Goal: Task Accomplishment & Management: Use online tool/utility

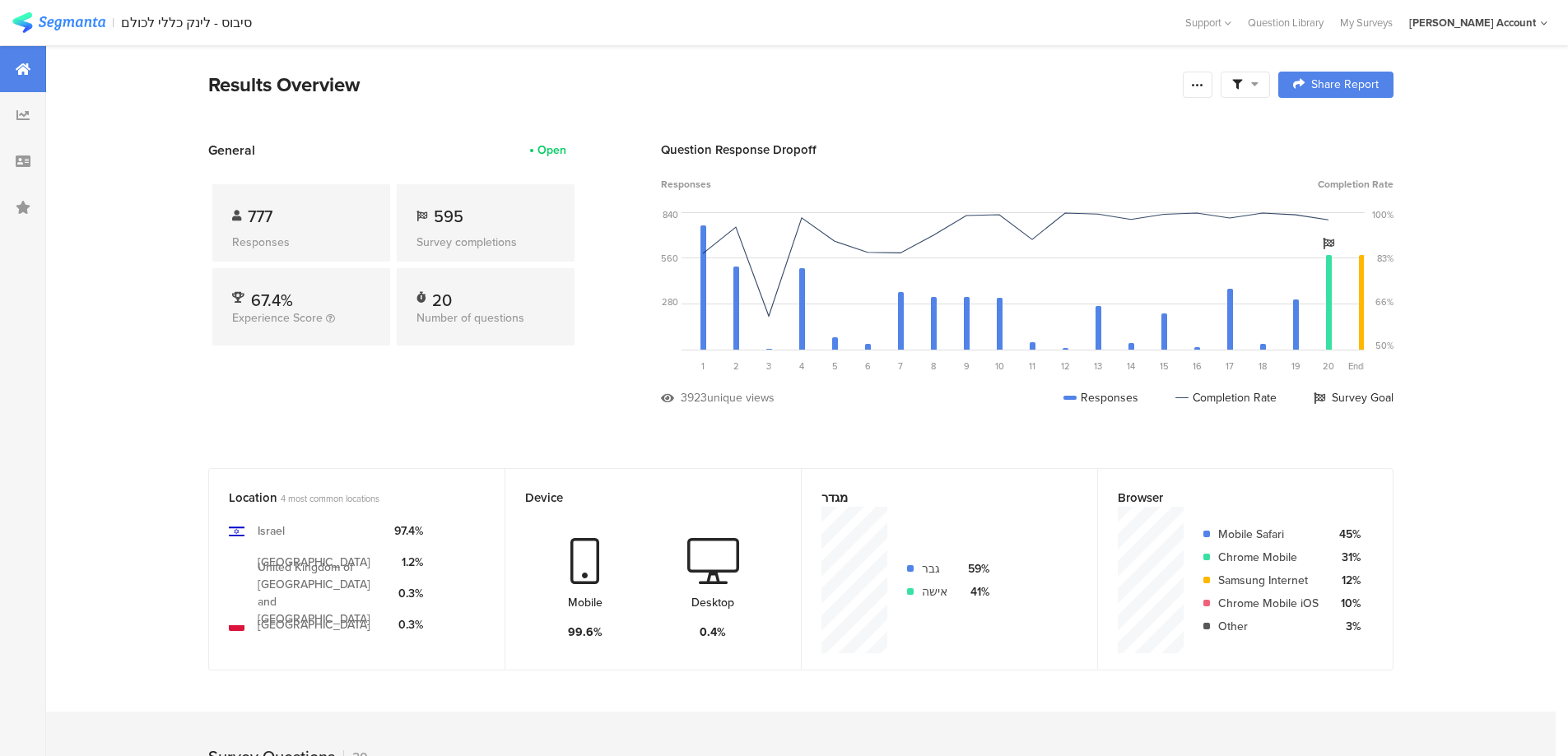
click at [1252, 78] on span at bounding box center [1245, 84] width 26 height 14
click at [1333, 127] on span at bounding box center [1329, 130] width 25 height 13
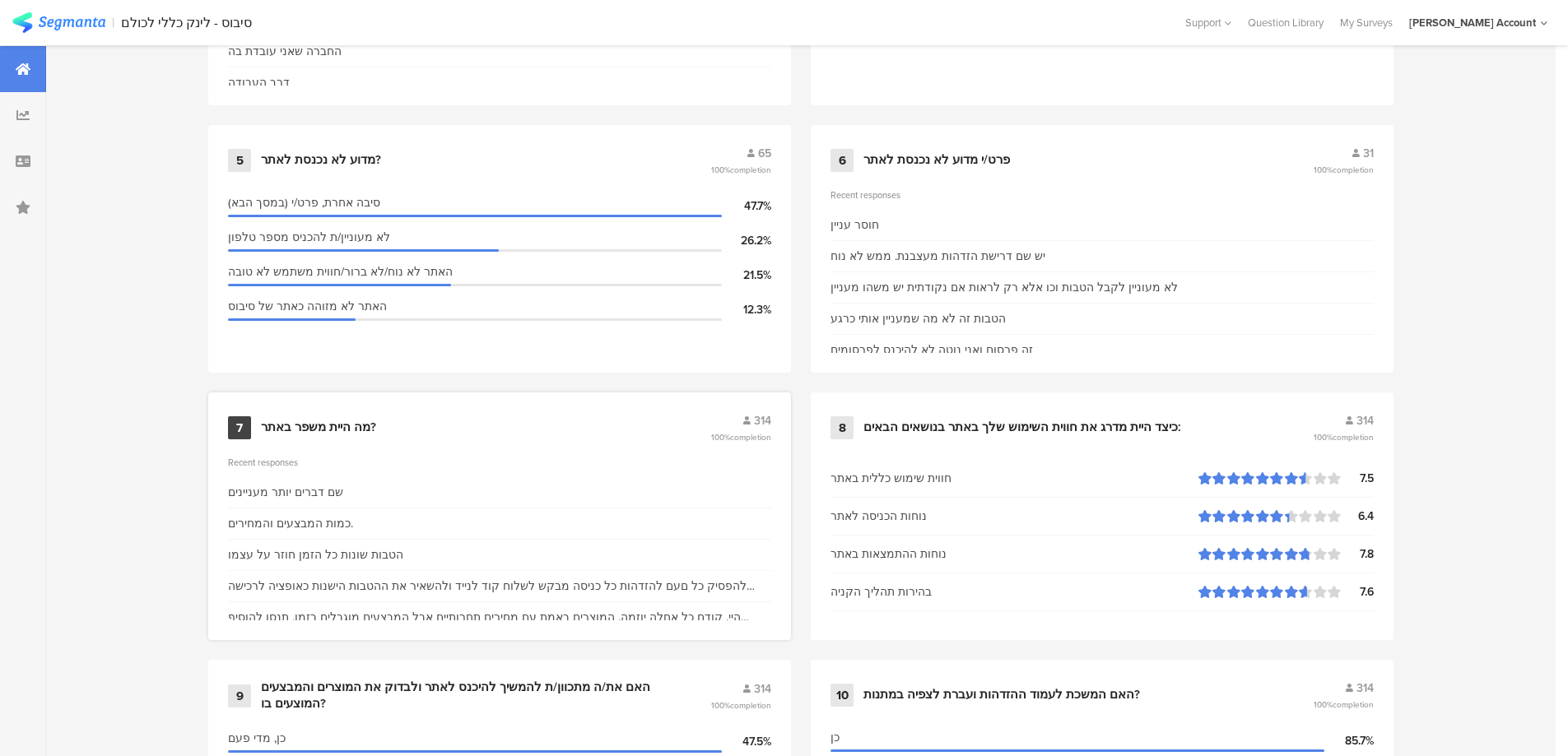
scroll to position [1207, 0]
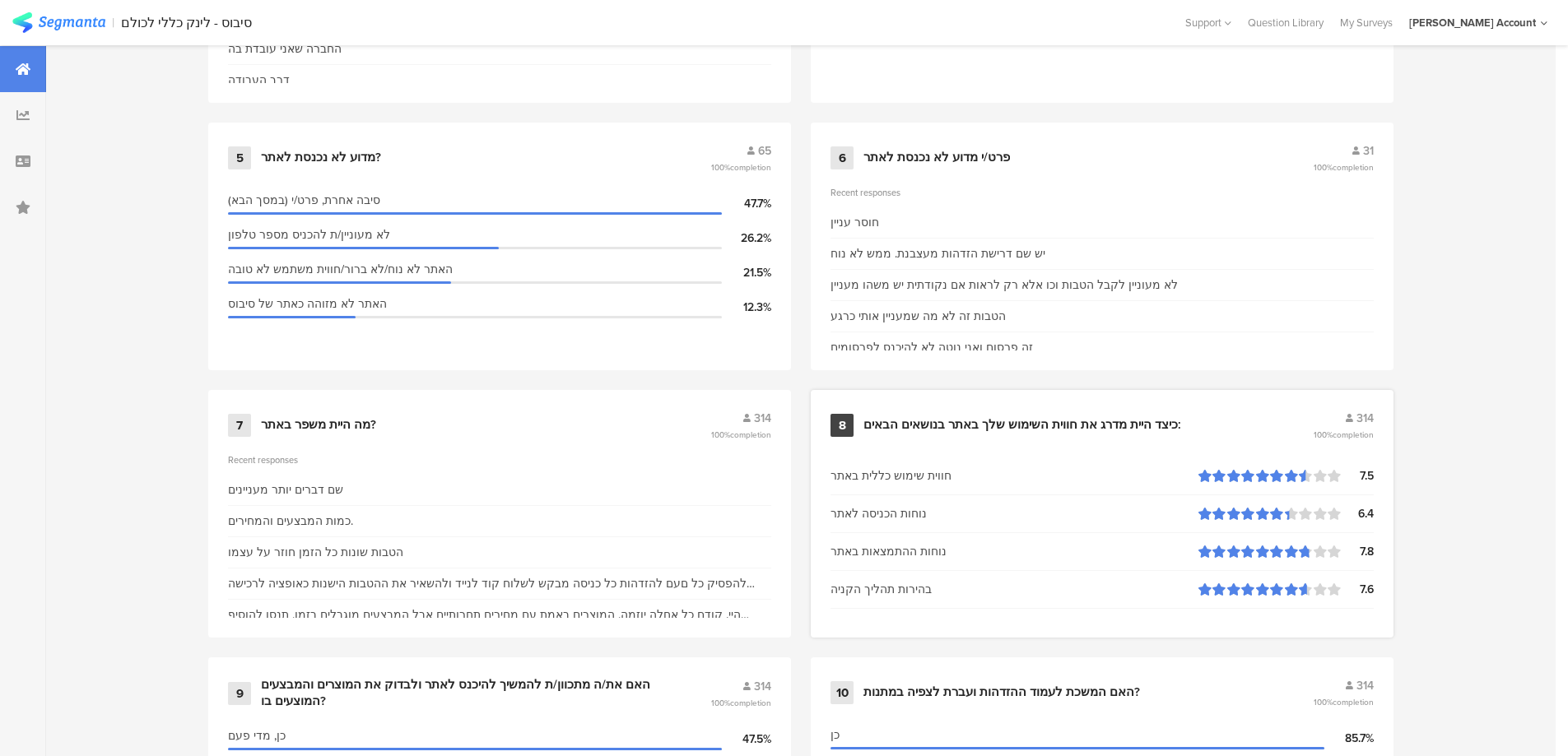
click at [1057, 417] on div "כיצד היית מדרג את חווית השימוש שלך באתר בנושאים הבאים:" at bounding box center [1022, 425] width 318 height 16
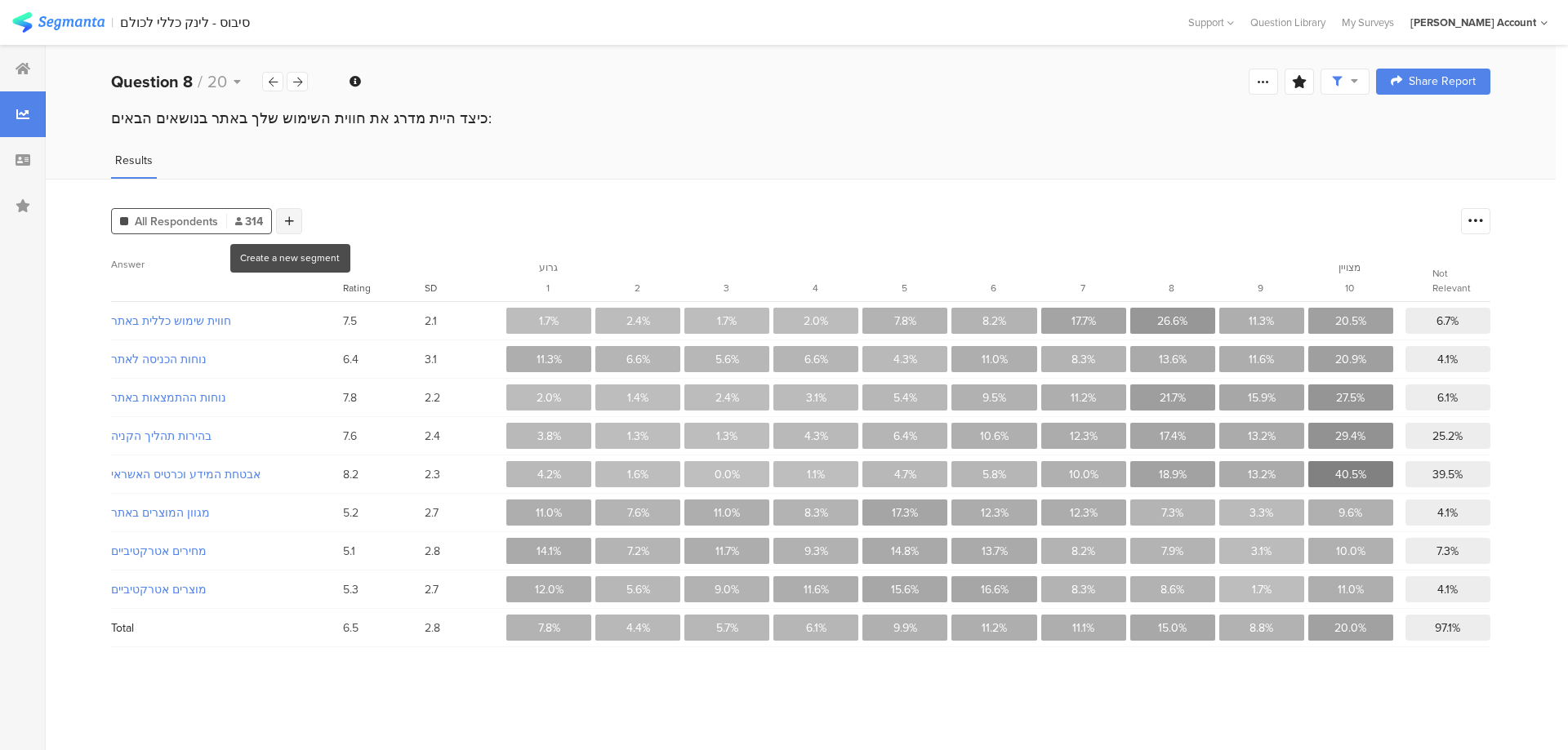
click at [293, 223] on div at bounding box center [288, 221] width 26 height 26
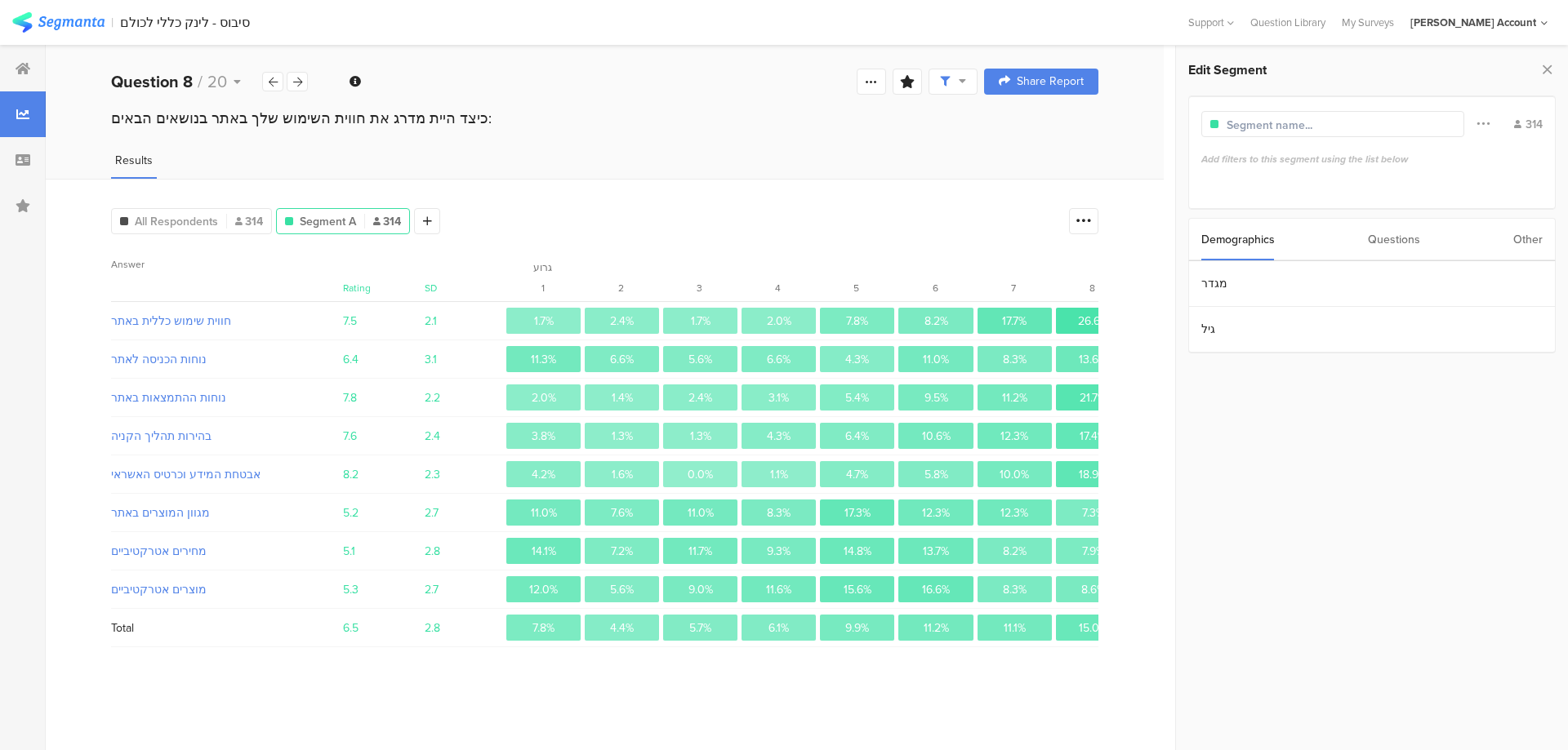
click at [1378, 239] on div "Questions" at bounding box center [1393, 239] width 52 height 41
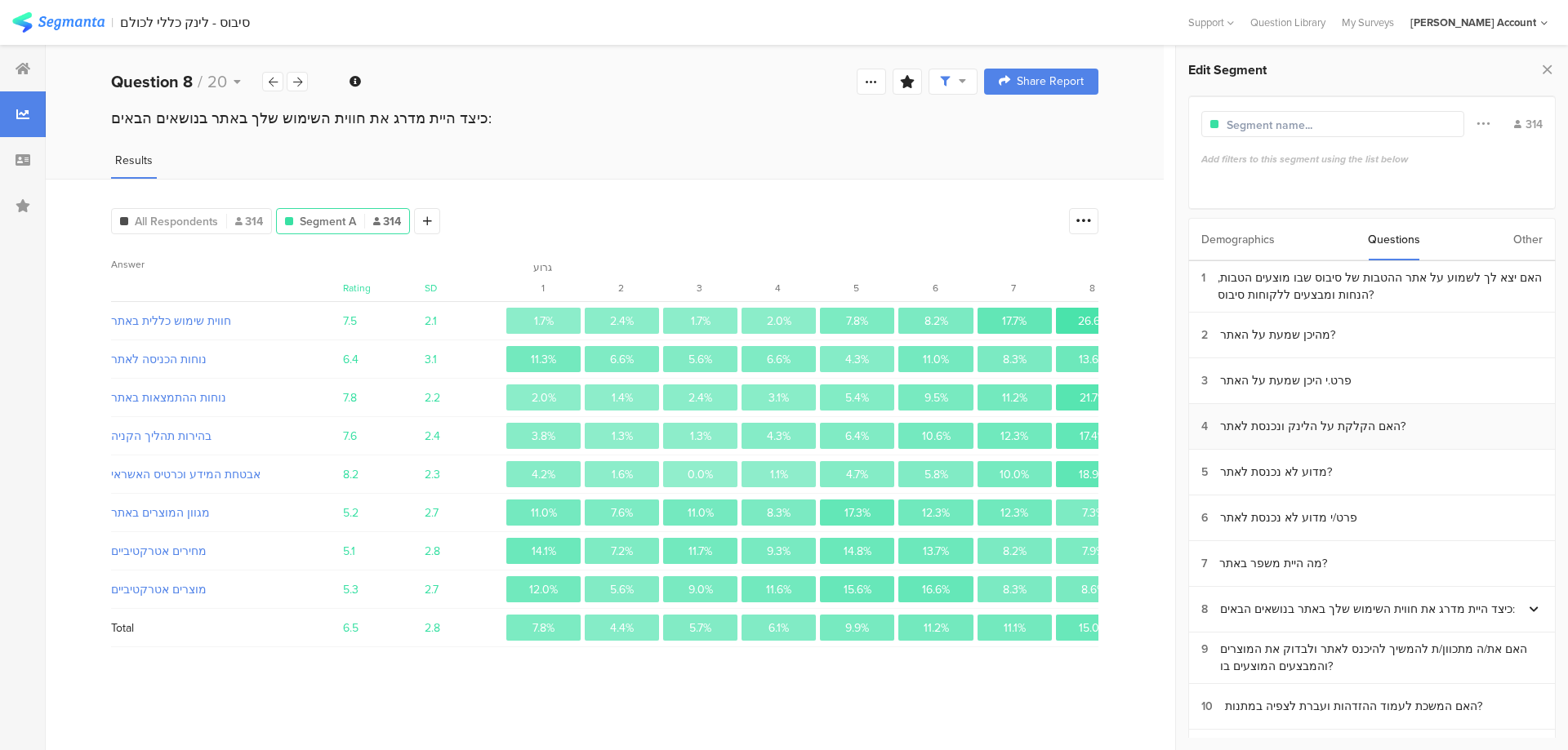
click at [1390, 425] on section "4 האם הקלקת על הלינק ונכנסת לאתר?" at bounding box center [1372, 426] width 366 height 46
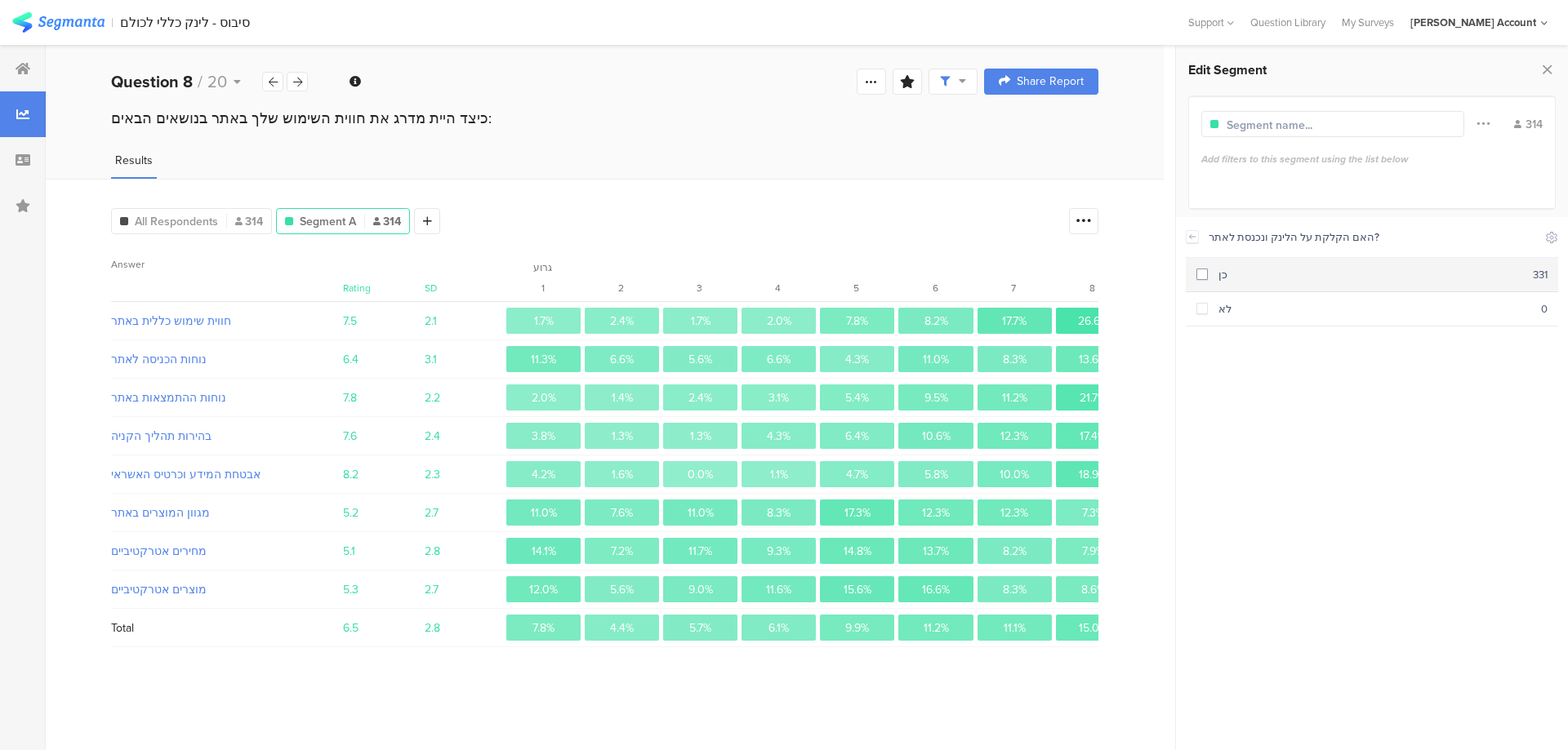
click at [1270, 278] on div "כן" at bounding box center [1369, 275] width 325 height 15
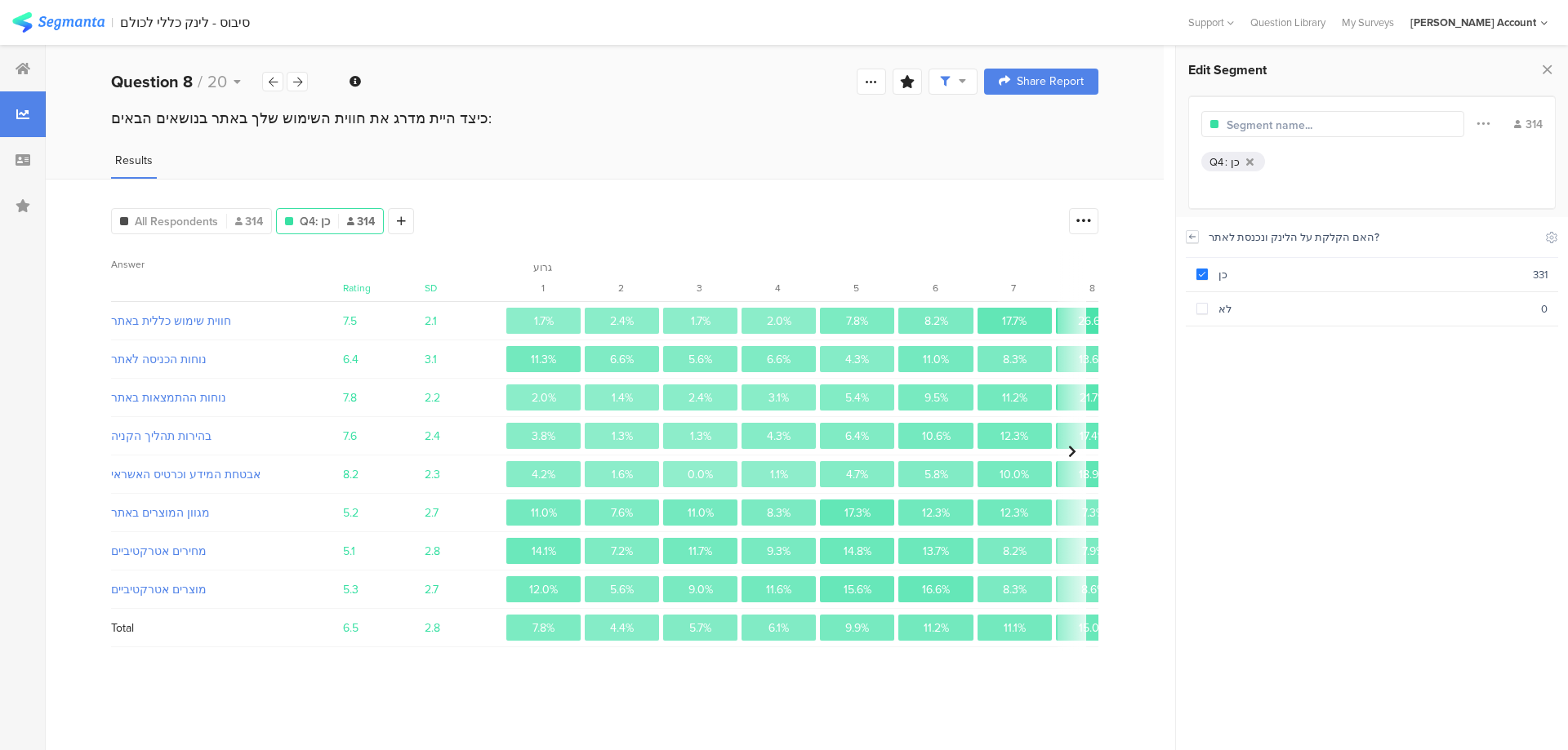
click at [1193, 235] on icon at bounding box center [1192, 236] width 12 height 13
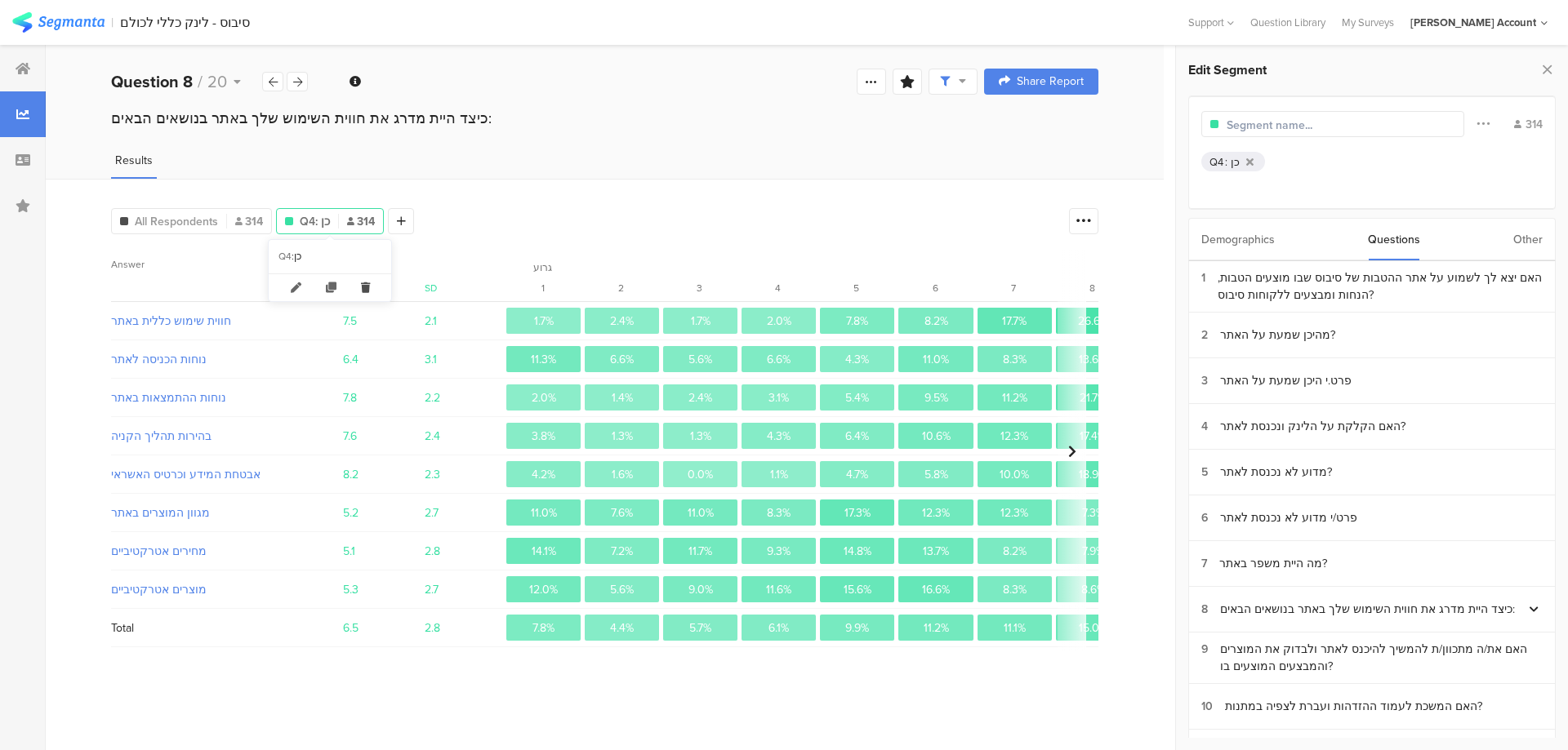
click at [365, 285] on icon at bounding box center [366, 287] width 34 height 27
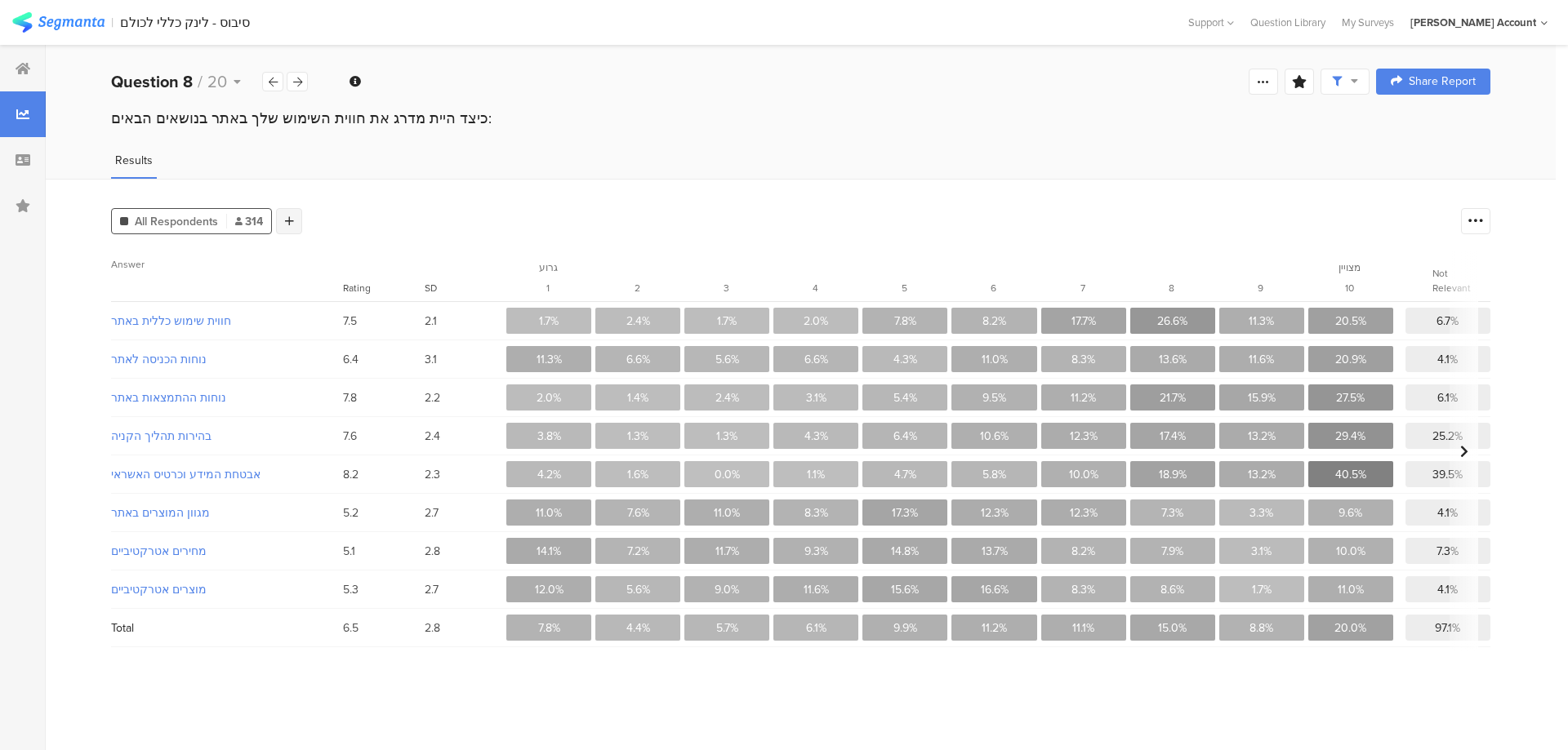
click at [287, 223] on icon at bounding box center [289, 222] width 9 height 12
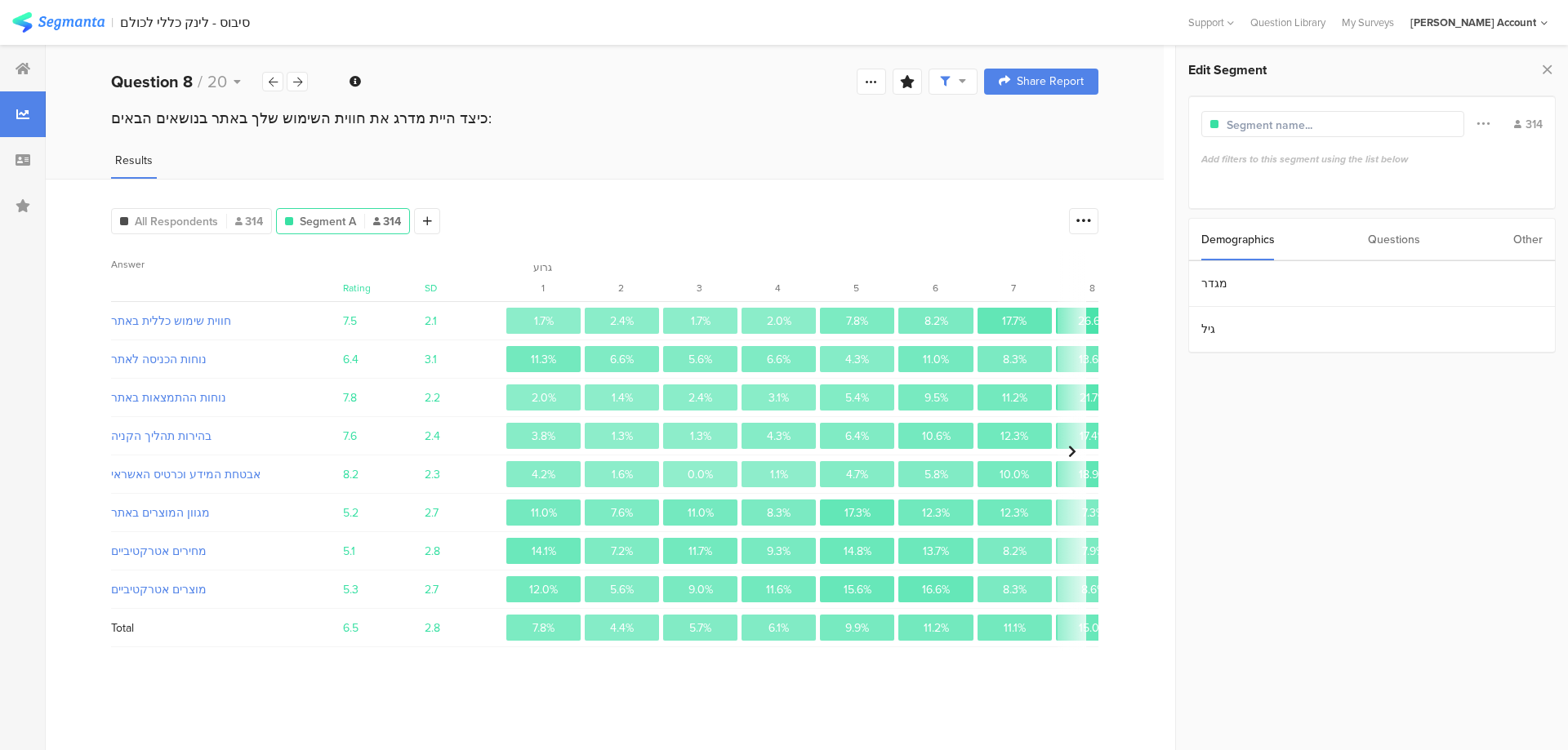
click at [1389, 244] on div "Questions" at bounding box center [1393, 239] width 52 height 41
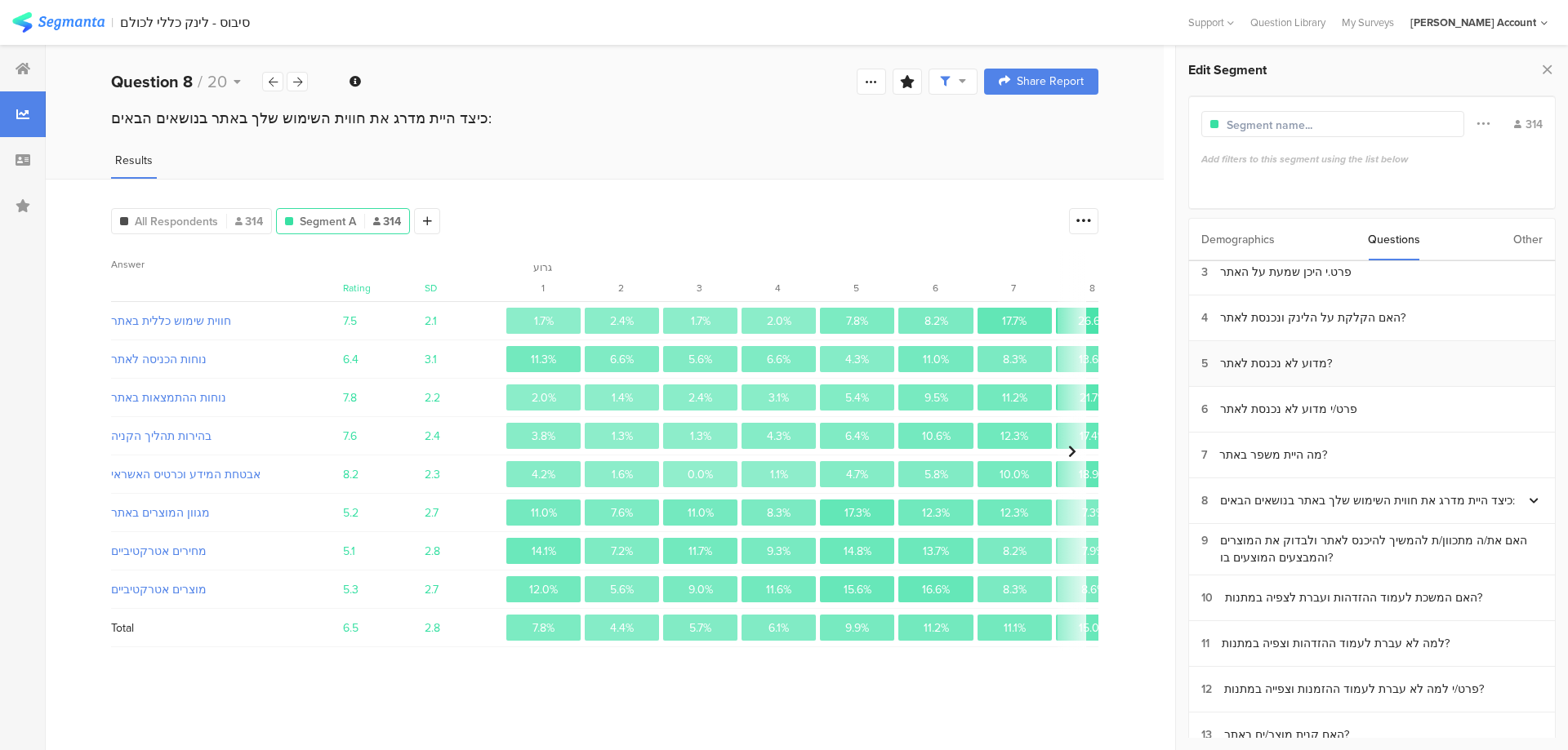
scroll to position [218, 0]
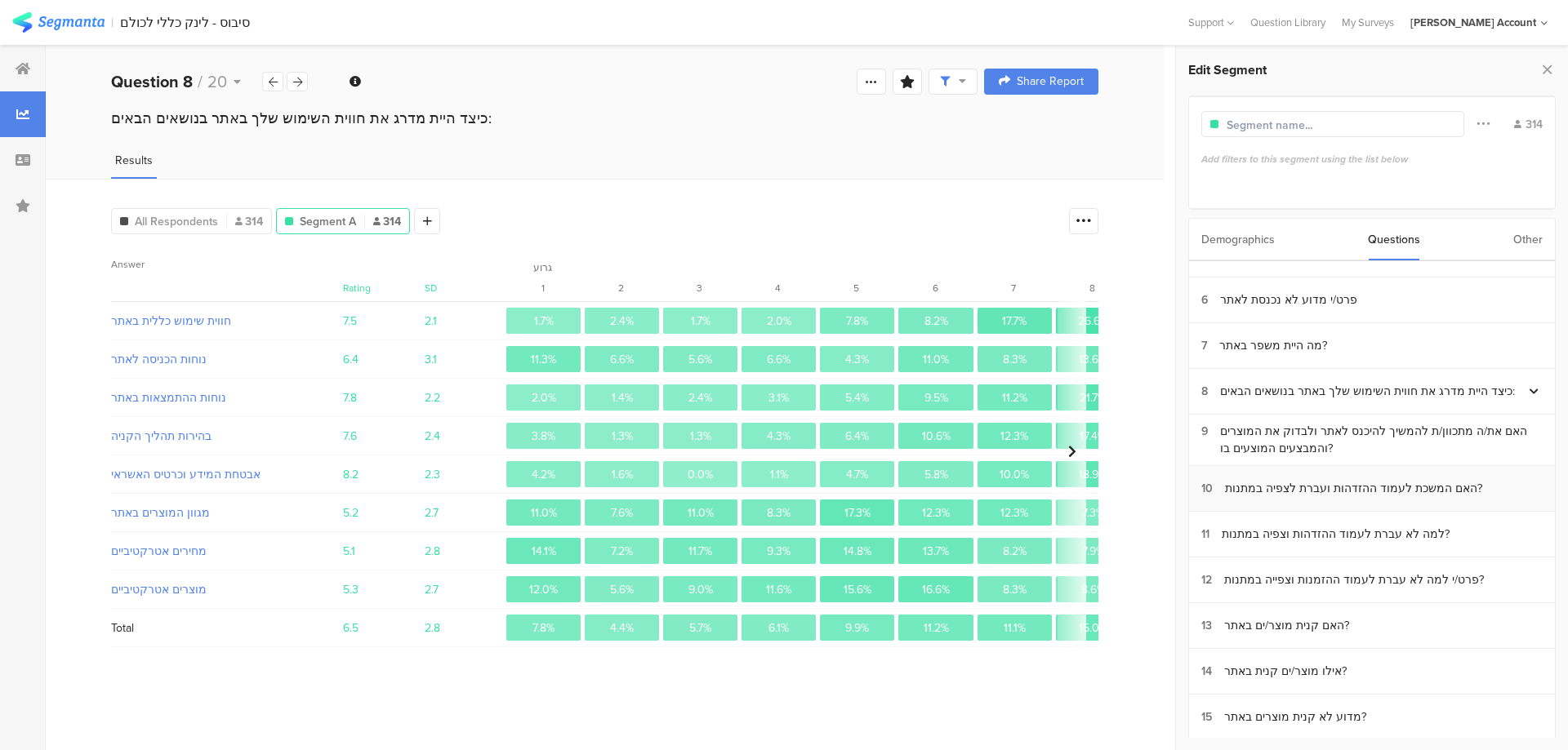
click at [1354, 480] on div "האם המשכת לעמוד ההזדהות ועברת לצפיה במתנות?" at bounding box center [1353, 489] width 257 height 17
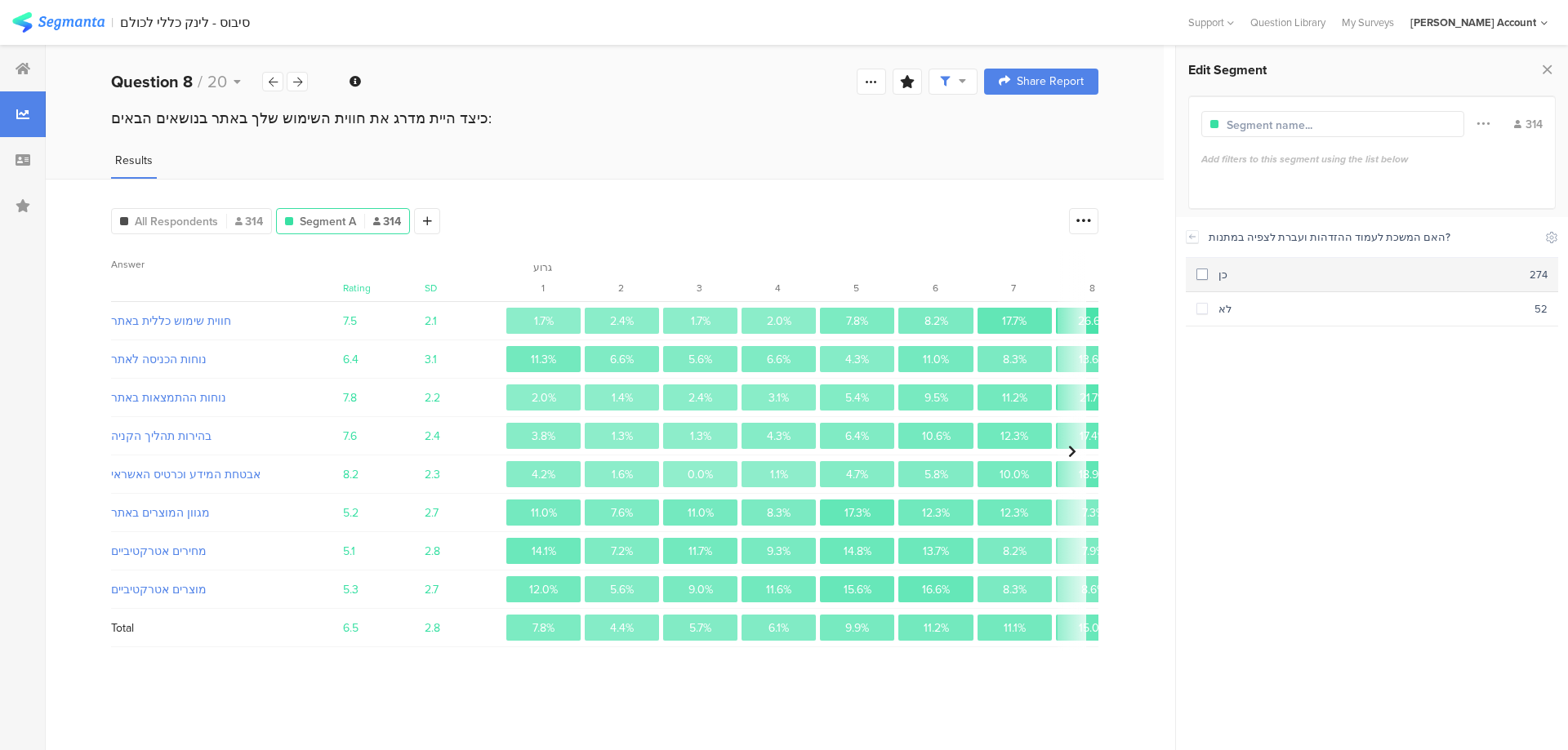
click at [1302, 271] on div "כן" at bounding box center [1368, 275] width 322 height 15
click at [1284, 126] on input "text" at bounding box center [1297, 126] width 142 height 17
type input "המשיכו לעמוד הצפיה"
click at [475, 217] on icon at bounding box center [479, 222] width 9 height 12
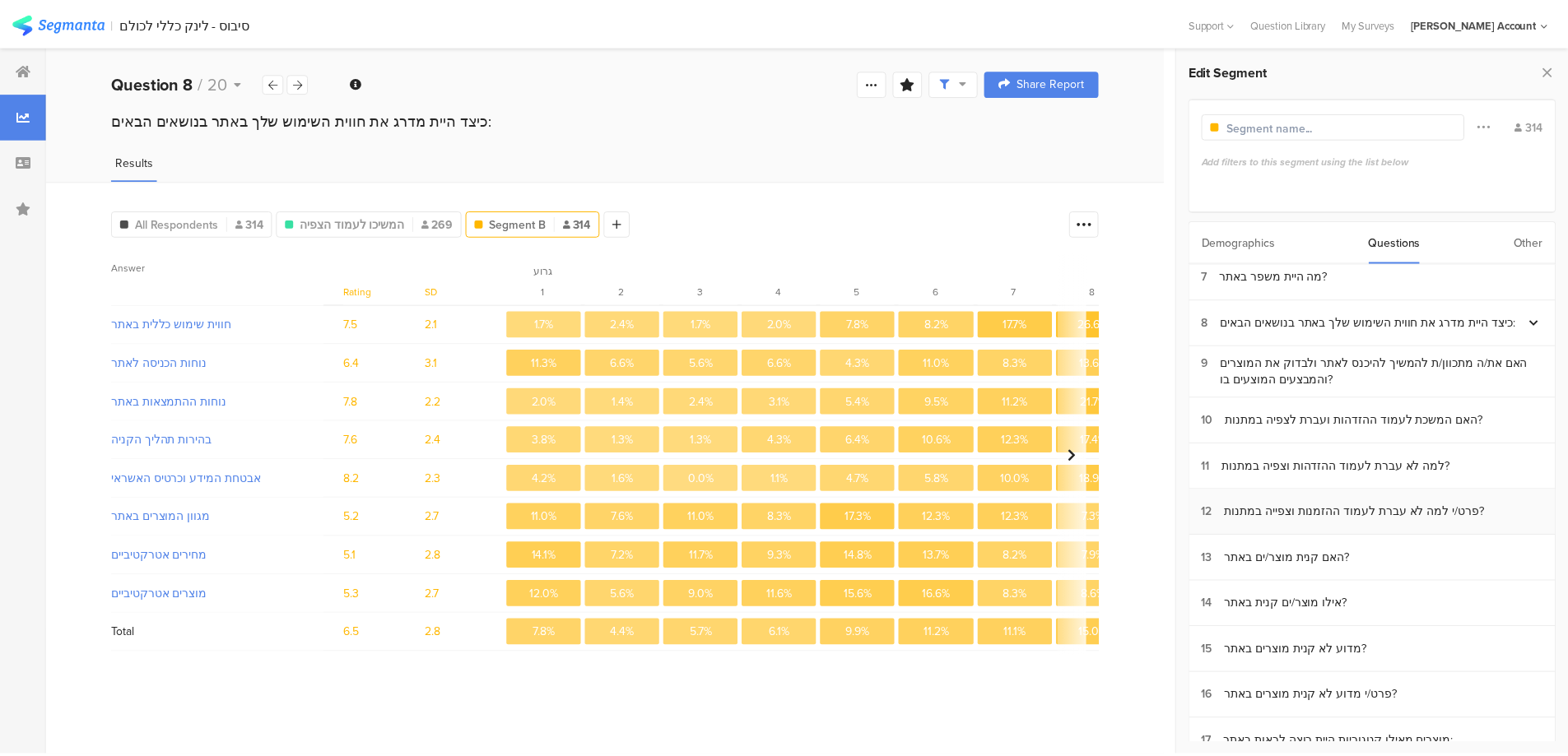
scroll to position [329, 0]
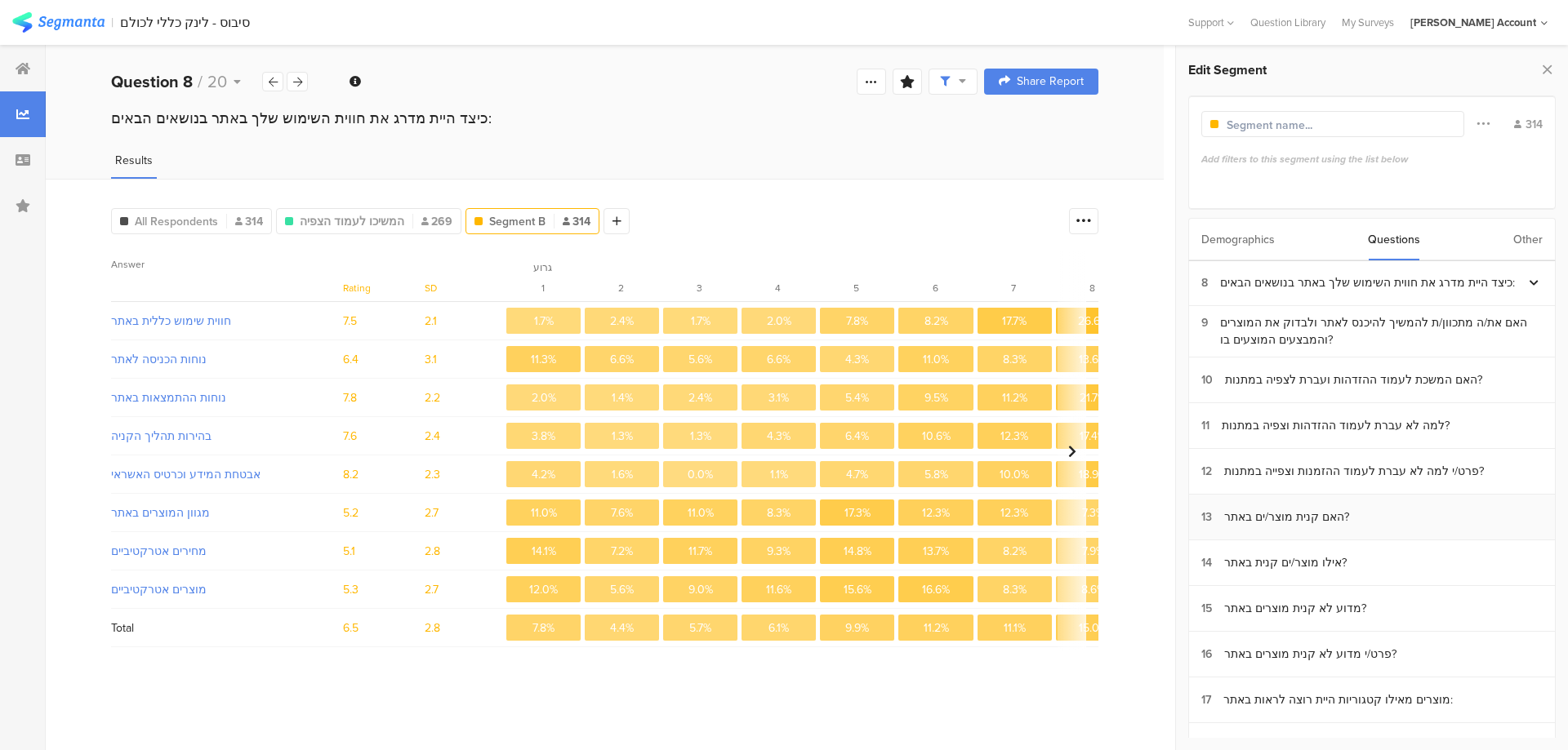
click at [1325, 512] on div "האם קנית מוצר/ים באתר?" at bounding box center [1286, 517] width 125 height 17
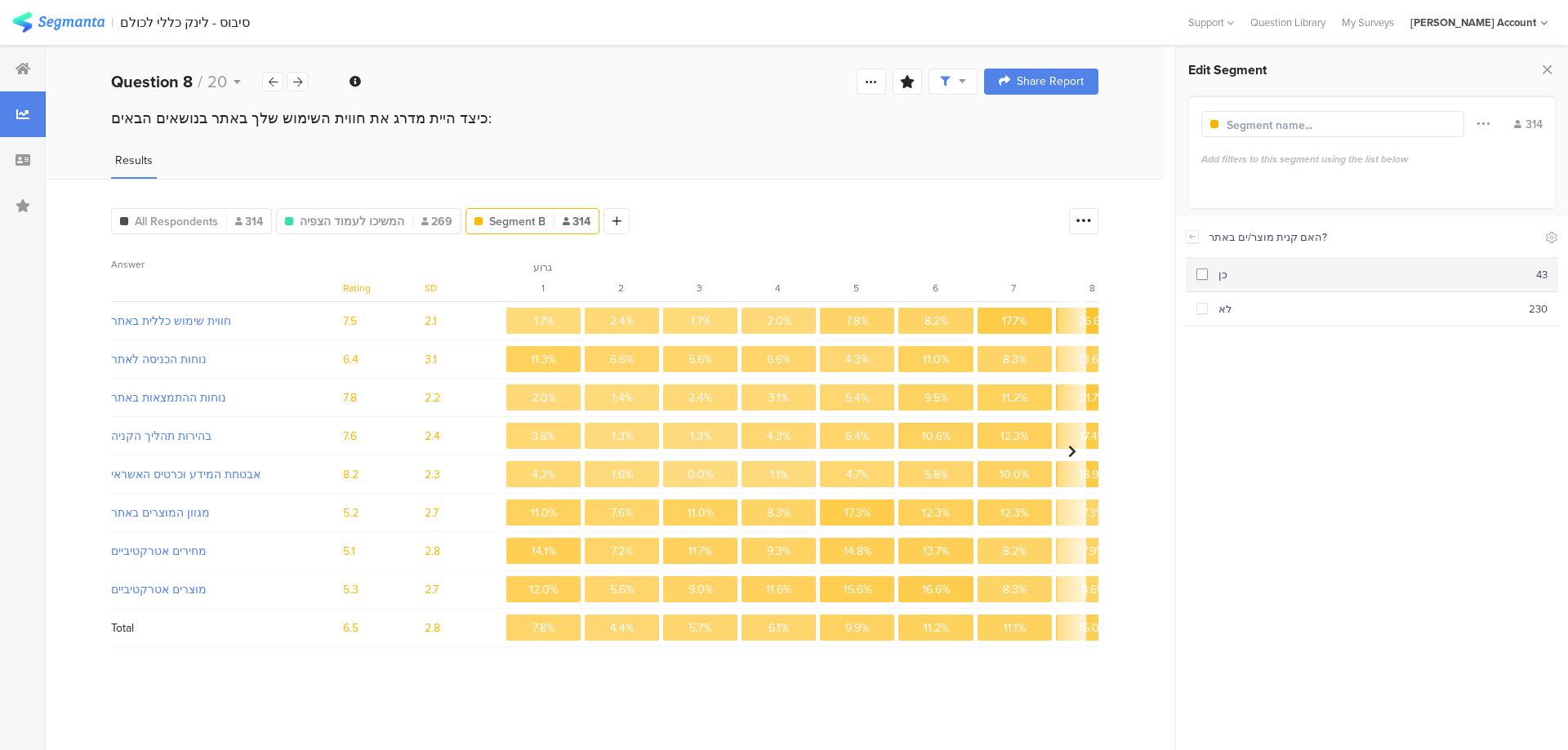
click at [1252, 276] on div "כן" at bounding box center [1371, 275] width 328 height 15
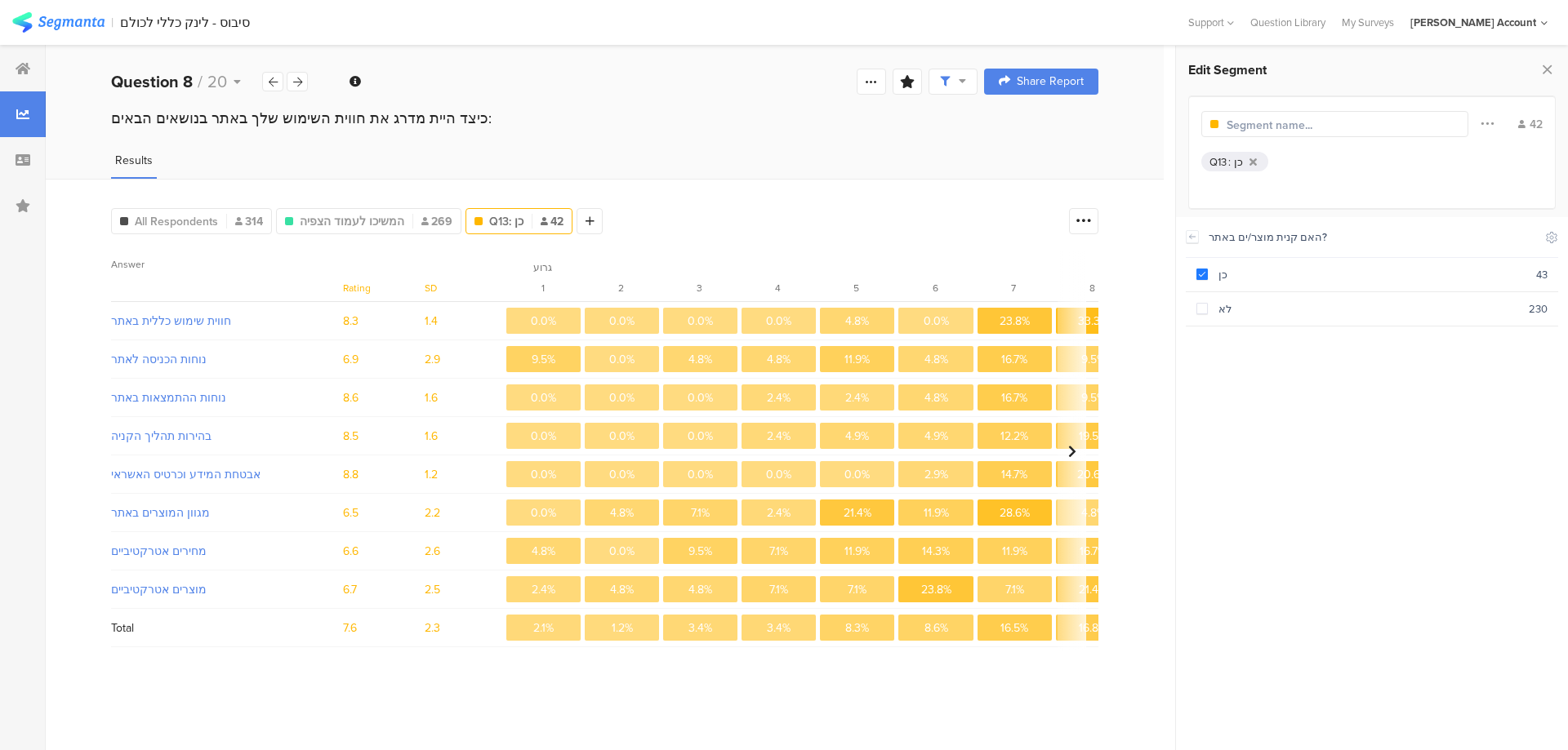
click at [1330, 119] on input "text" at bounding box center [1297, 126] width 142 height 17
click at [1483, 121] on icon at bounding box center [1486, 123] width 13 height 21
click at [1389, 269] on div at bounding box center [1388, 266] width 13 height 13
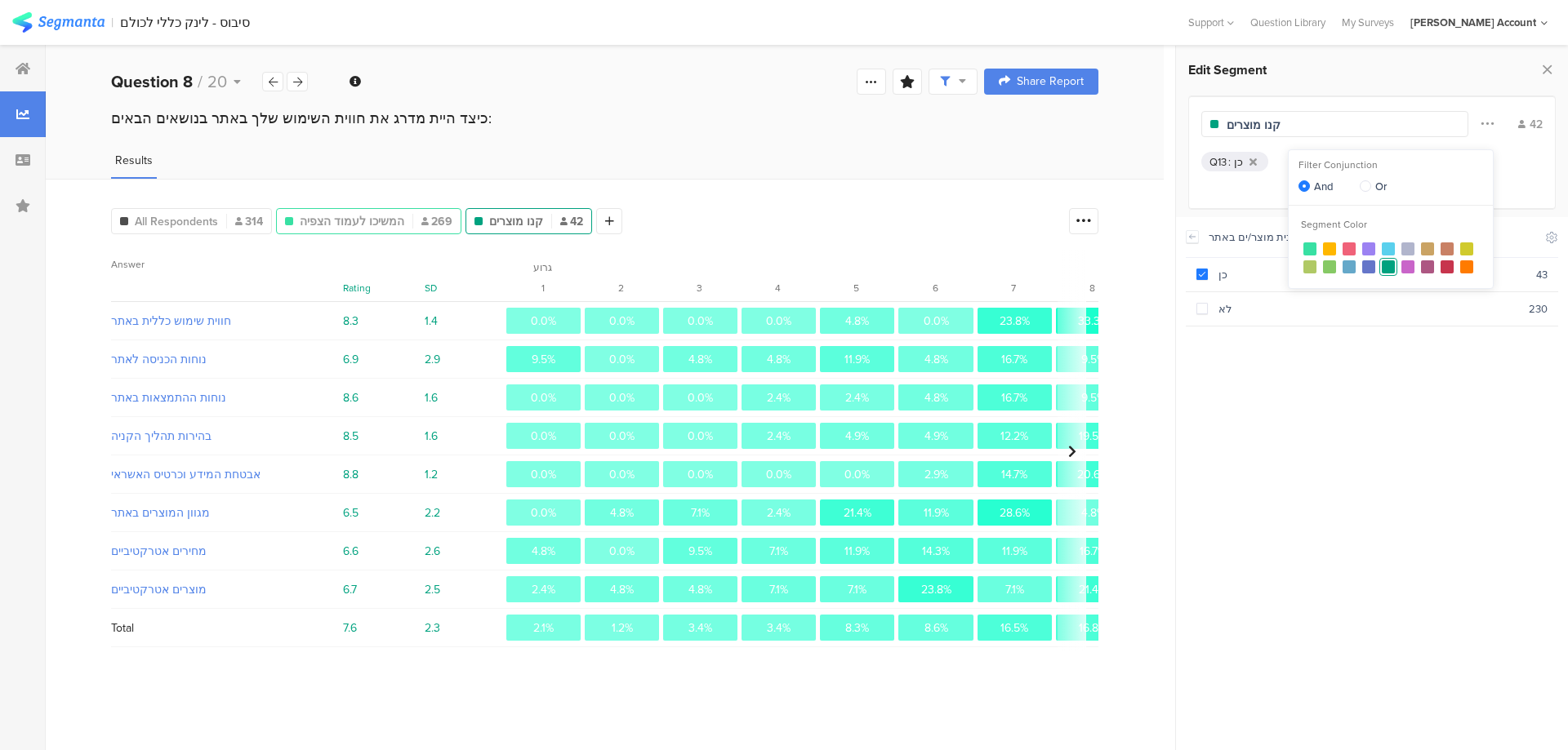
click at [368, 210] on div "המשיכו לעמוד הצפיה 269" at bounding box center [368, 221] width 185 height 26
click at [298, 82] on icon at bounding box center [298, 82] width 9 height 11
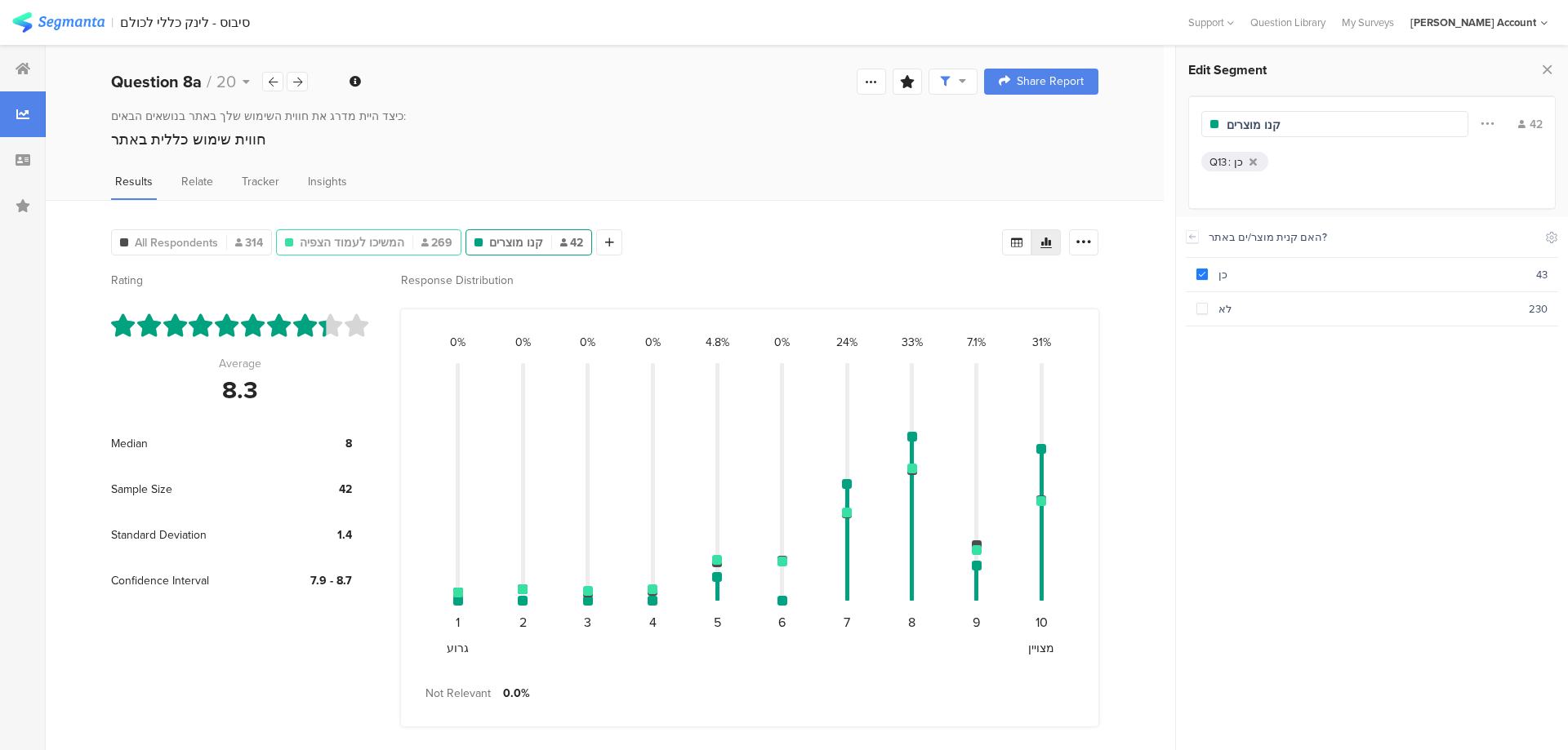
click at [378, 230] on div "המשיכו לעמוד הצפיה 269" at bounding box center [368, 242] width 185 height 26
click at [392, 244] on span "המשיכו לעמוד הצפיה" at bounding box center [352, 243] width 105 height 17
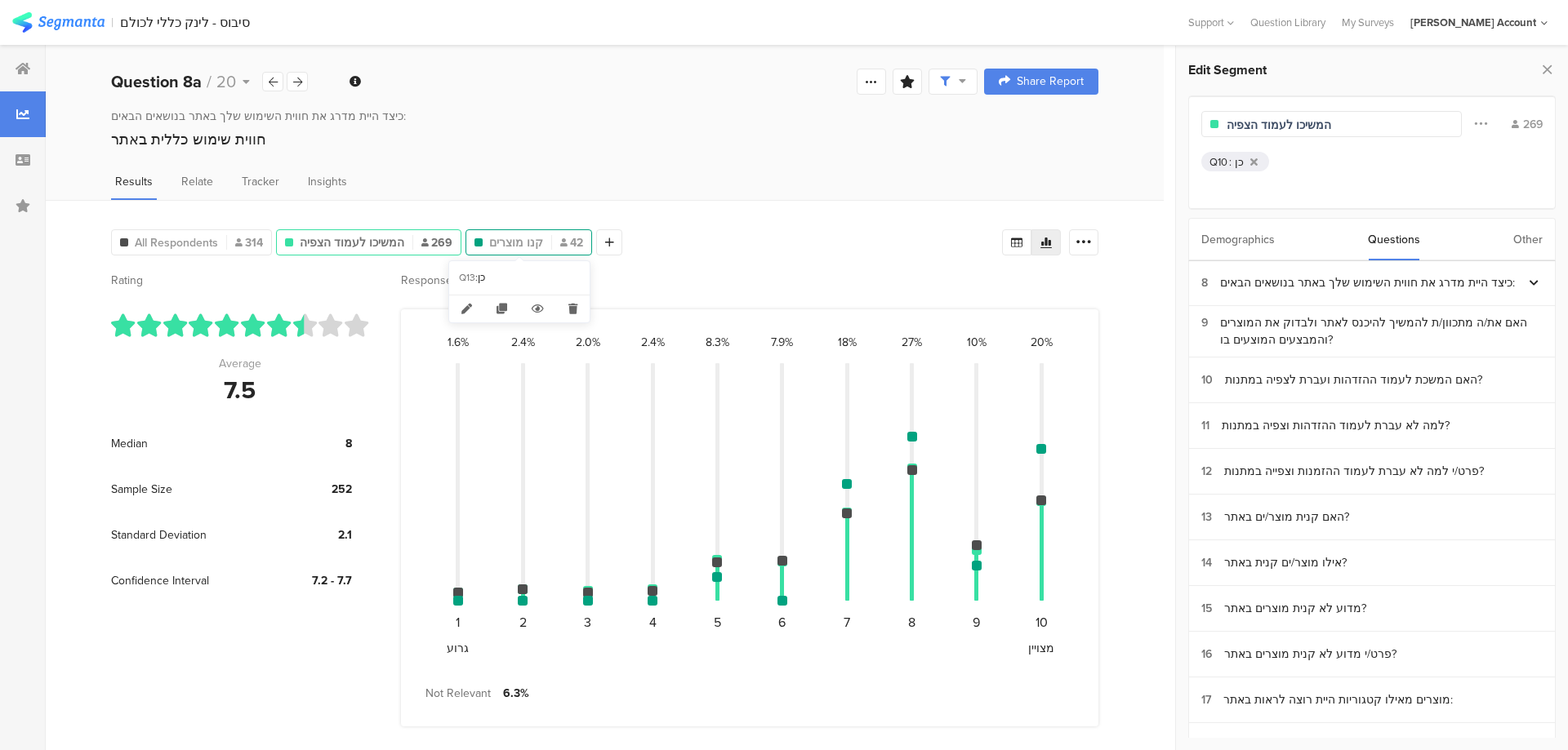
click at [531, 244] on span "קנו מוצרים" at bounding box center [516, 243] width 54 height 17
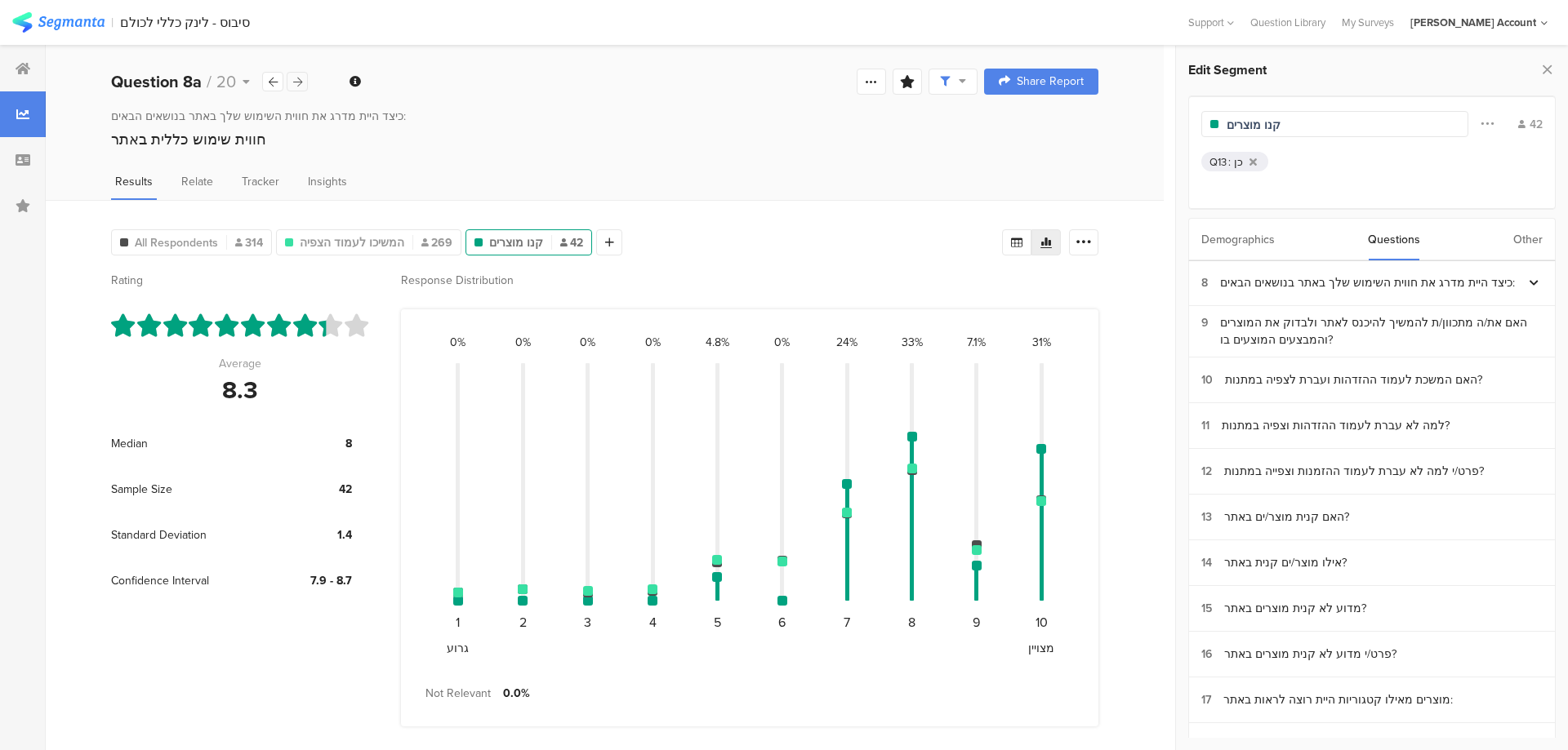
click at [303, 88] on div at bounding box center [297, 81] width 21 height 19
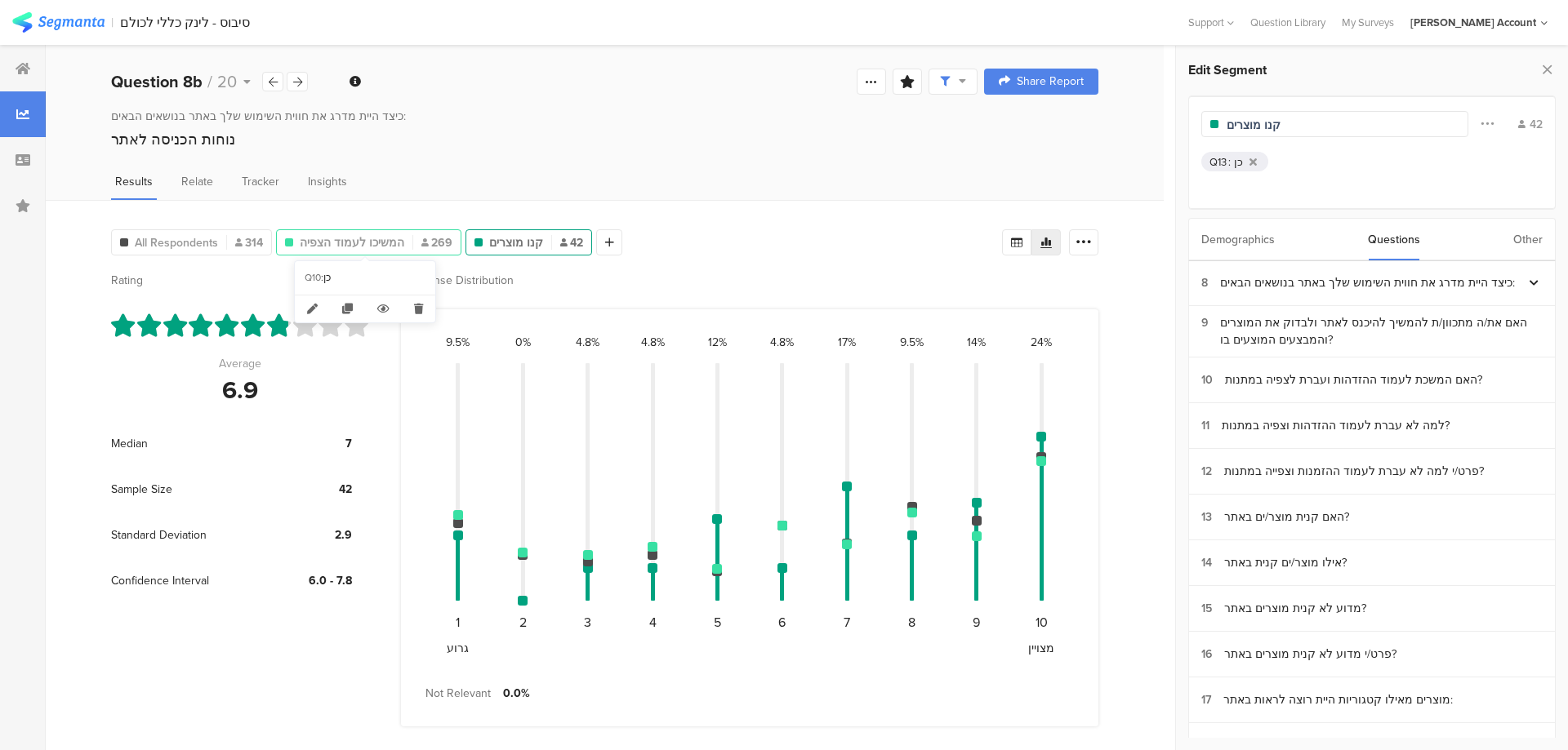
click at [341, 239] on span "המשיכו לעמוד הצפיה" at bounding box center [352, 243] width 105 height 17
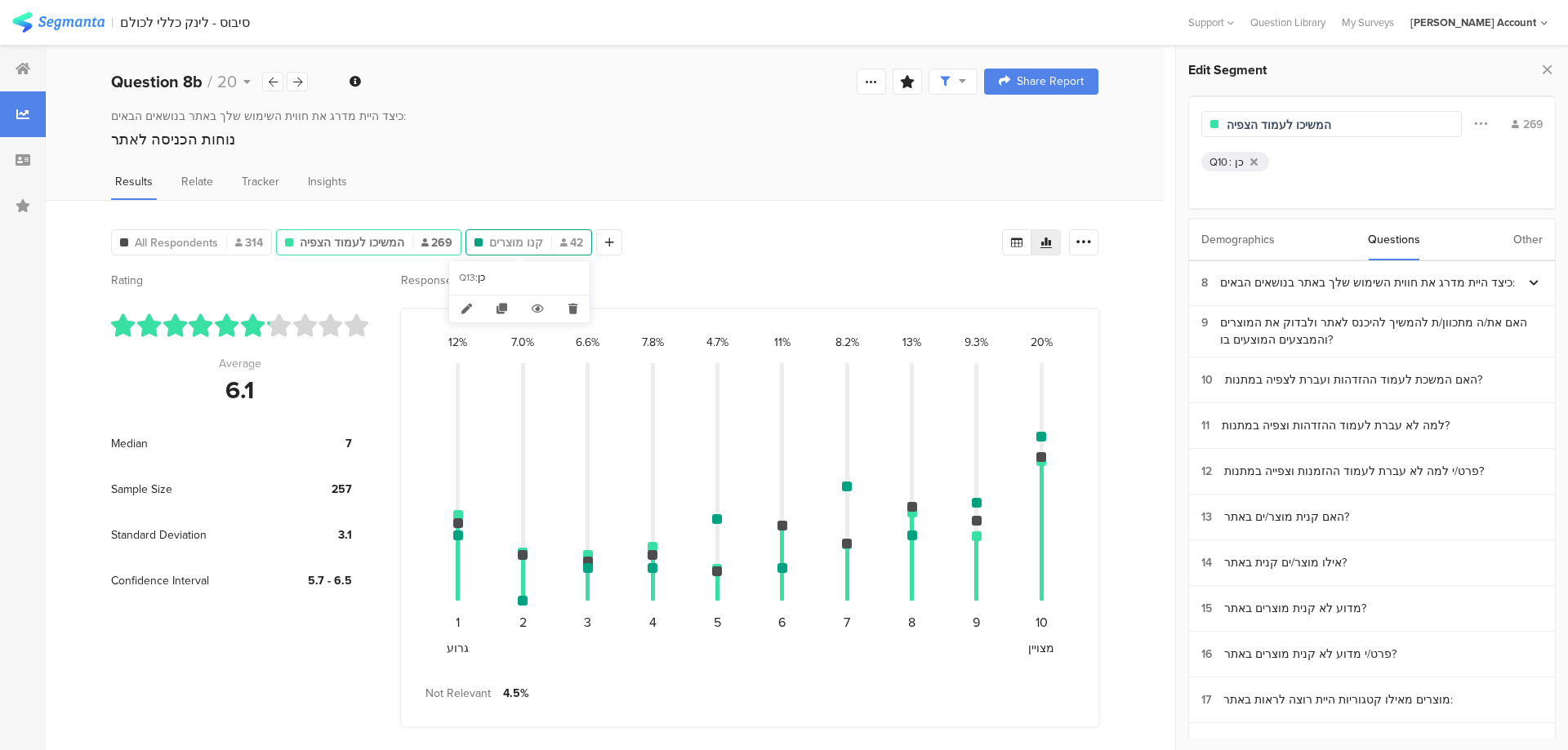
click at [510, 243] on span "קנו מוצרים" at bounding box center [516, 243] width 54 height 17
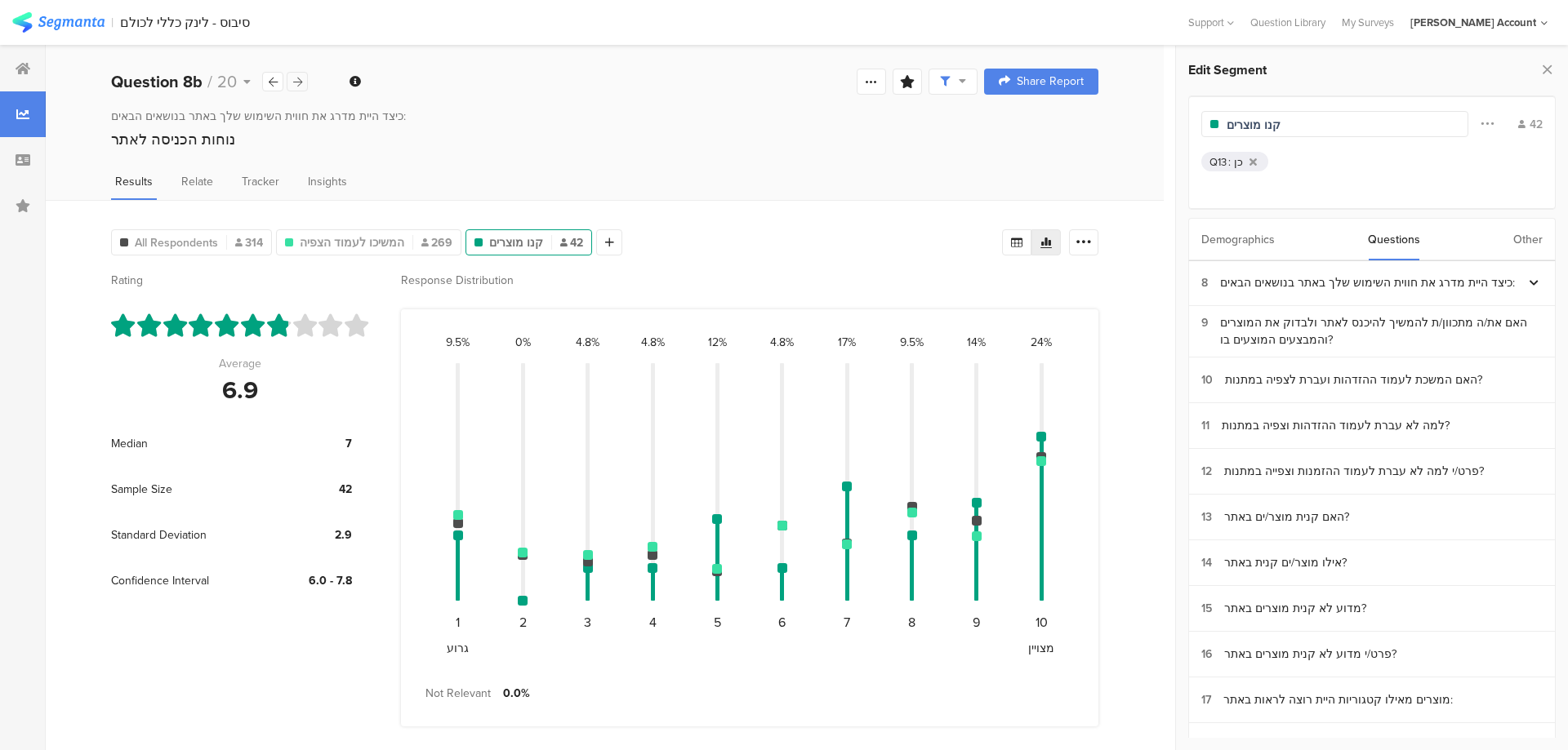
click at [293, 78] on icon at bounding box center [298, 82] width 9 height 11
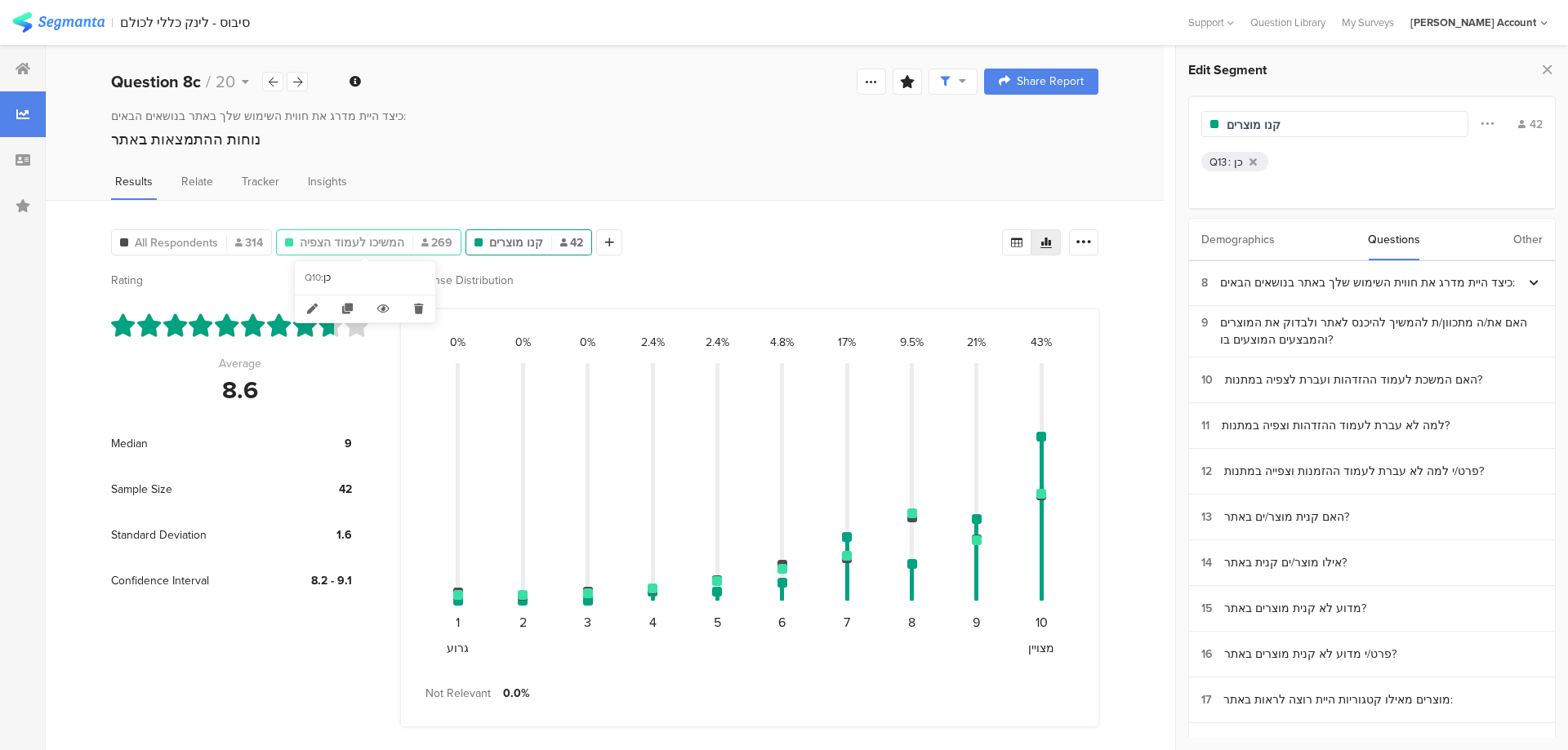
click at [380, 240] on span "המשיכו לעמוד הצפיה" at bounding box center [352, 243] width 105 height 17
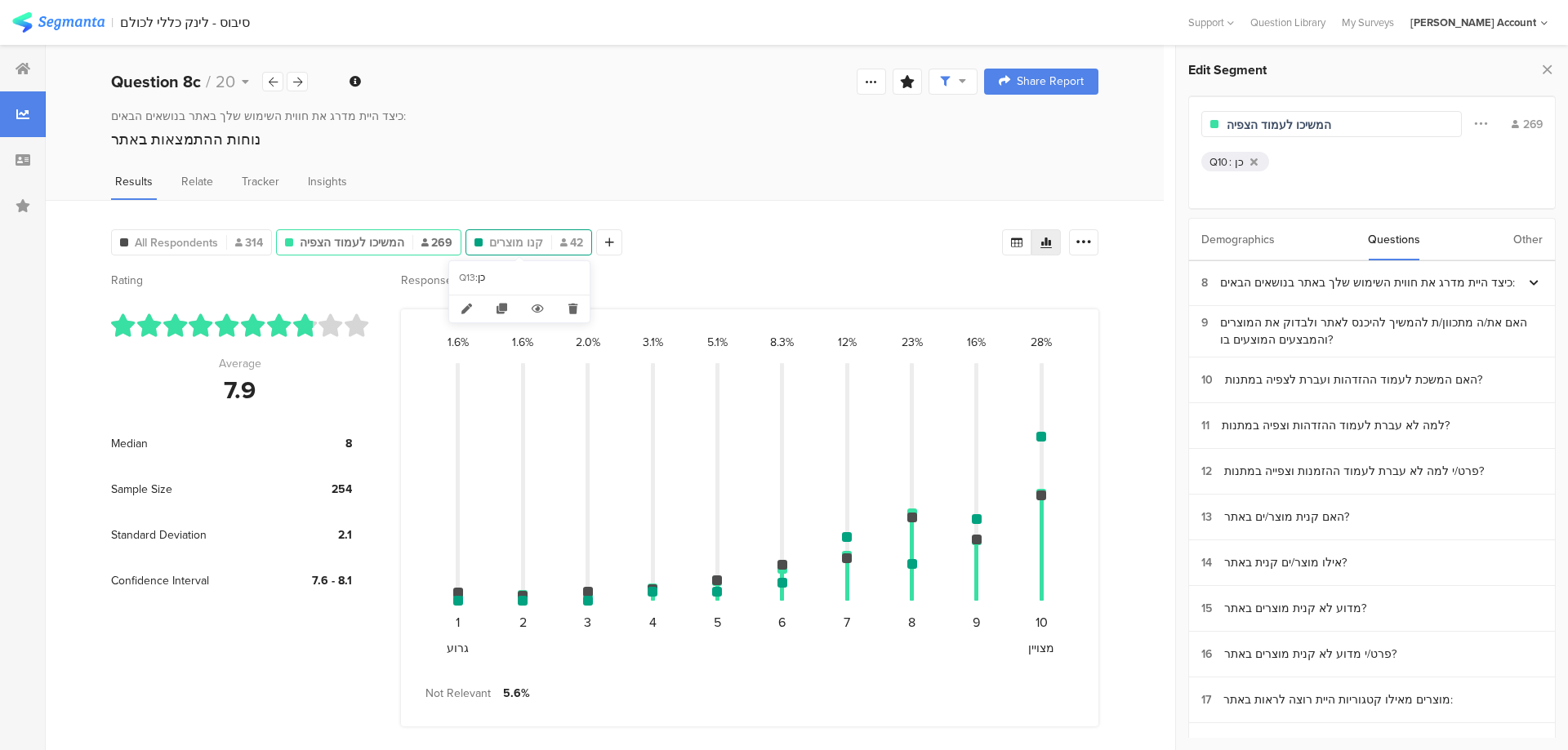
click at [521, 246] on span "קנו מוצרים" at bounding box center [516, 243] width 54 height 17
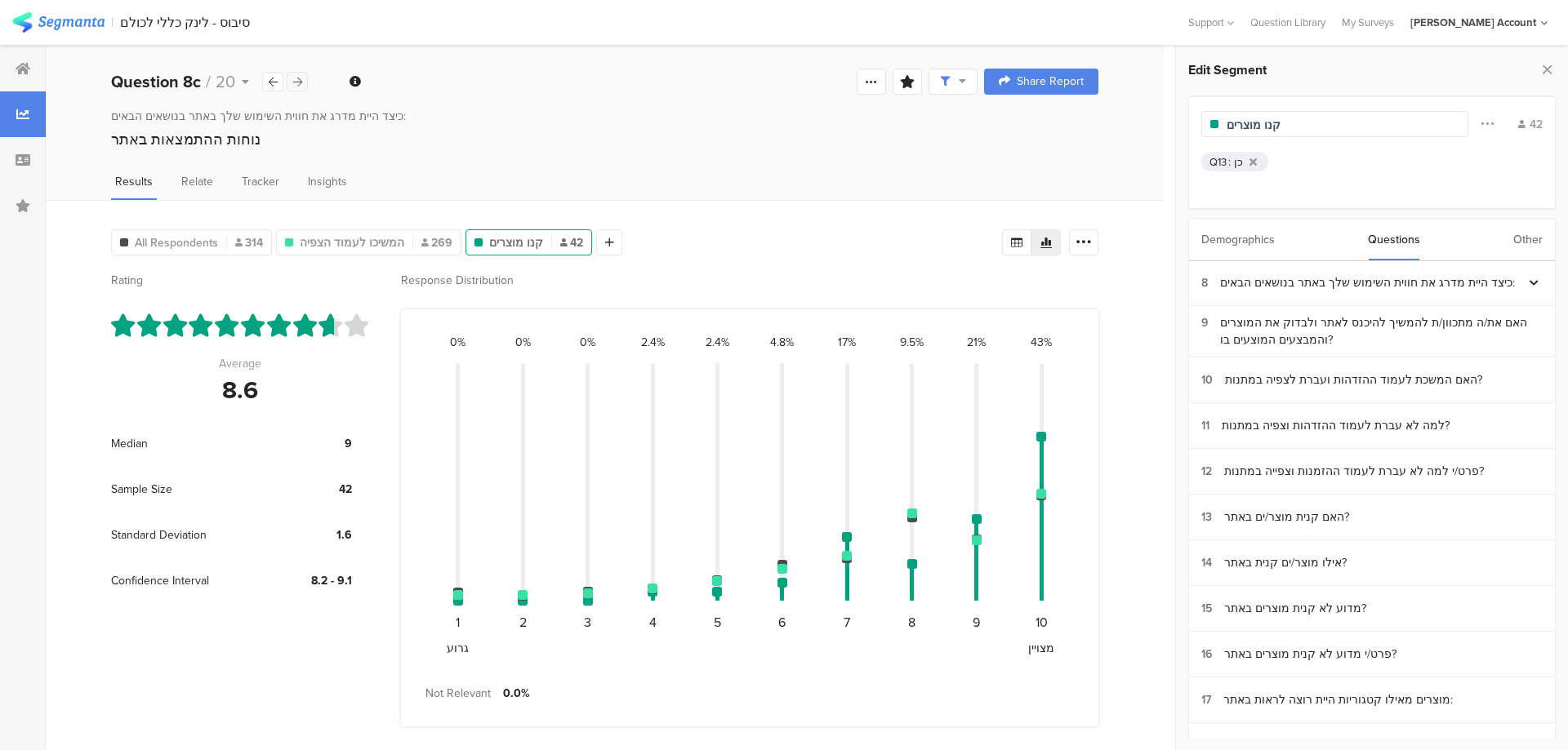
click at [291, 75] on div at bounding box center [297, 81] width 21 height 19
click at [352, 237] on span "המשיכו לעמוד הצפיה" at bounding box center [352, 243] width 105 height 17
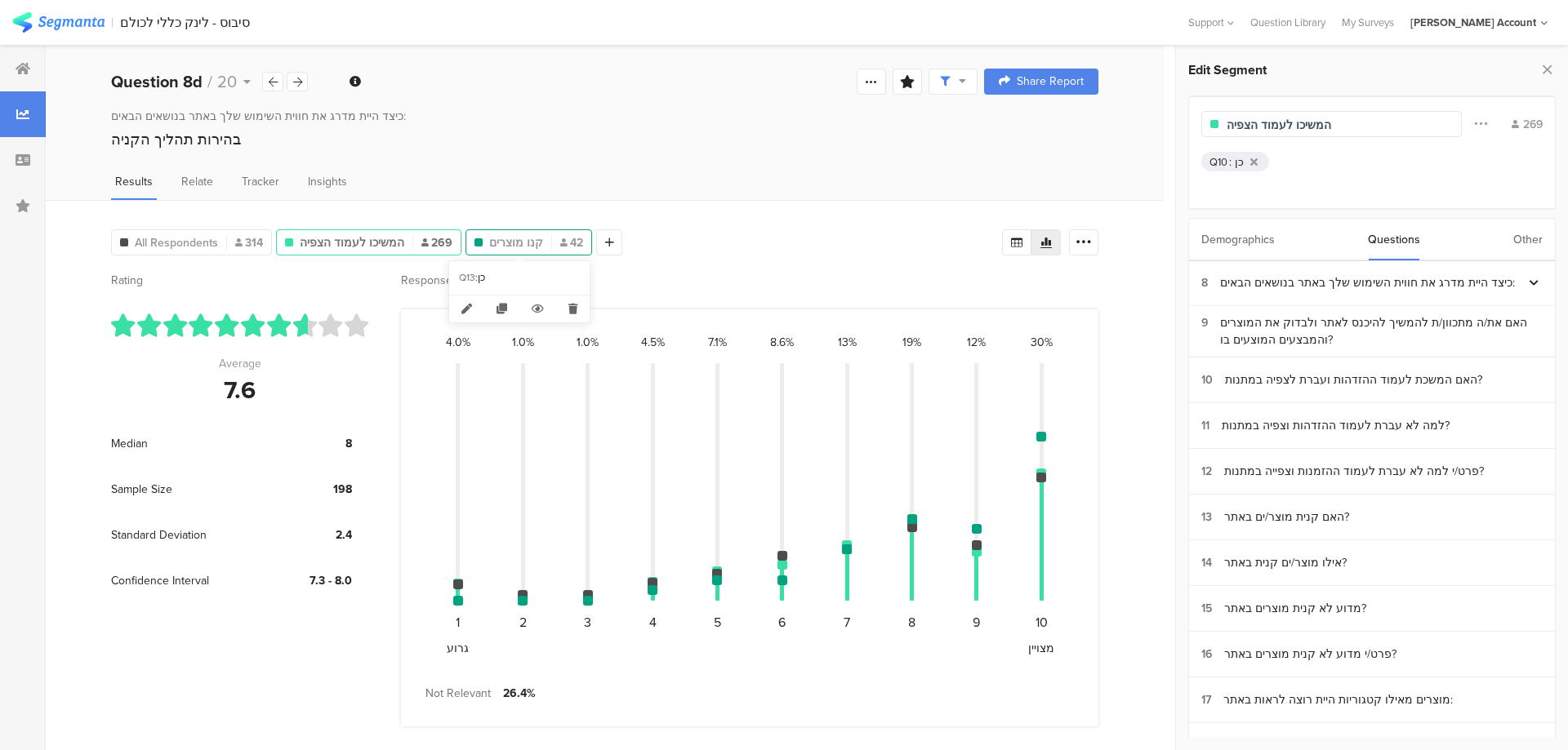
click at [473, 248] on div "קנו מוצרים 42" at bounding box center [529, 243] width 125 height 17
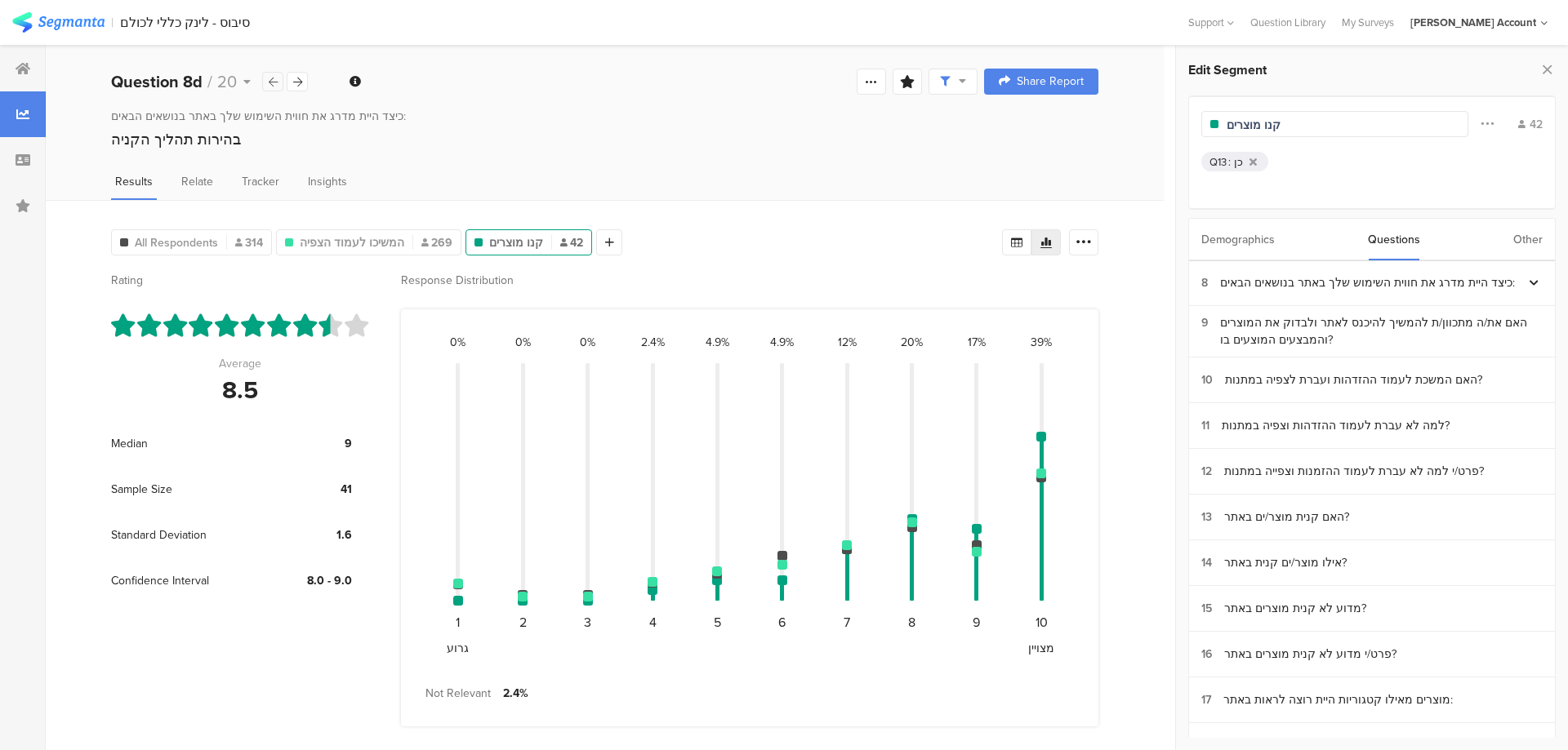
click at [270, 88] on div at bounding box center [272, 81] width 21 height 19
click at [360, 238] on span "המשיכו לעמוד הצפיה" at bounding box center [352, 243] width 105 height 17
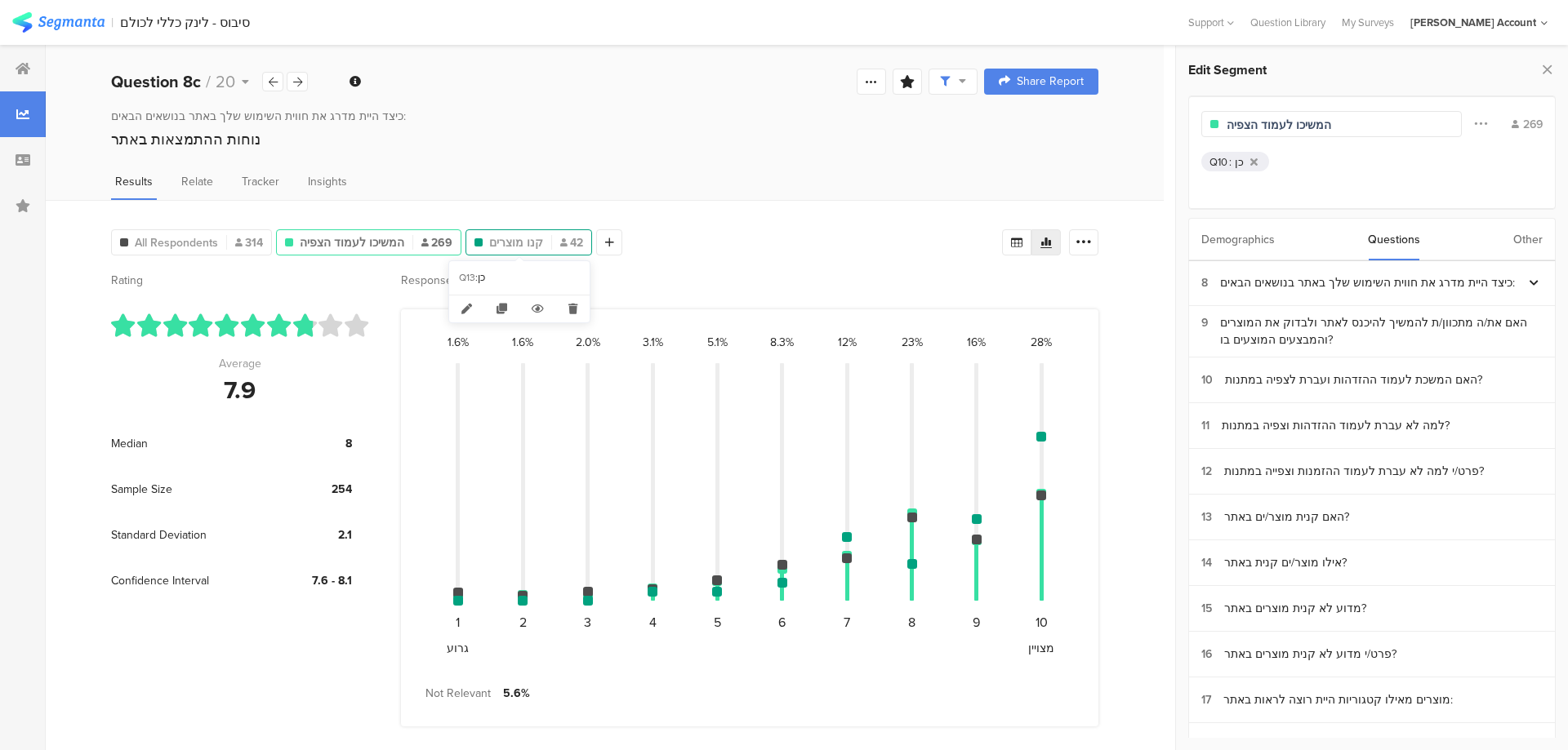
click at [491, 248] on span "קנו מוצרים" at bounding box center [516, 243] width 54 height 17
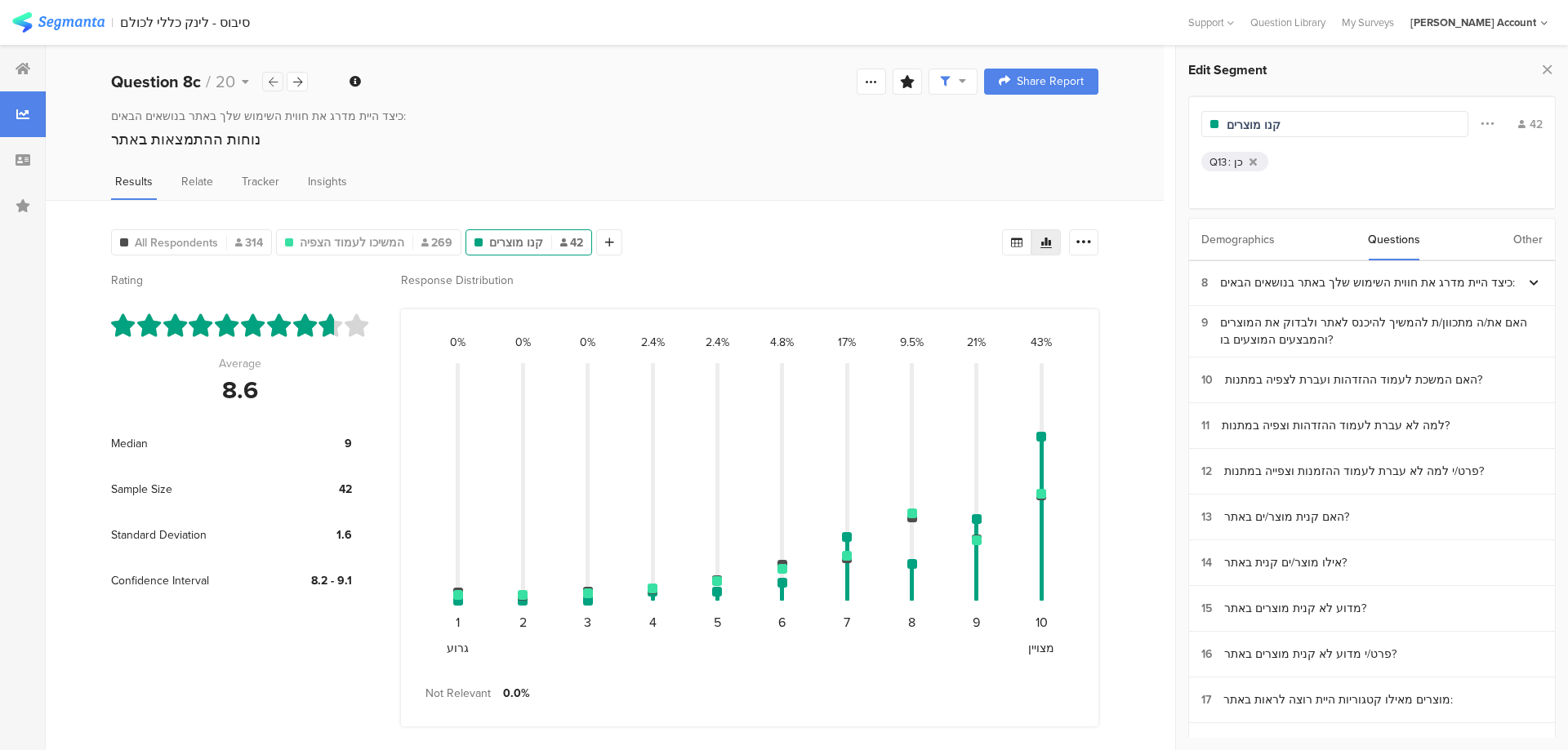
click at [269, 84] on icon at bounding box center [273, 82] width 9 height 11
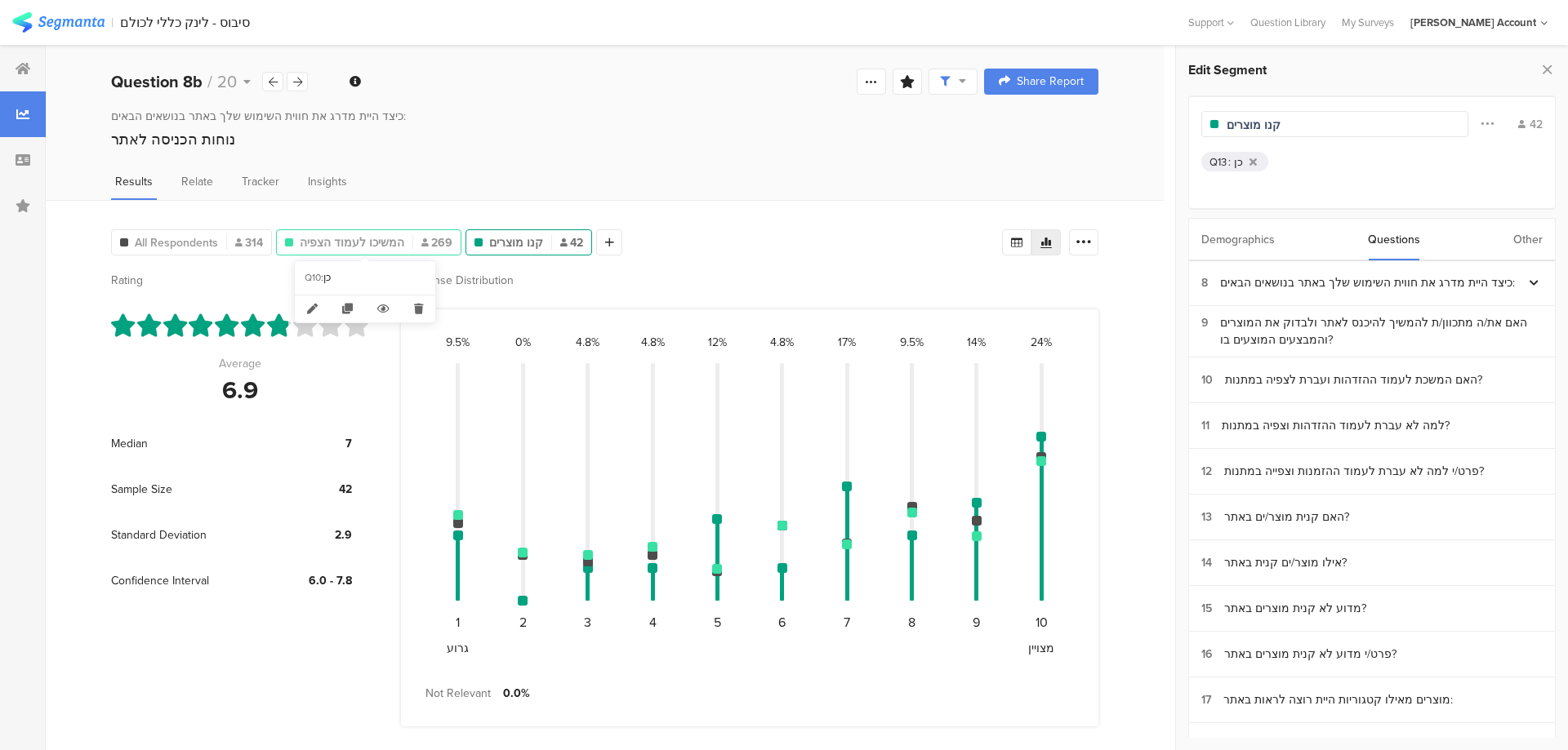
click at [360, 243] on span "המשיכו לעמוד הצפיה" at bounding box center [352, 243] width 105 height 17
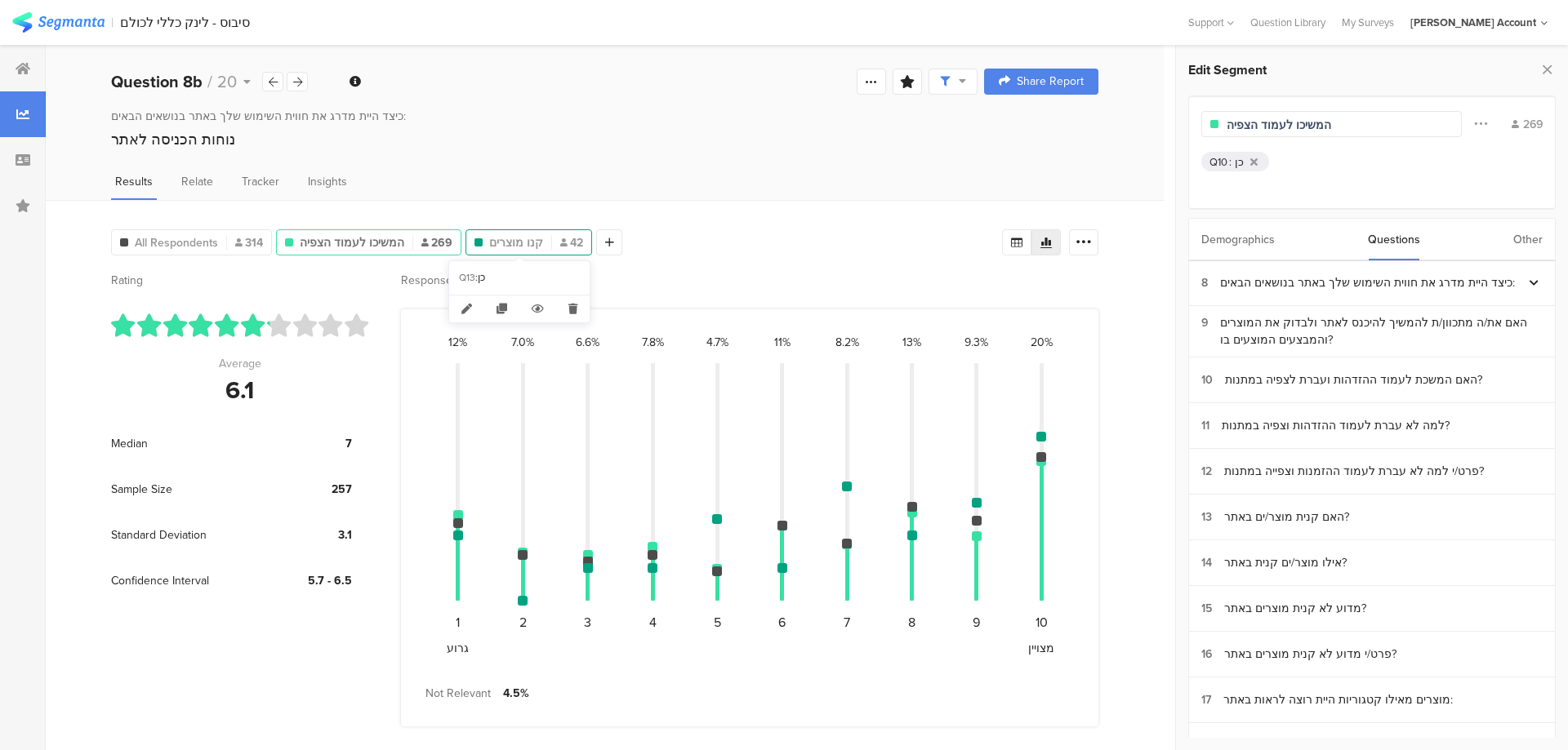
click at [526, 246] on span "קנו מוצרים" at bounding box center [516, 243] width 54 height 17
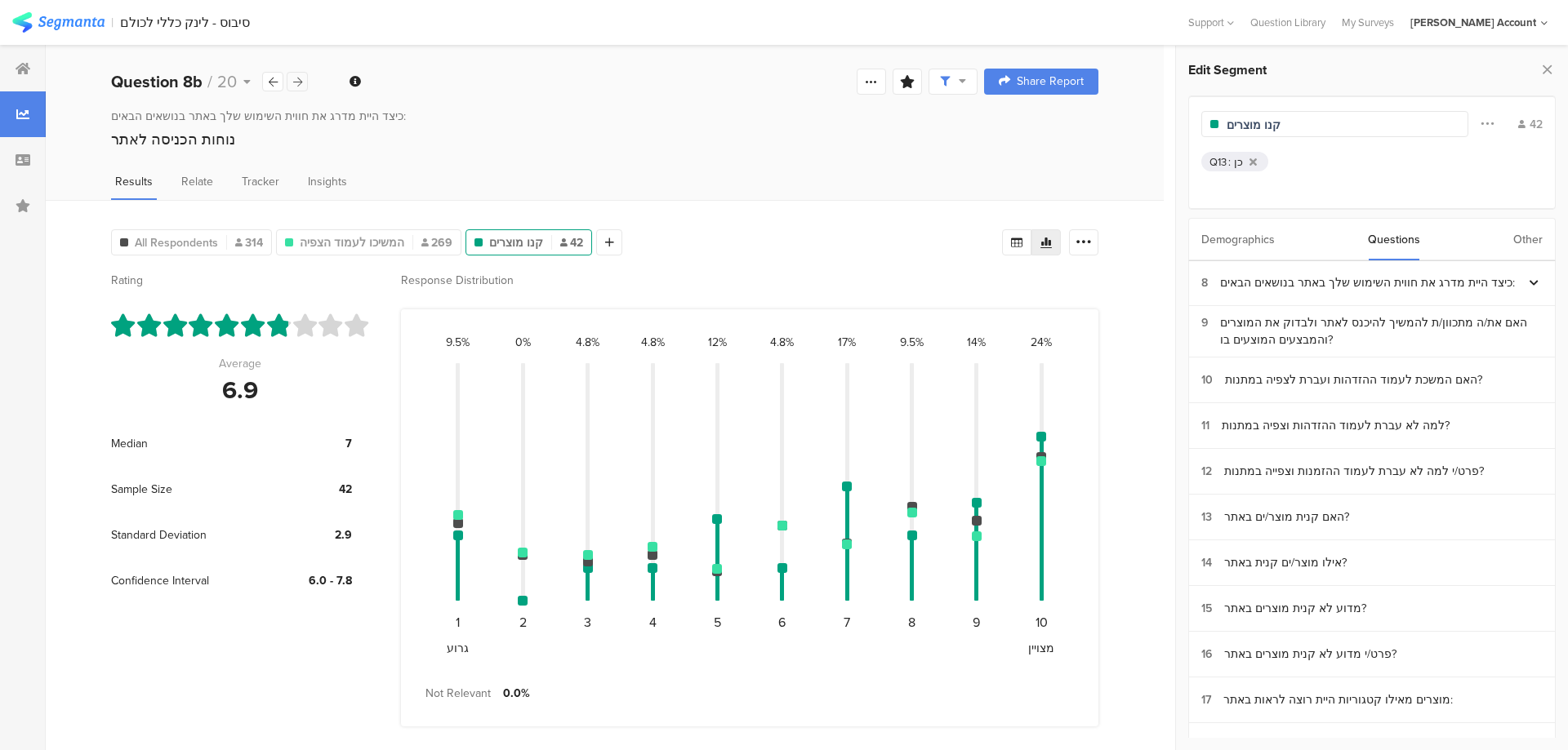
click at [300, 77] on icon at bounding box center [298, 82] width 9 height 11
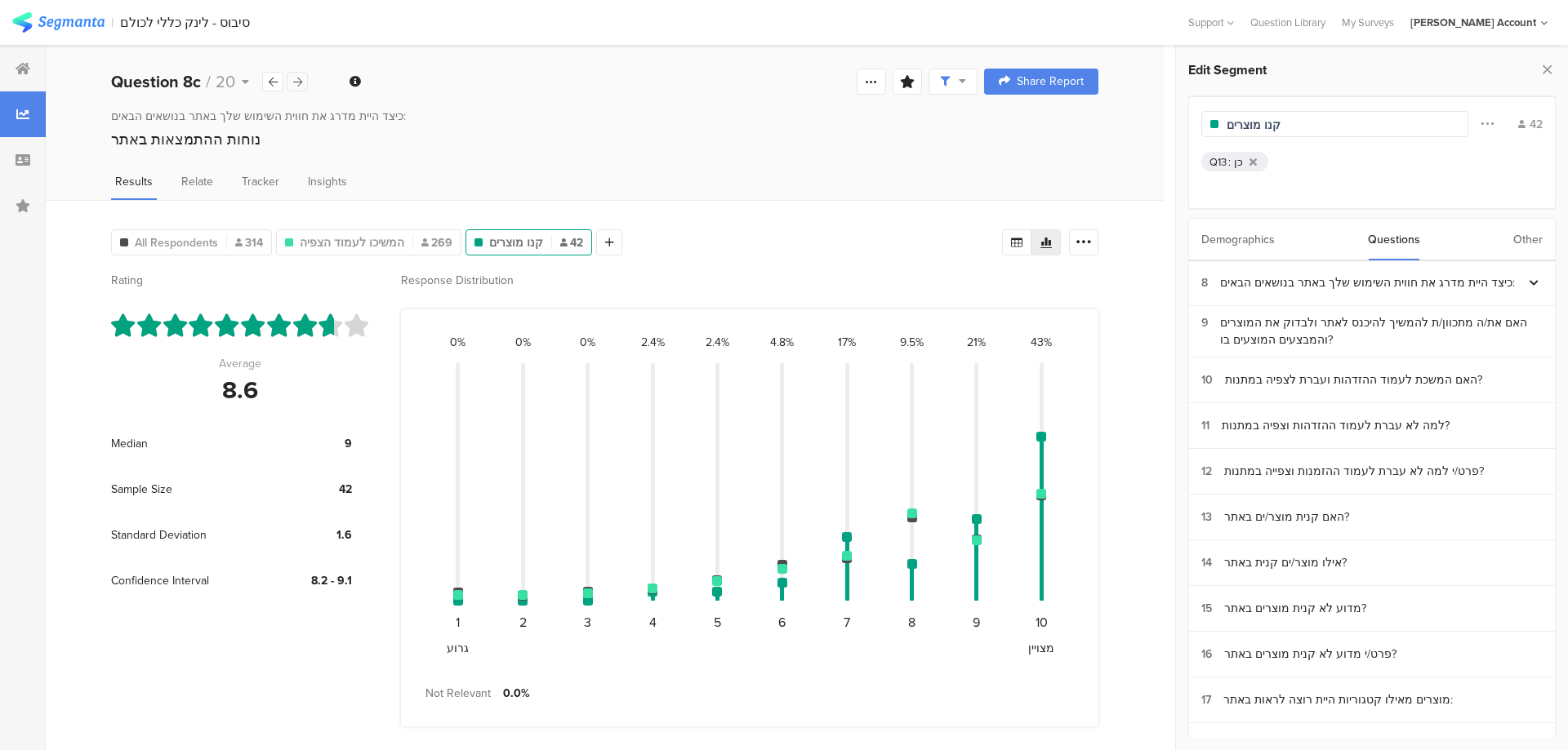
click at [300, 77] on icon at bounding box center [298, 82] width 9 height 11
click at [379, 238] on span "המשיכו לעמוד הצפיה" at bounding box center [352, 243] width 105 height 17
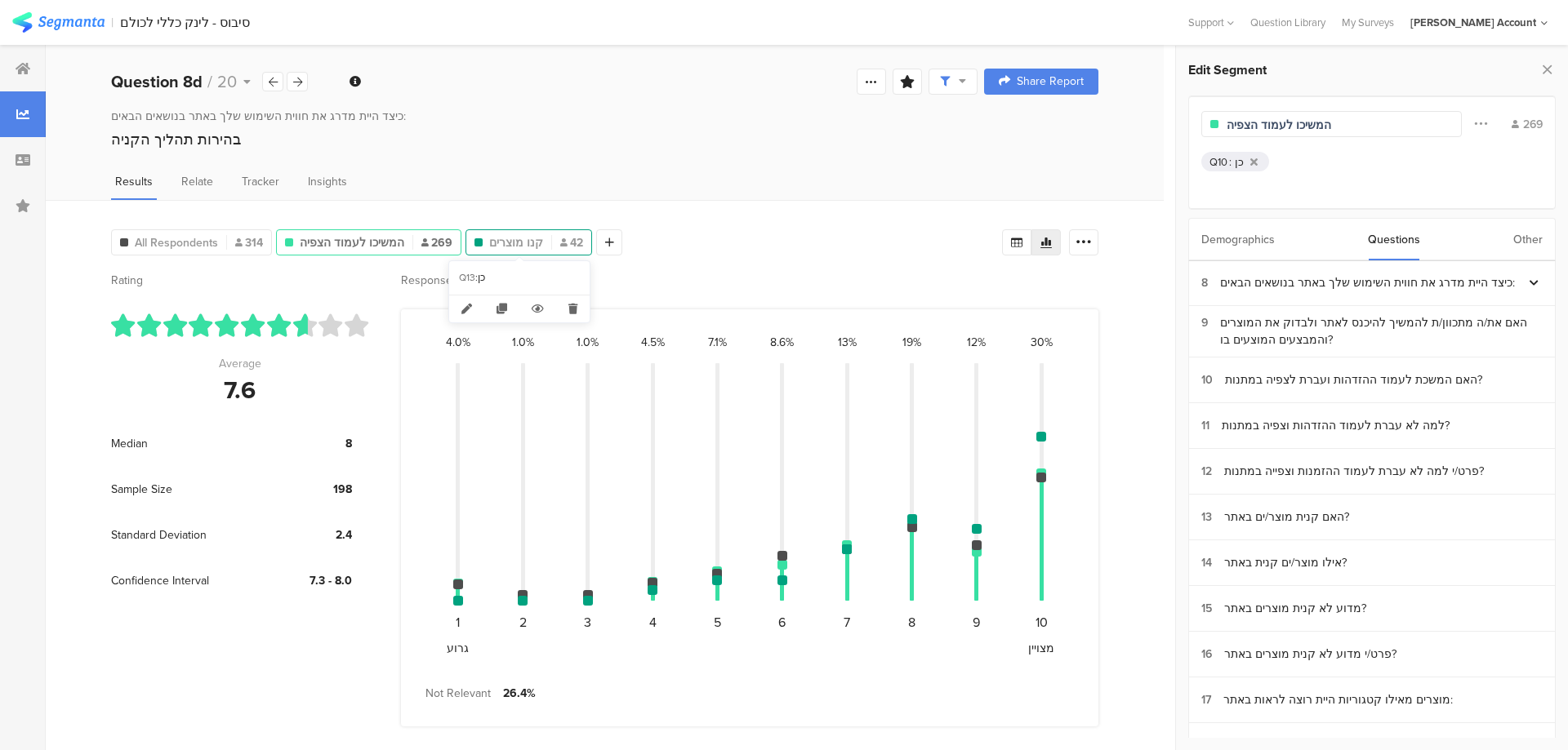
click at [510, 247] on span "קנו מוצרים" at bounding box center [516, 243] width 54 height 17
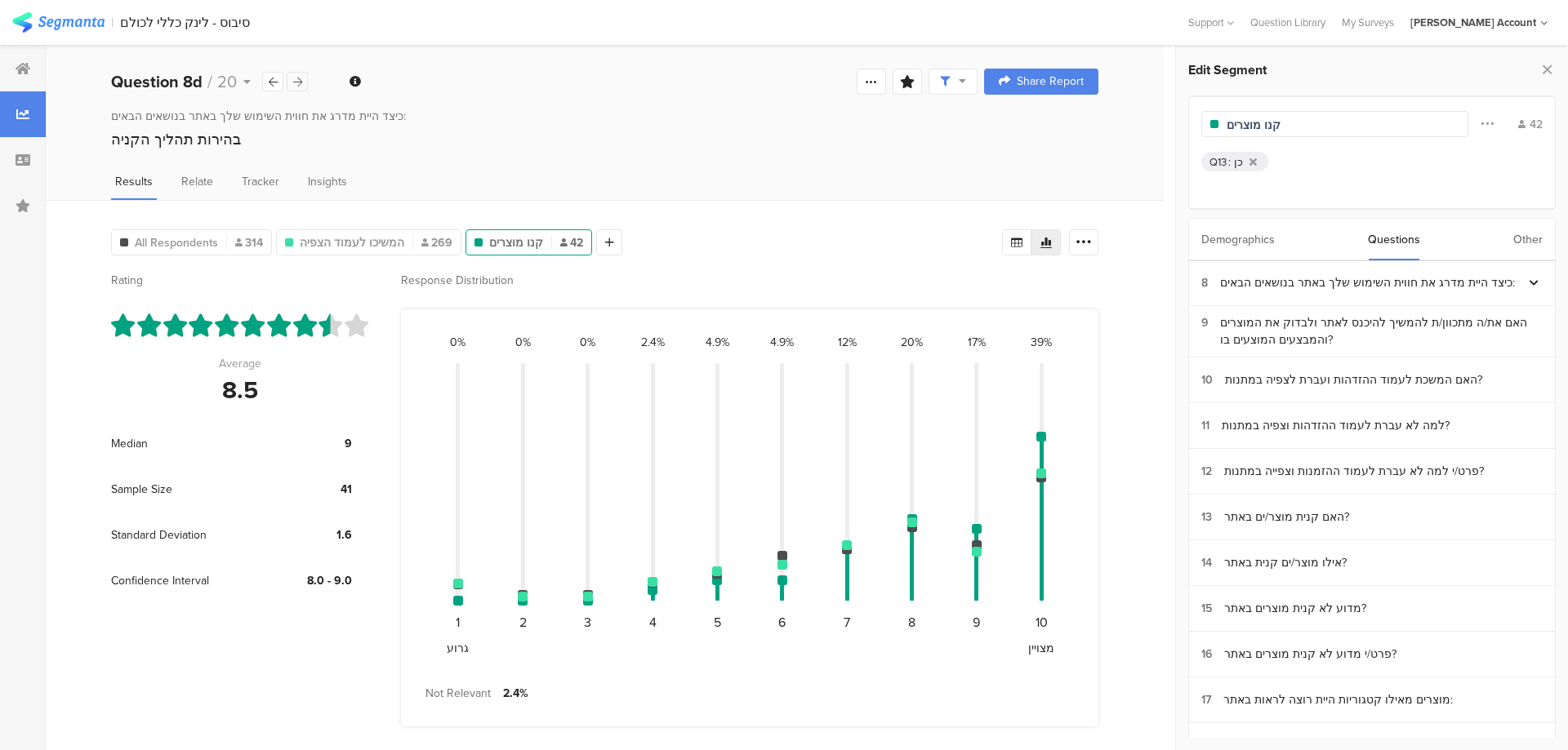
click at [298, 78] on icon at bounding box center [298, 82] width 9 height 11
click at [362, 238] on span "המשיכו לעמוד הצפיה" at bounding box center [352, 243] width 105 height 17
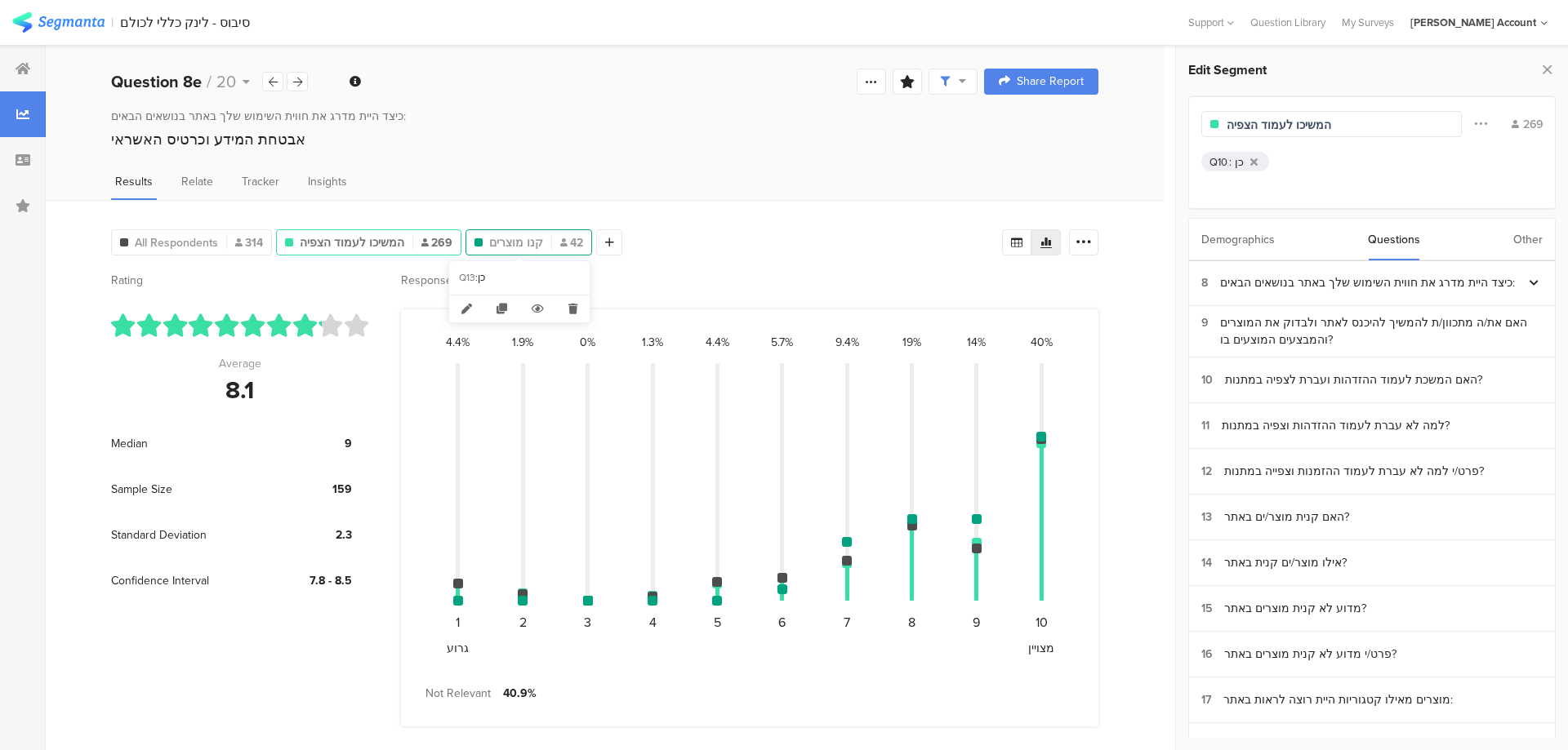
click at [491, 238] on span "קנו מוצרים" at bounding box center [516, 243] width 54 height 17
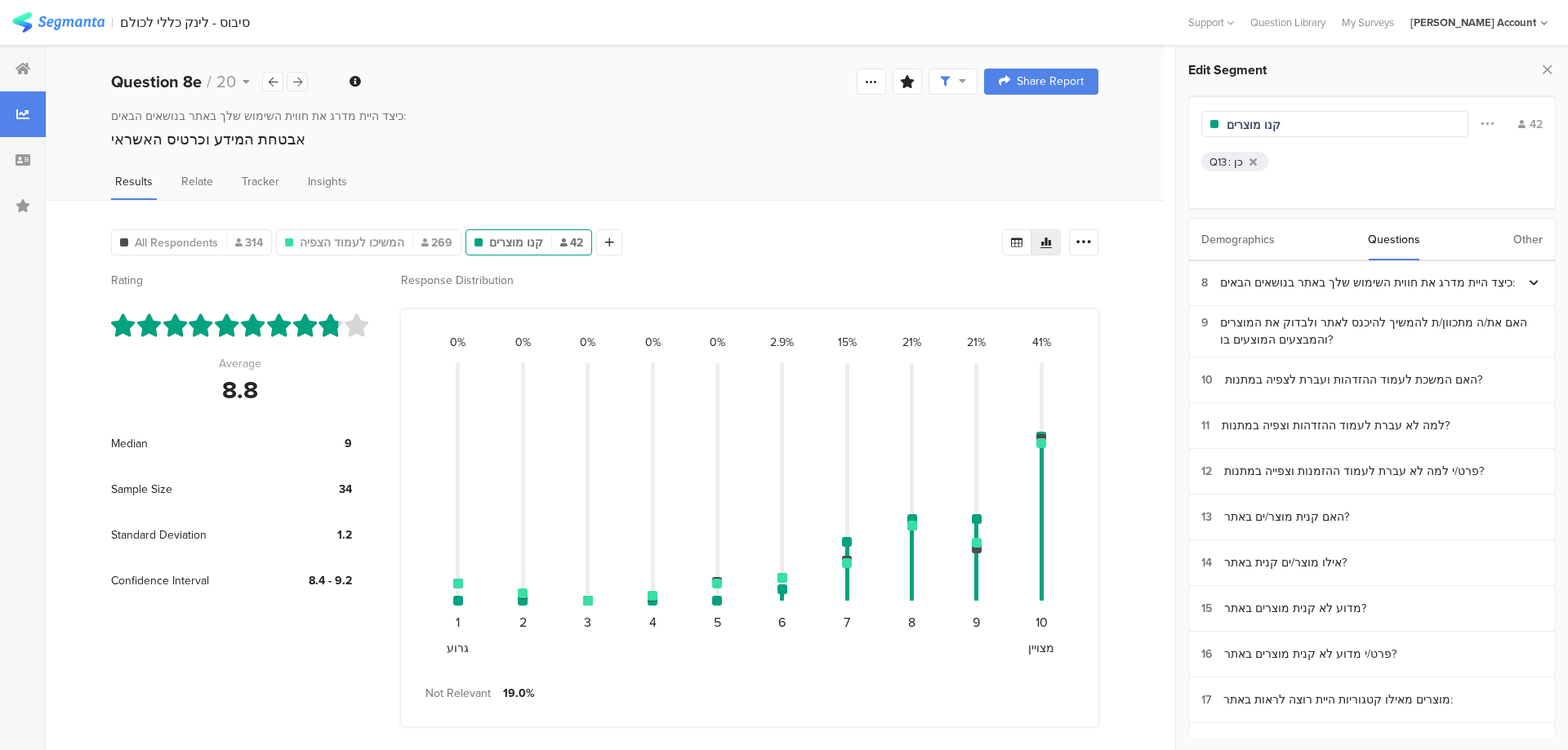
click at [297, 77] on icon at bounding box center [298, 82] width 9 height 11
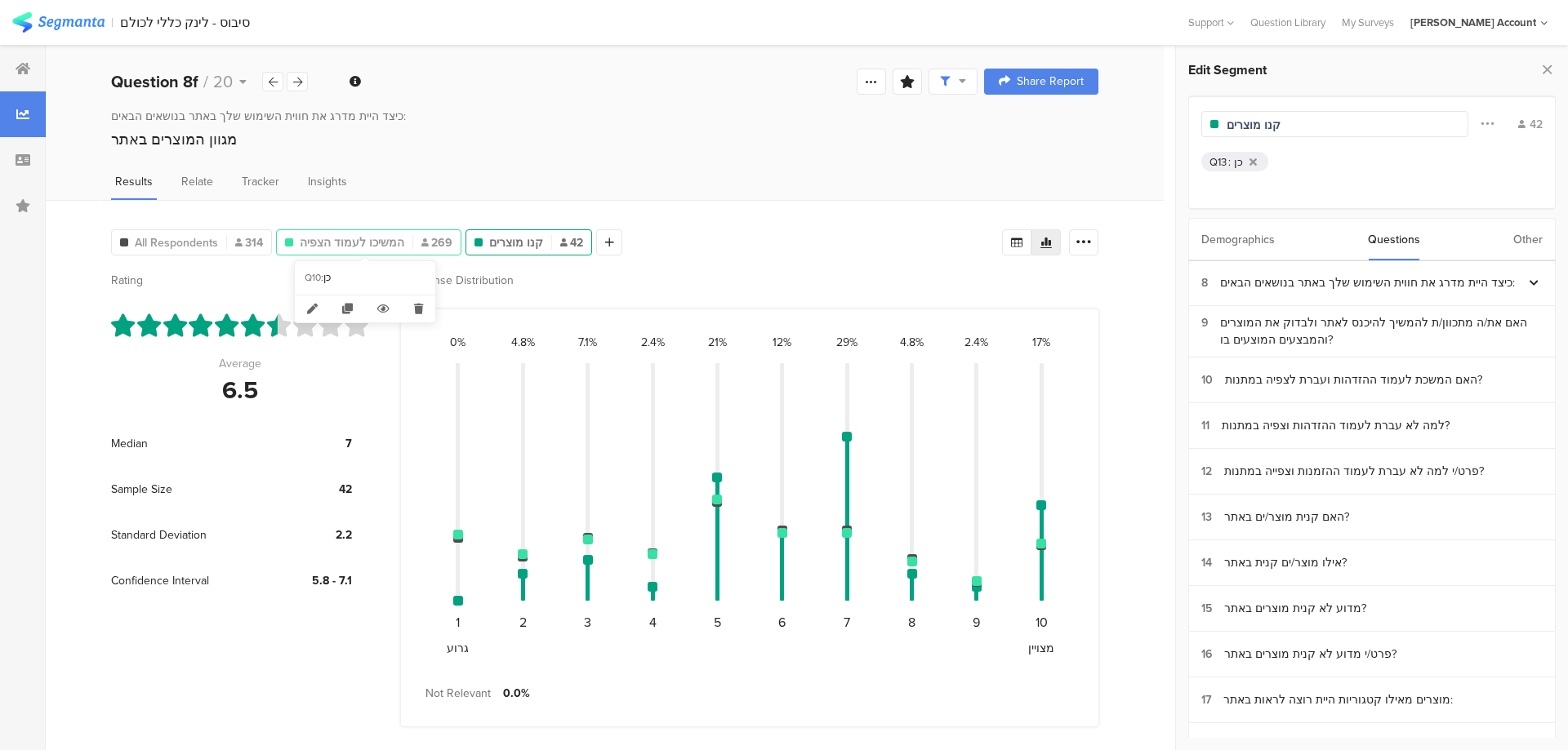
click at [354, 238] on span "המשיכו לעמוד הצפיה" at bounding box center [352, 243] width 105 height 17
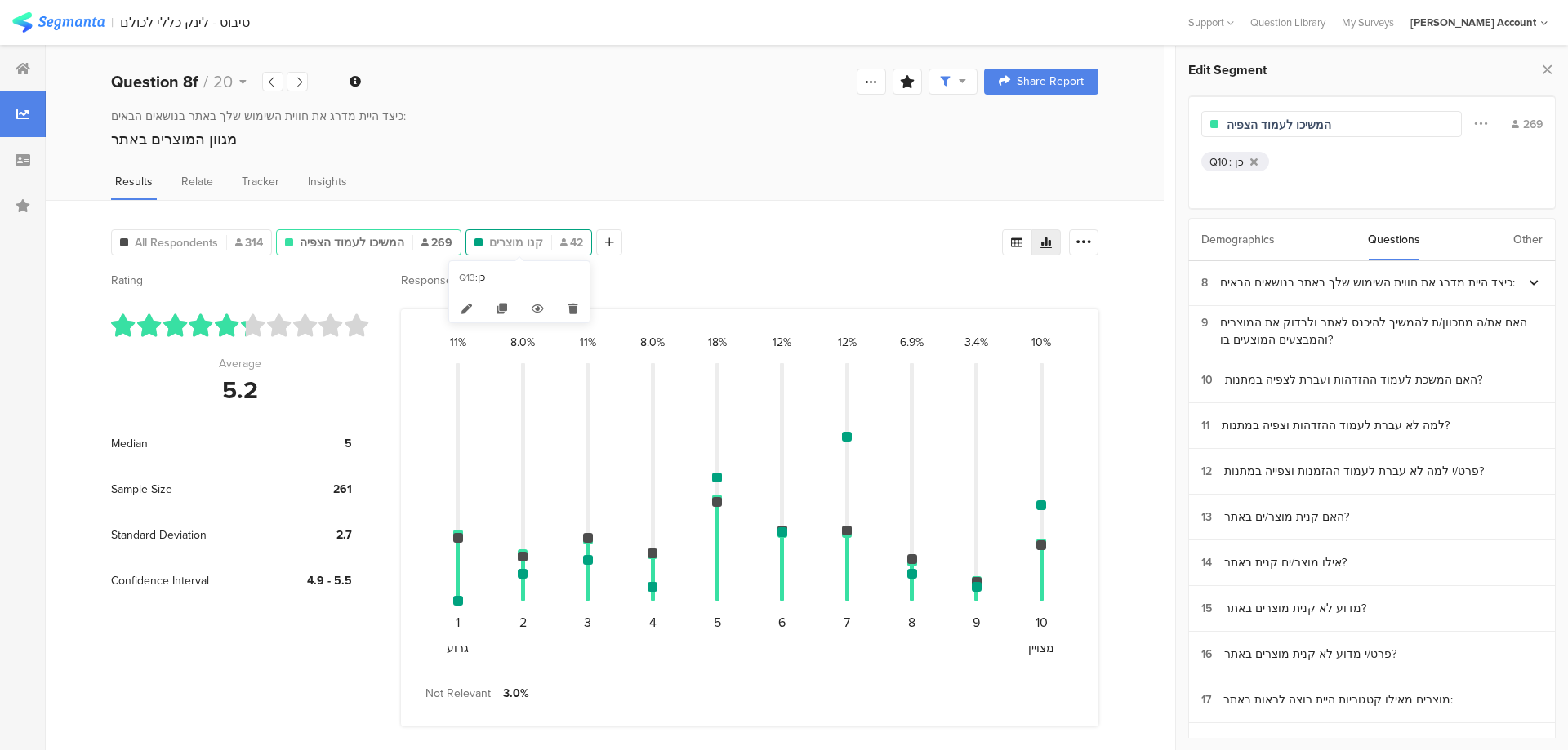
click at [492, 247] on span "קנו מוצרים" at bounding box center [516, 243] width 54 height 17
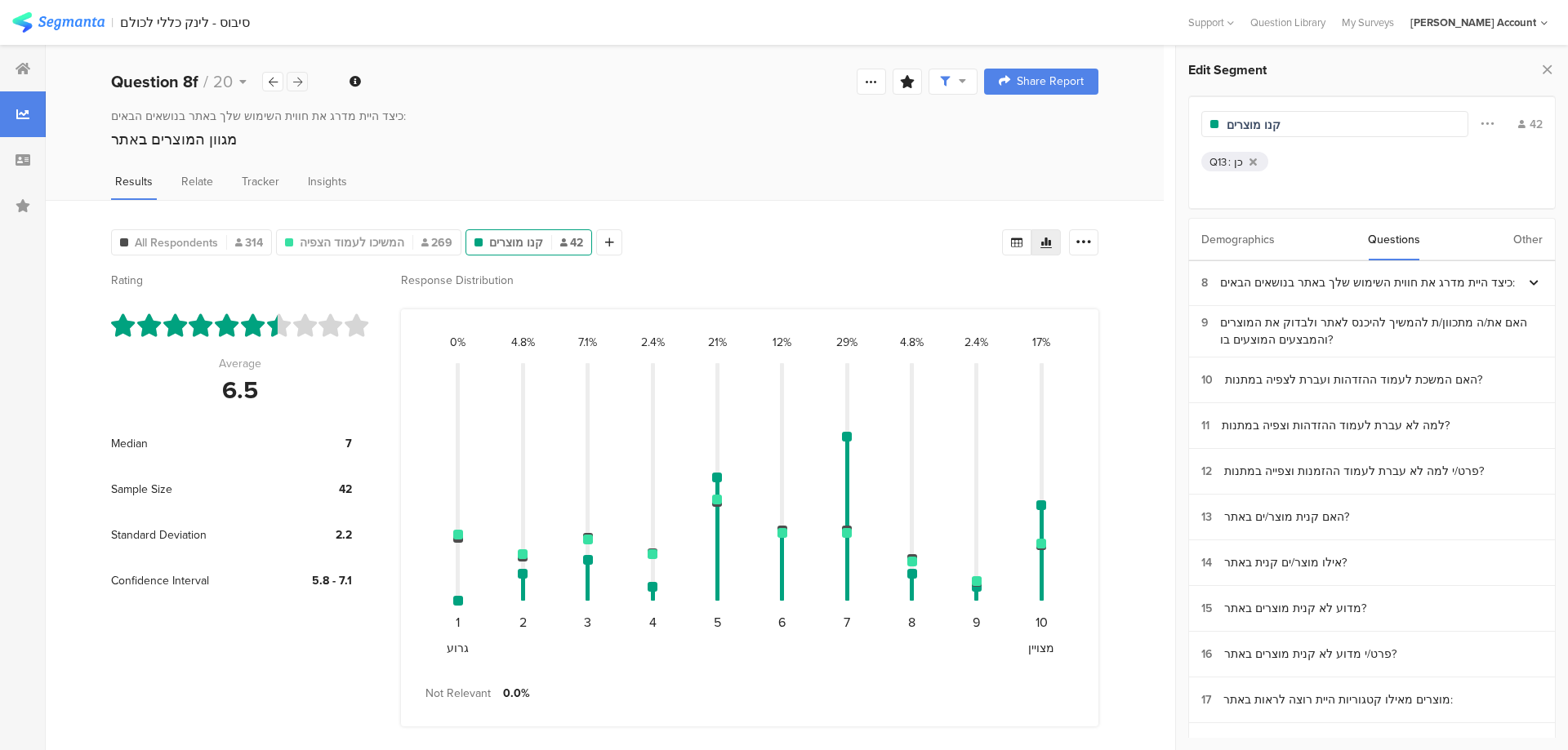
click at [303, 76] on div at bounding box center [297, 81] width 21 height 19
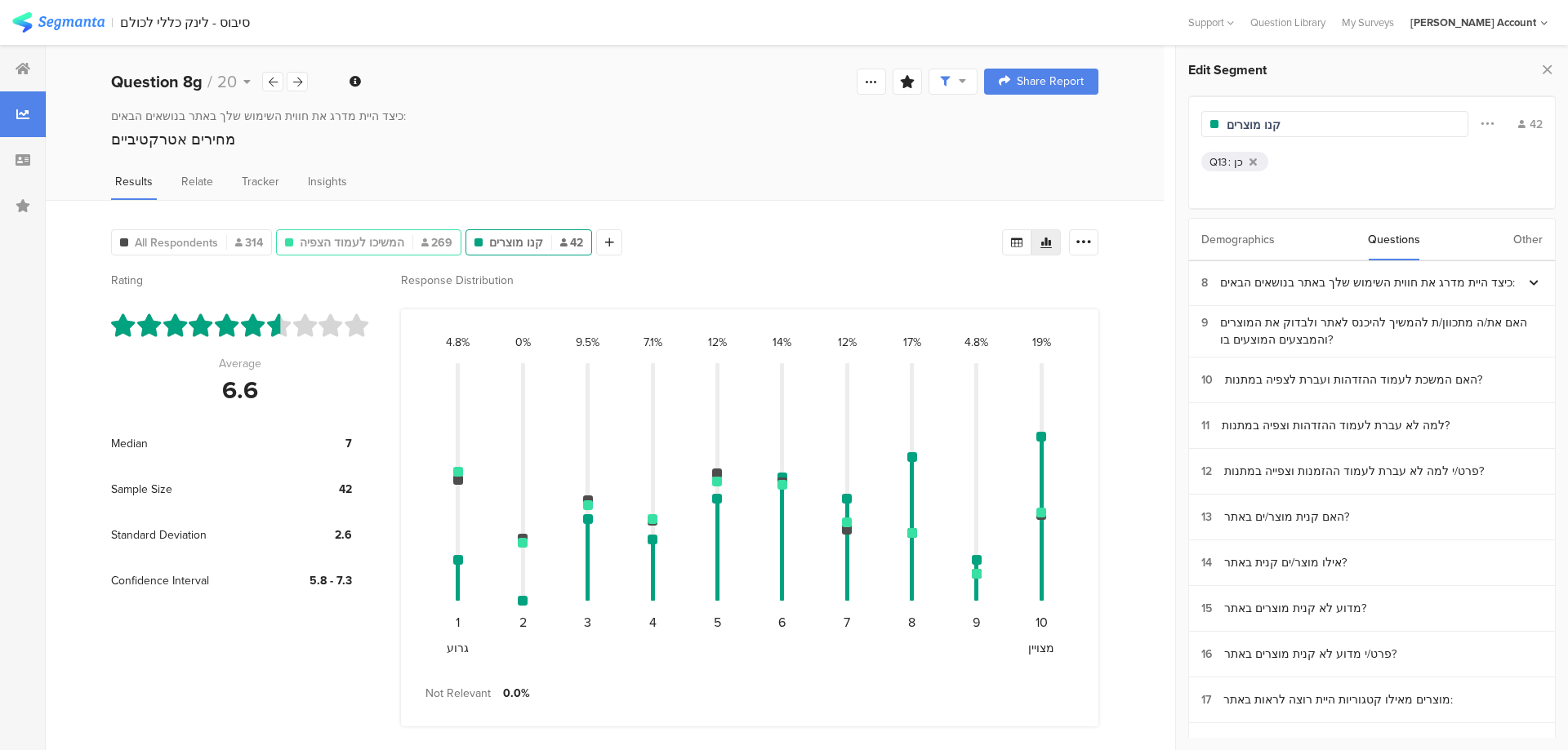
click at [353, 230] on div "המשיכו לעמוד הצפיה 269" at bounding box center [368, 242] width 185 height 26
click at [359, 237] on span "המשיכו לעמוד הצפיה" at bounding box center [352, 243] width 105 height 17
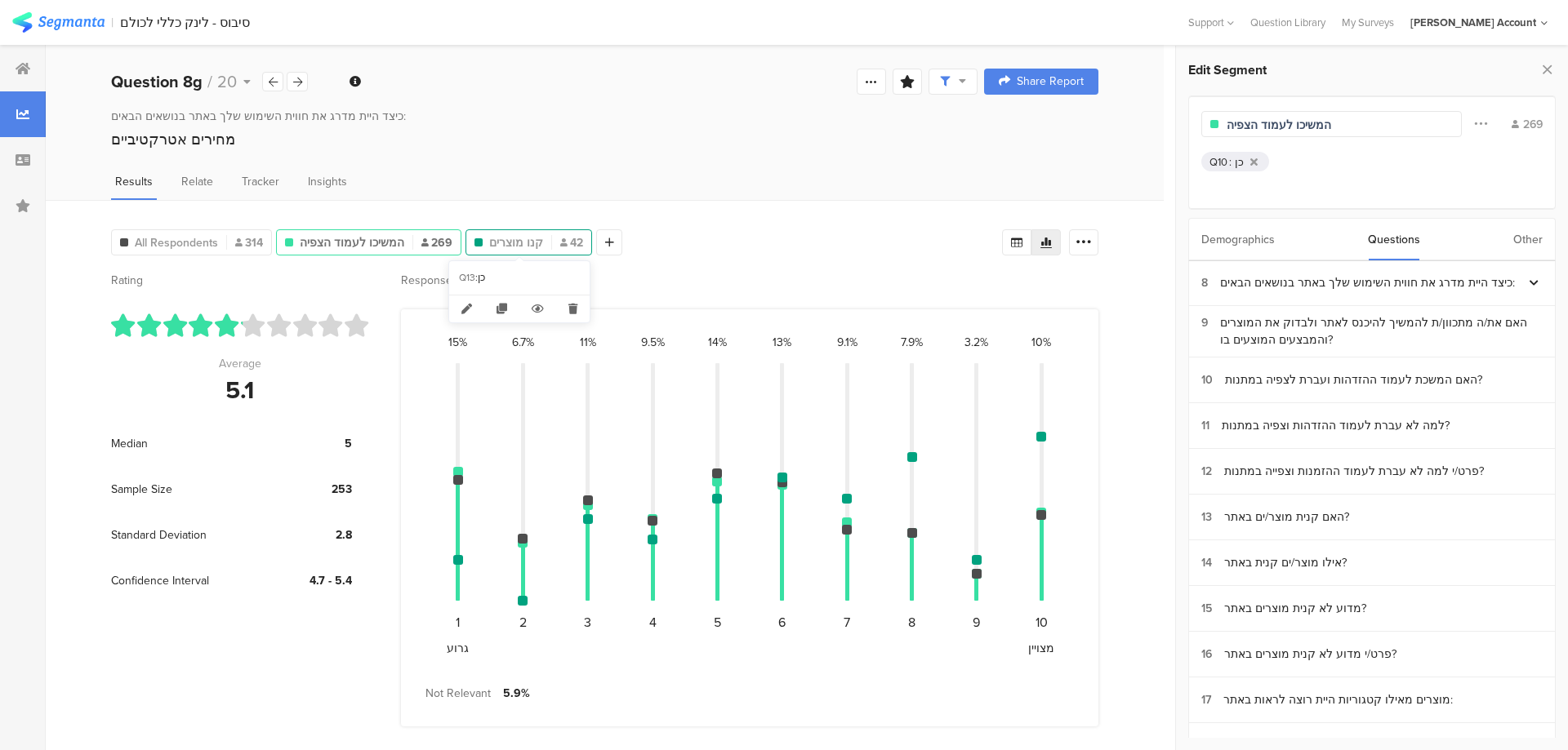
click at [518, 241] on span "קנו מוצרים" at bounding box center [516, 243] width 54 height 17
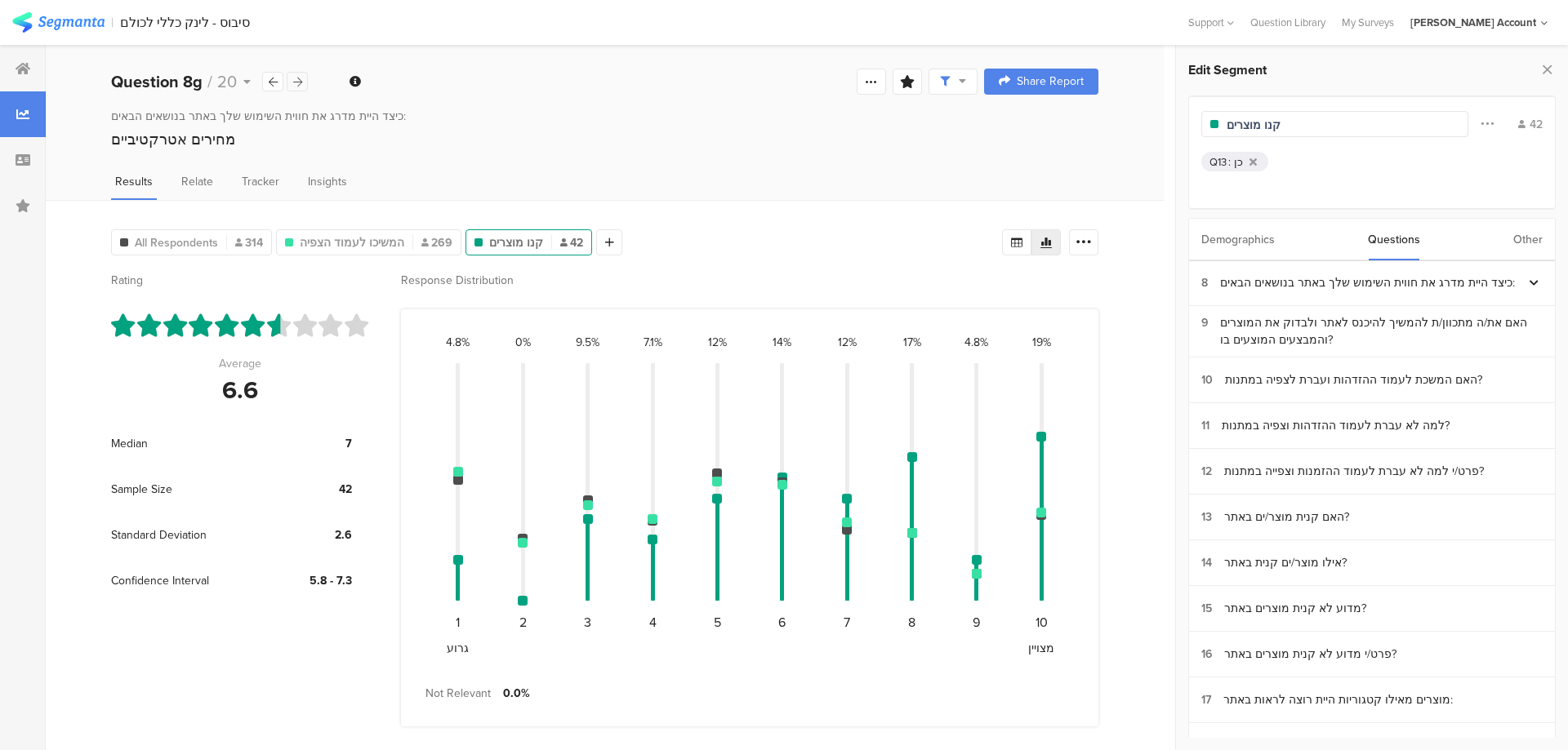
click at [303, 74] on div at bounding box center [297, 81] width 21 height 19
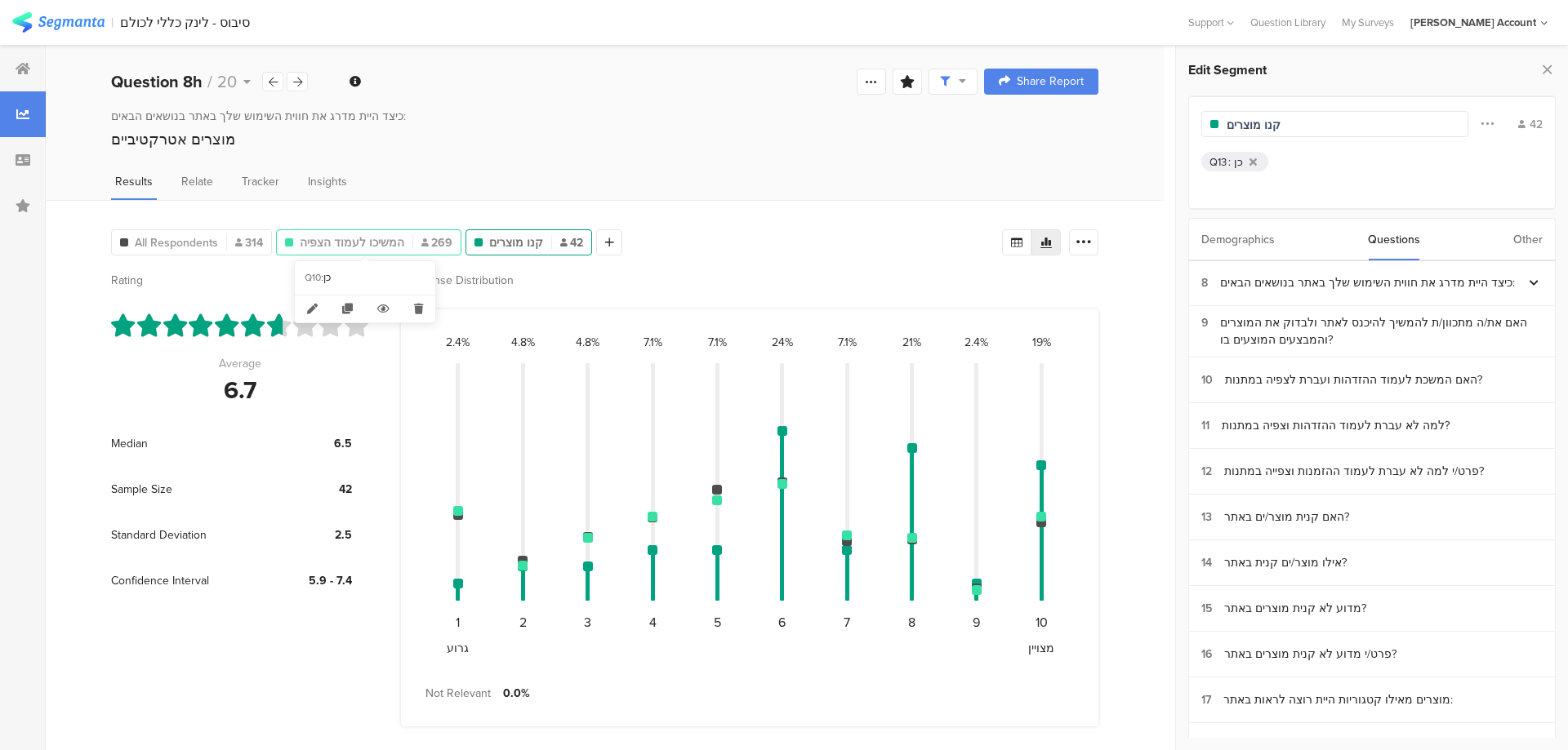
click at [330, 245] on span "המשיכו לעמוד הצפיה" at bounding box center [352, 243] width 105 height 17
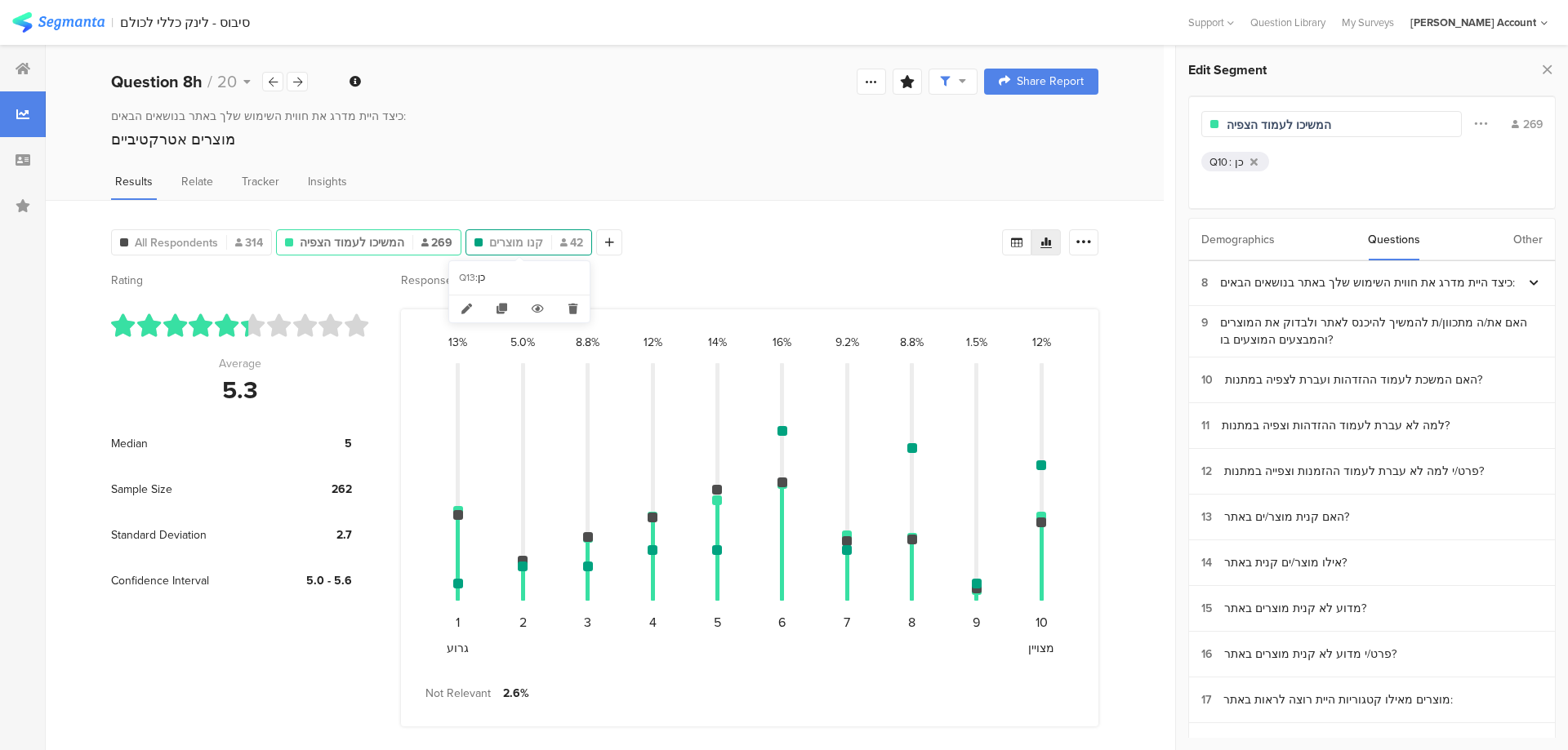
click at [491, 249] on span "קנו מוצרים" at bounding box center [516, 243] width 54 height 17
type input "קנו מוצרים"
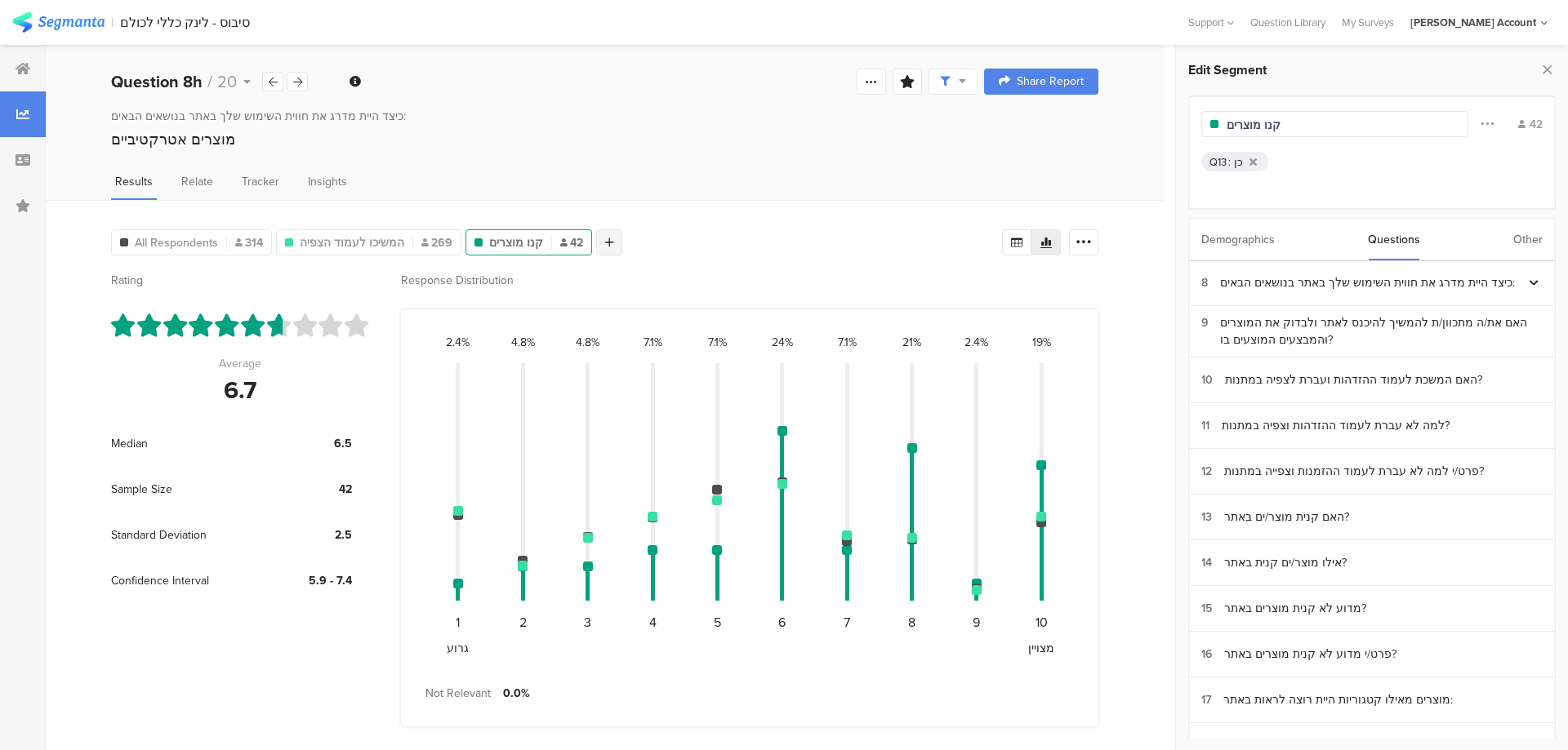
click at [605, 240] on icon at bounding box center [609, 243] width 9 height 12
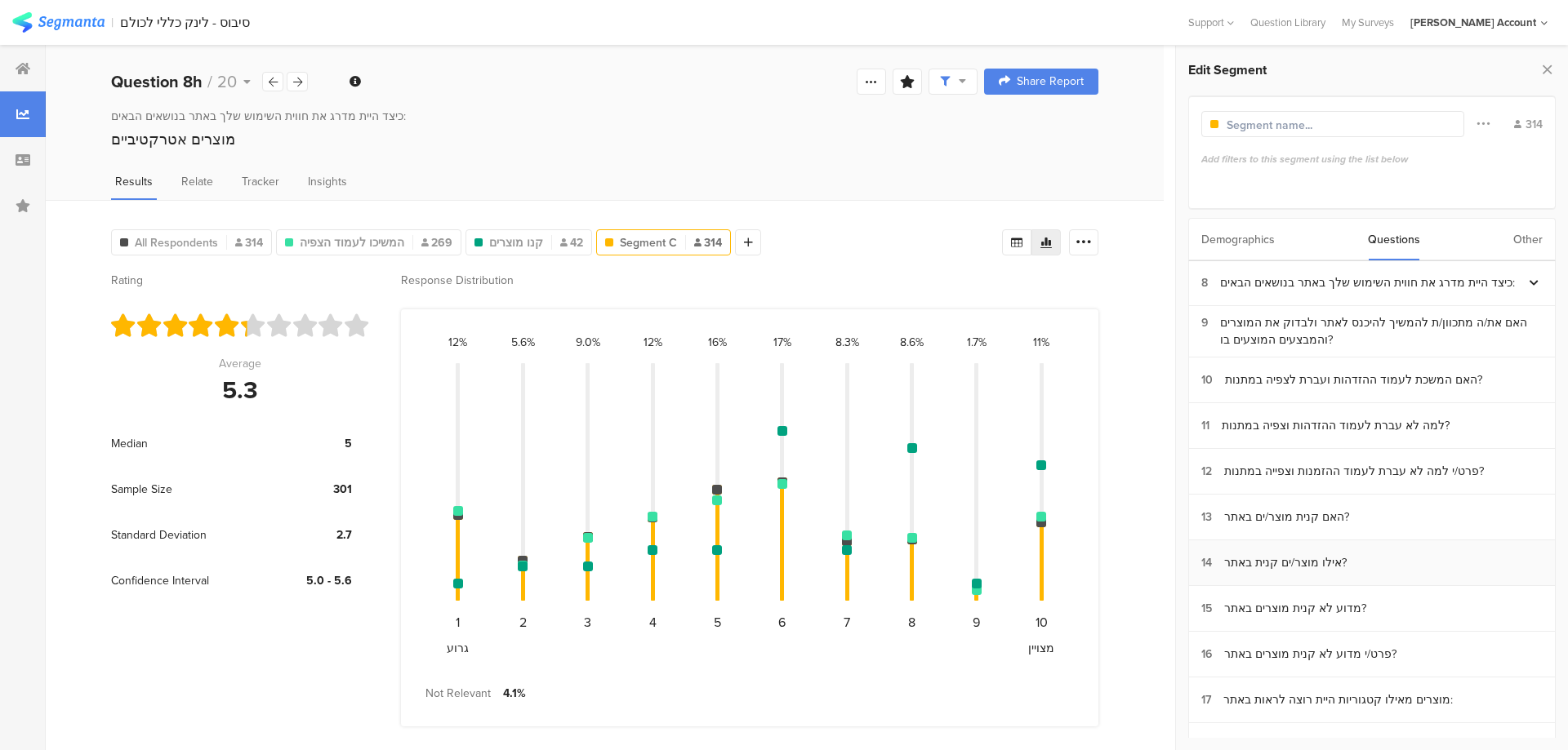
click at [1352, 566] on section "14 אילו מוצר/ים קנית באתר?" at bounding box center [1372, 563] width 366 height 46
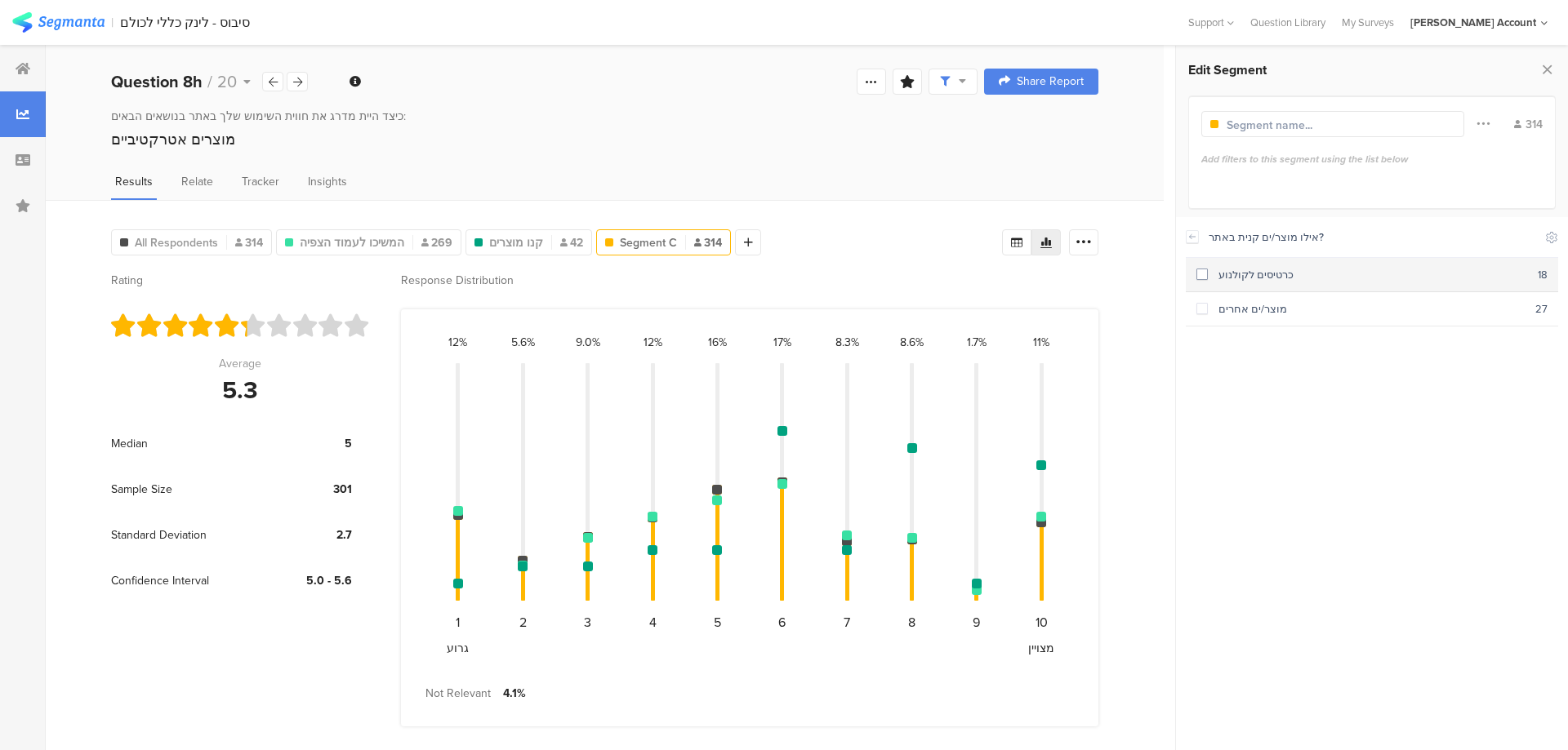
click at [1318, 276] on div "כרטיסים לקולנוע" at bounding box center [1372, 275] width 330 height 15
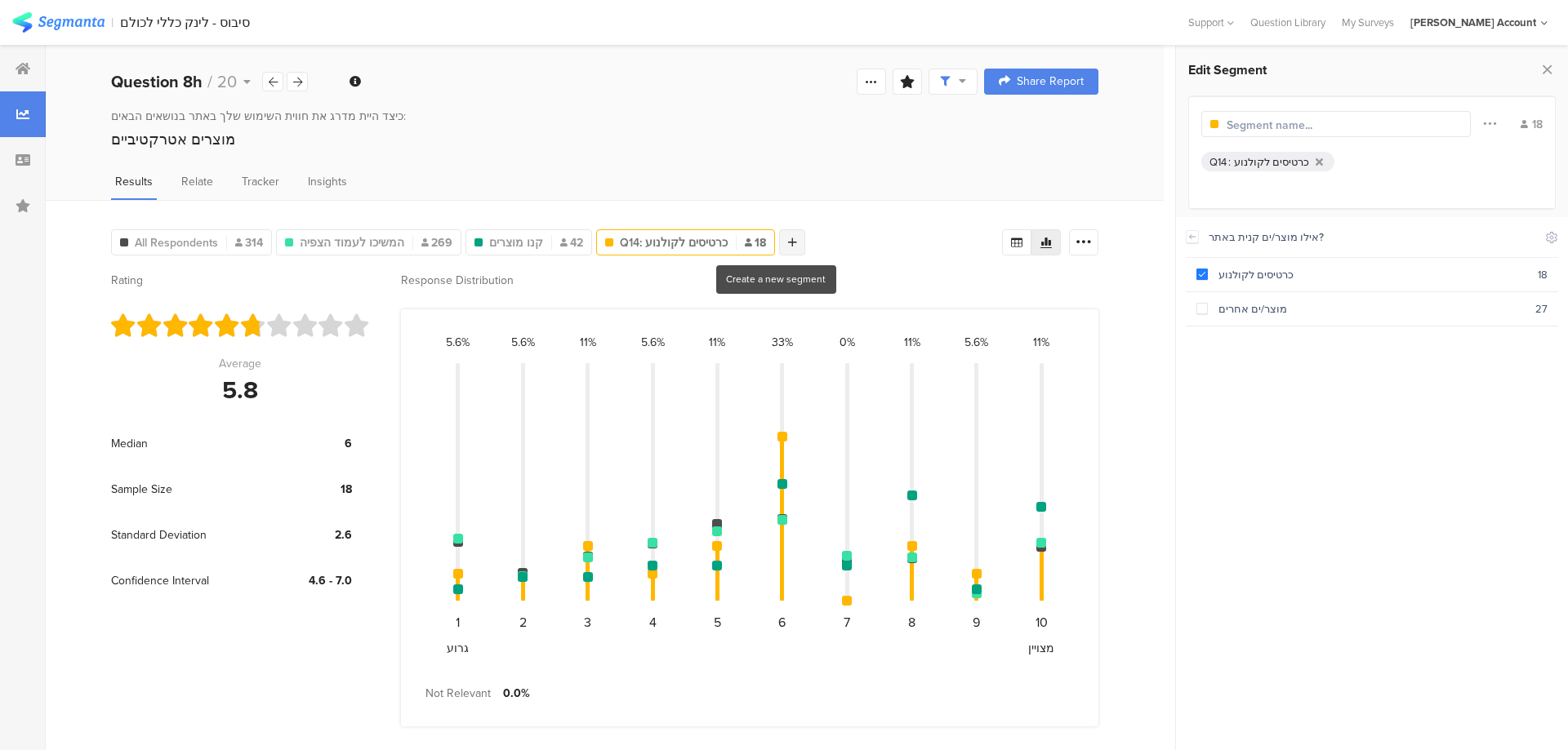
click at [788, 243] on icon at bounding box center [792, 243] width 9 height 12
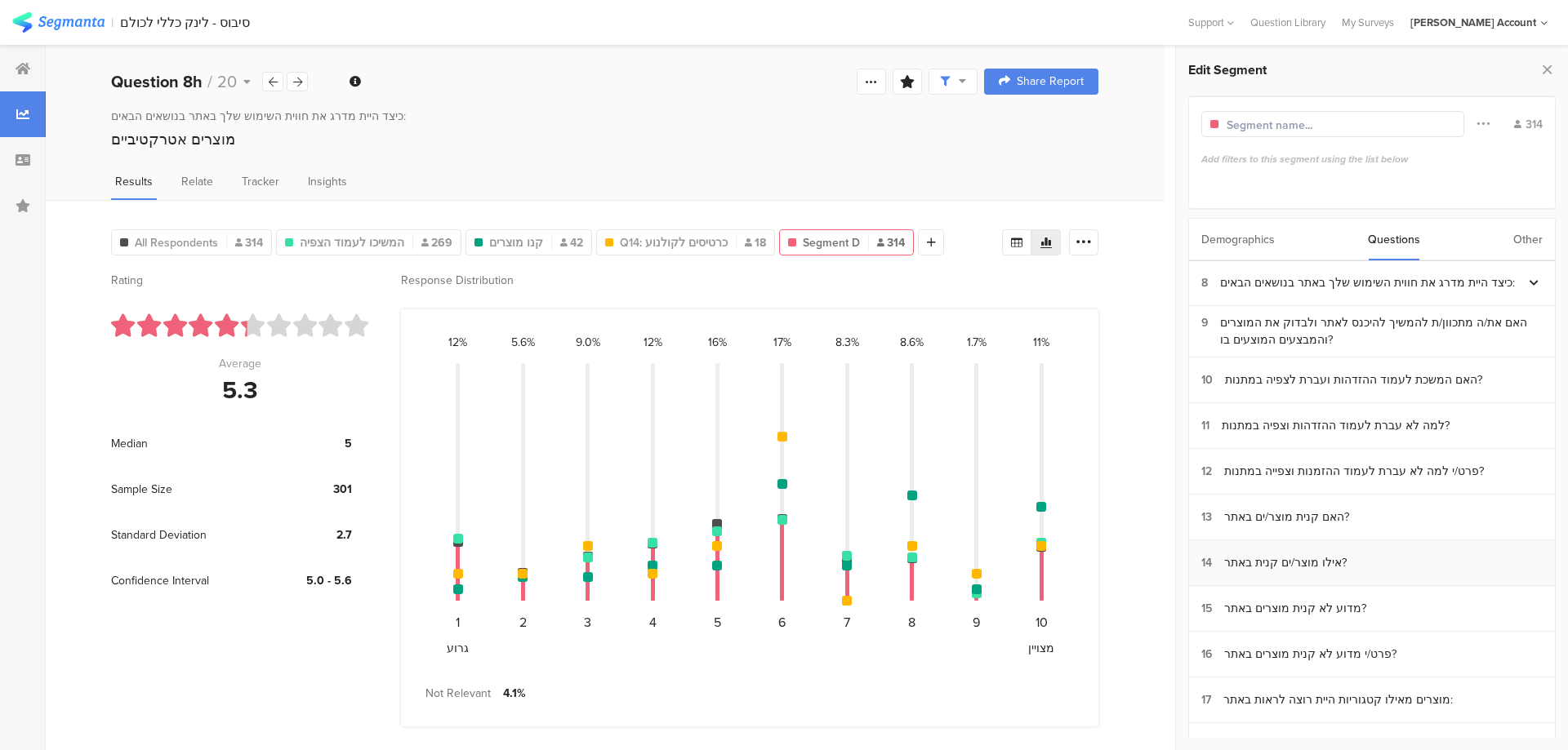
click at [1302, 563] on div "אילו מוצר/ים קנית באתר?" at bounding box center [1285, 563] width 122 height 17
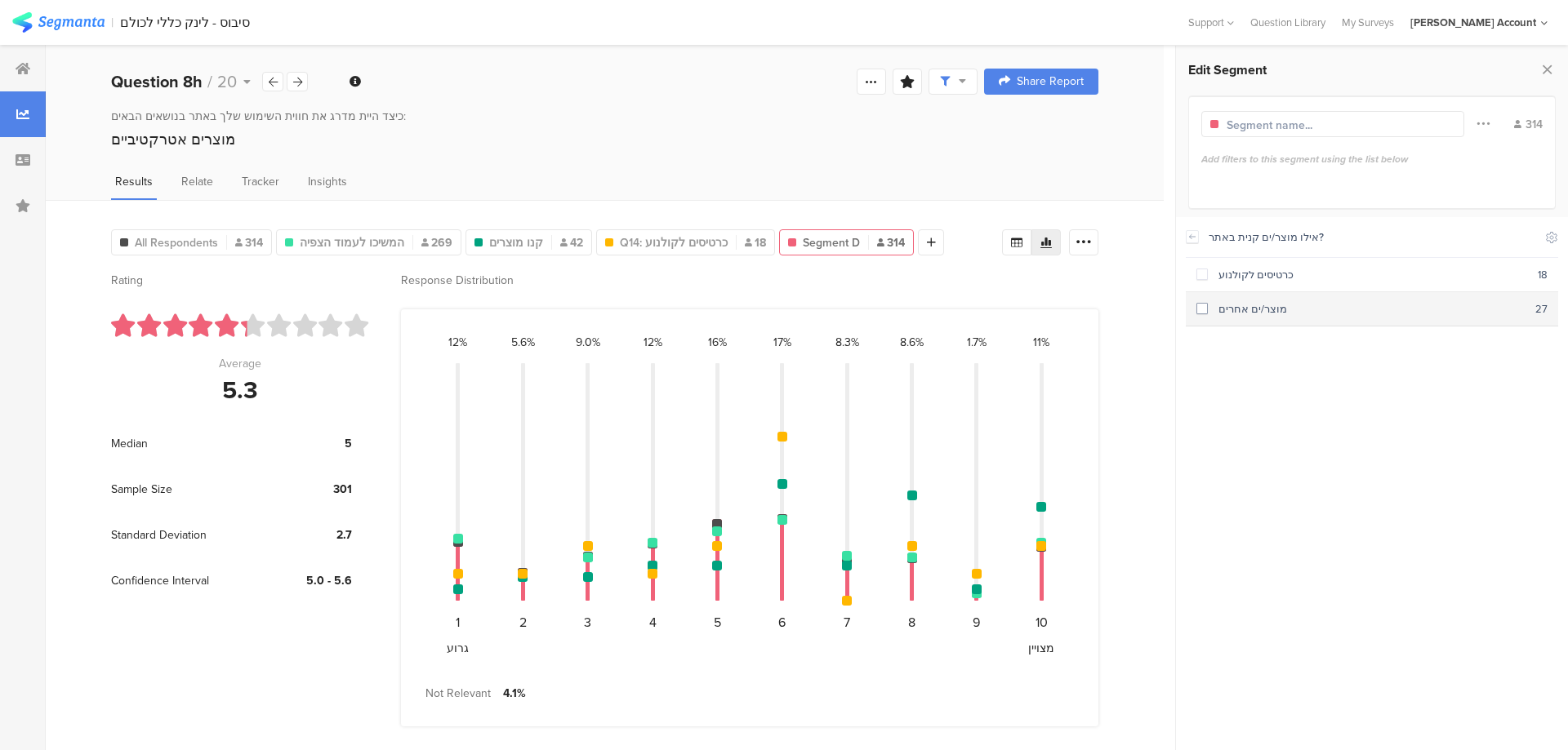
click at [1291, 316] on div "מוצר/ים אחרים" at bounding box center [1371, 308] width 327 height 15
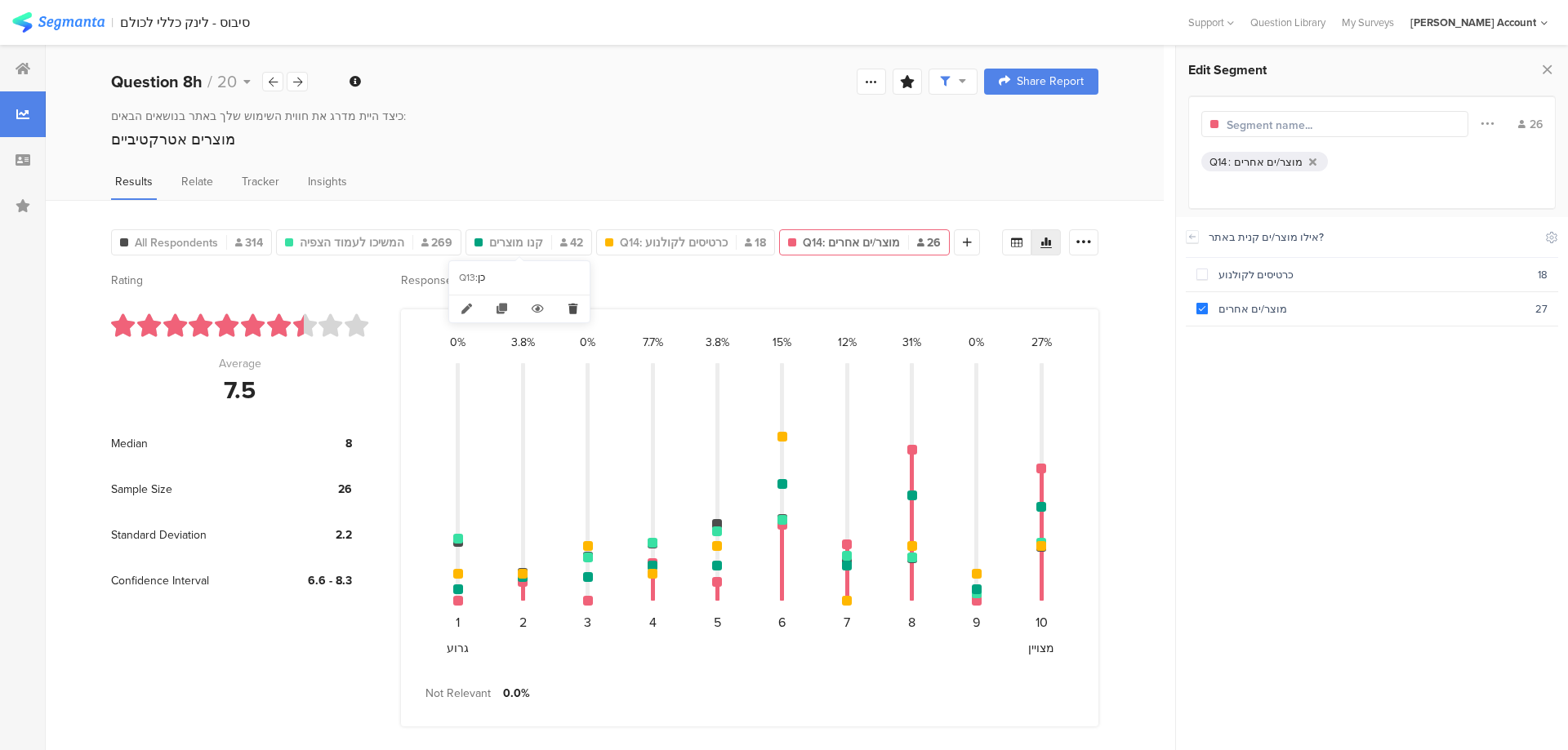
click at [573, 306] on icon at bounding box center [573, 309] width 34 height 27
type input "המשיכו לעמוד הצפיה"
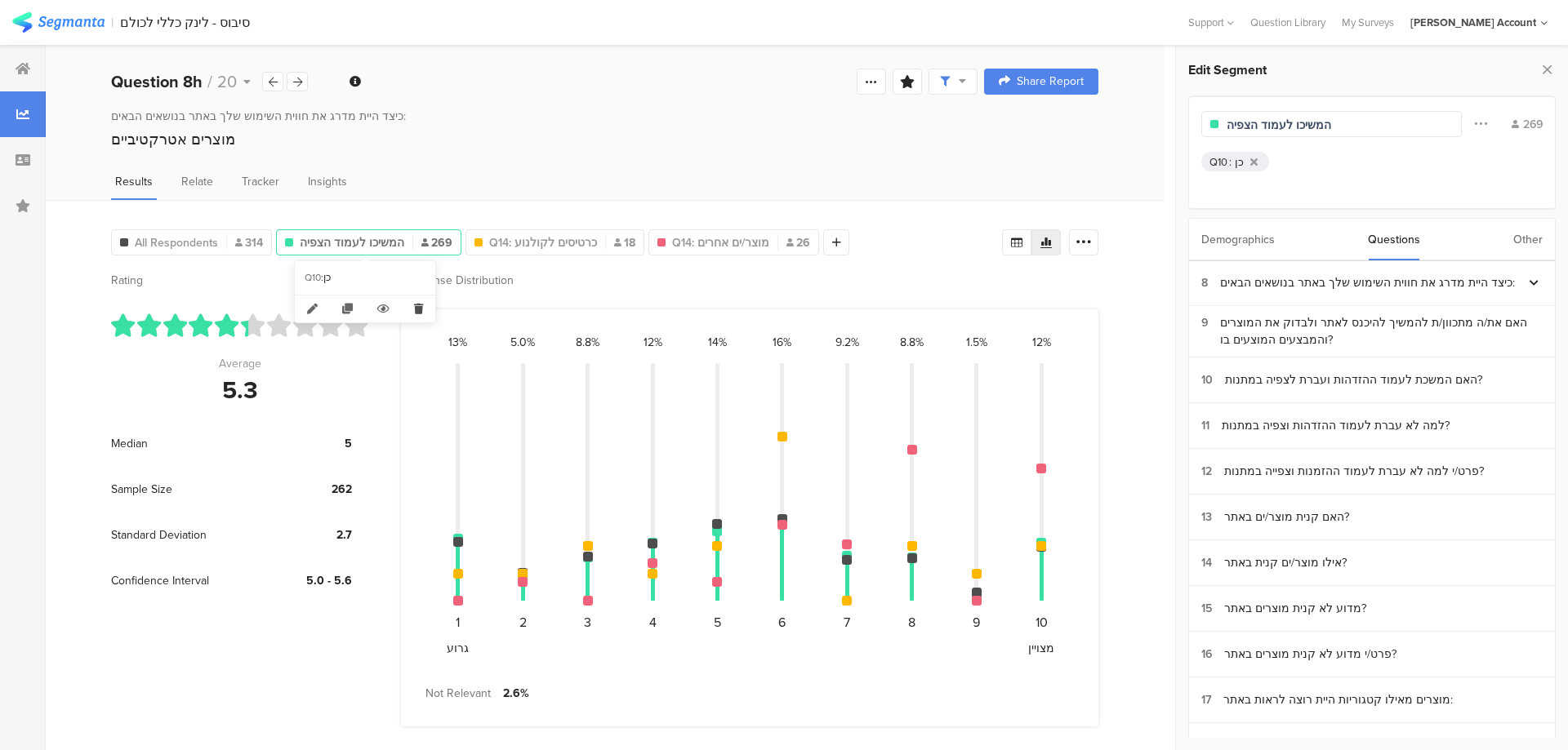
click at [415, 306] on icon at bounding box center [419, 309] width 34 height 27
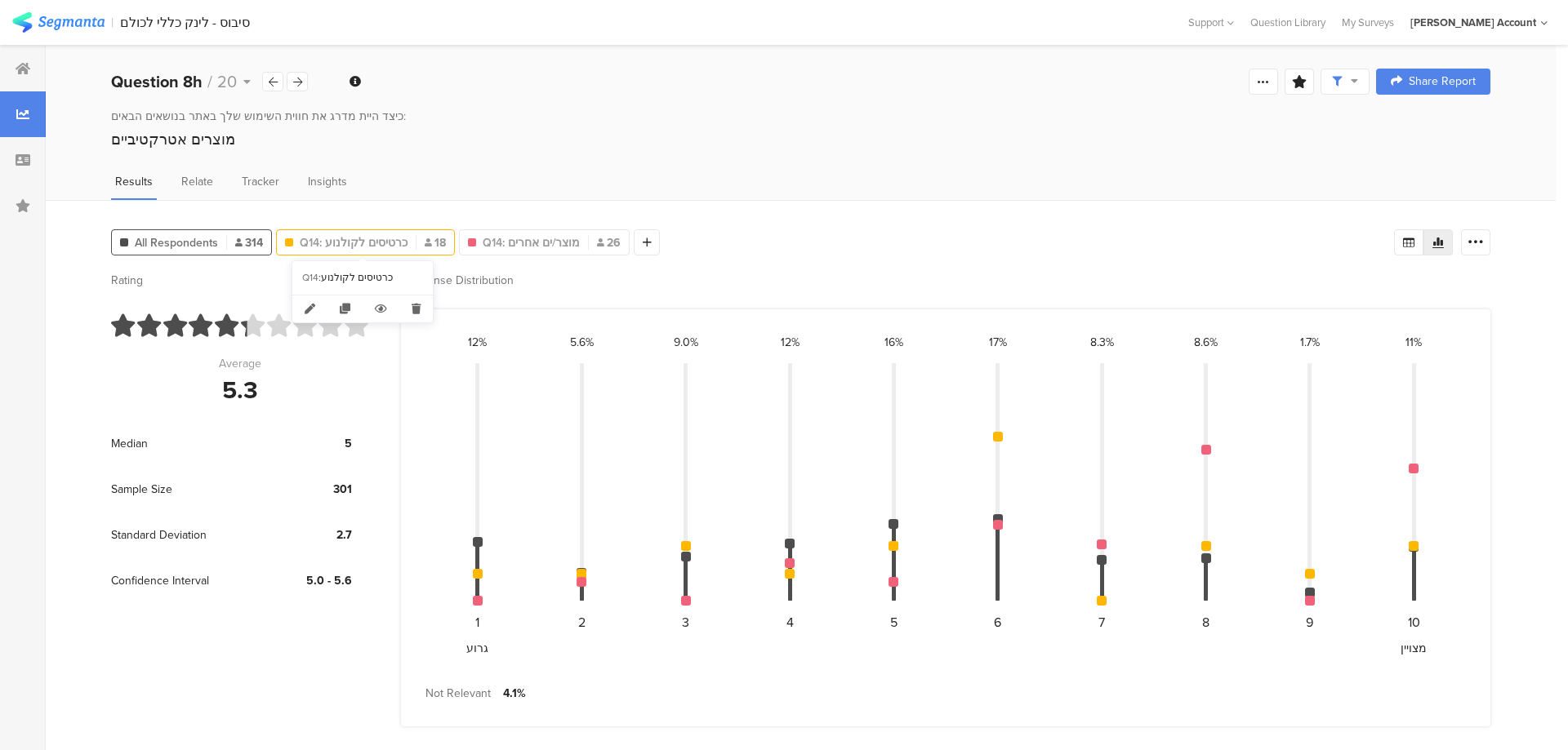
click at [359, 239] on span "Q14: כרטיסים לקולנוע" at bounding box center [353, 243] width 108 height 17
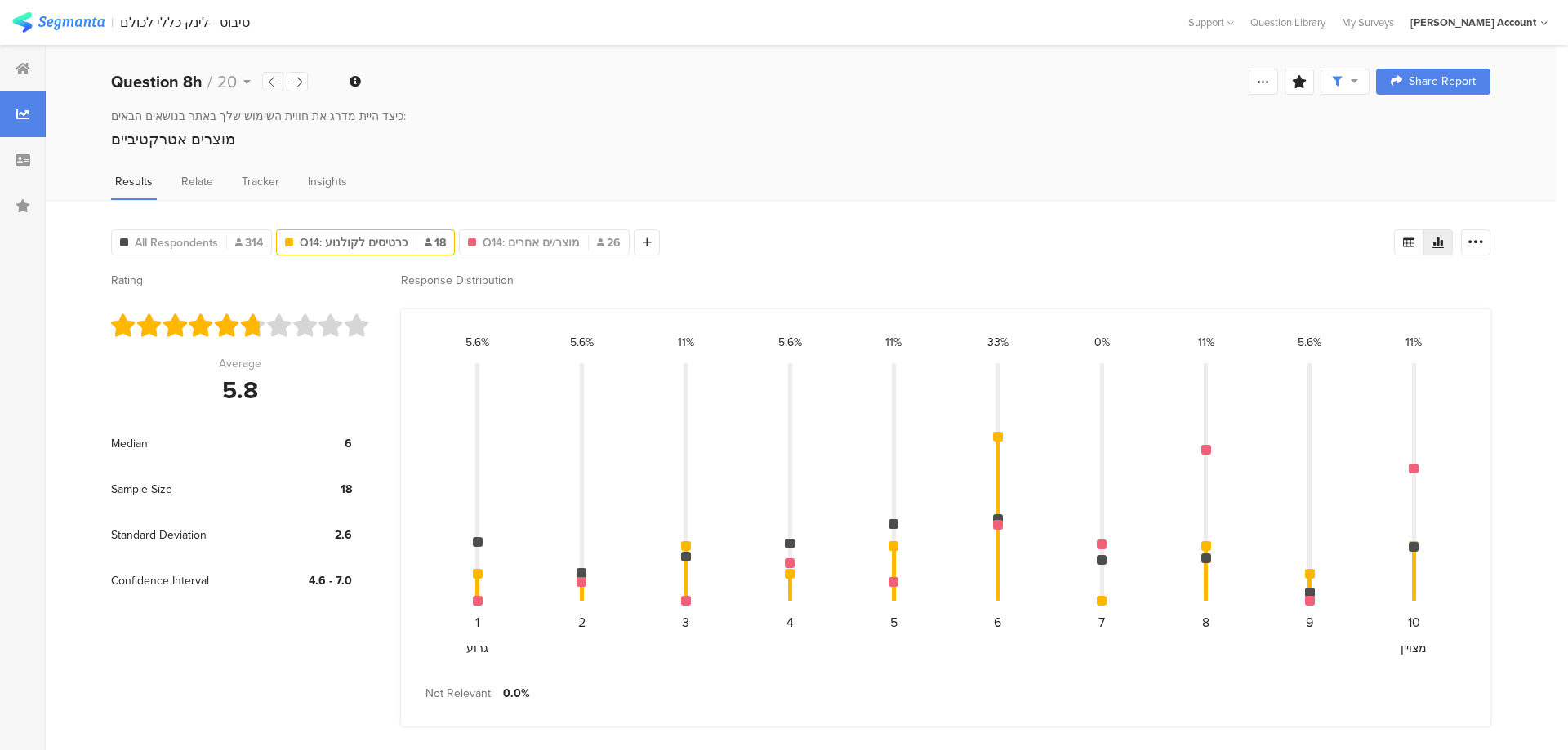
click at [273, 78] on icon at bounding box center [273, 82] width 9 height 11
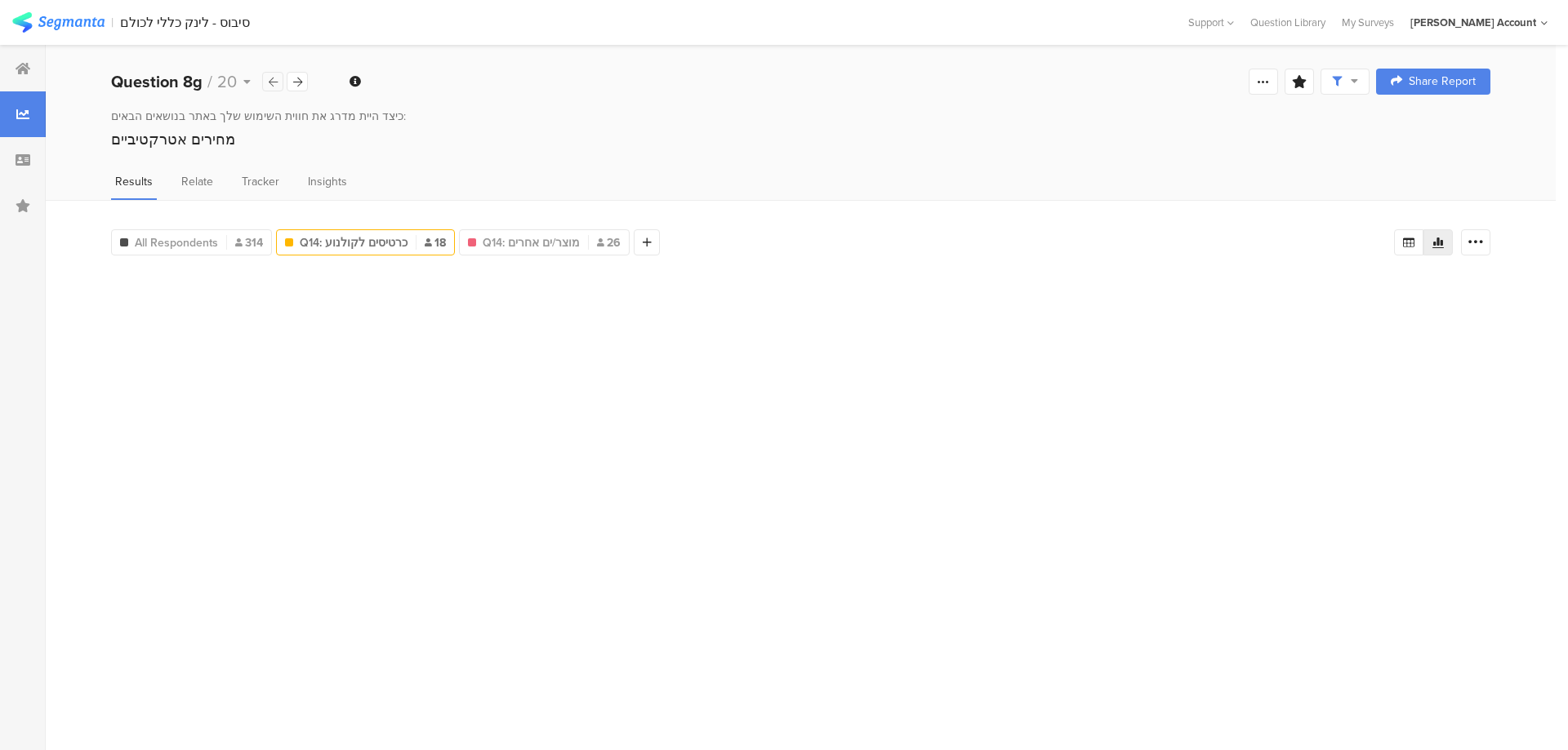
click at [273, 78] on icon at bounding box center [273, 82] width 9 height 11
click at [272, 78] on icon at bounding box center [273, 82] width 9 height 11
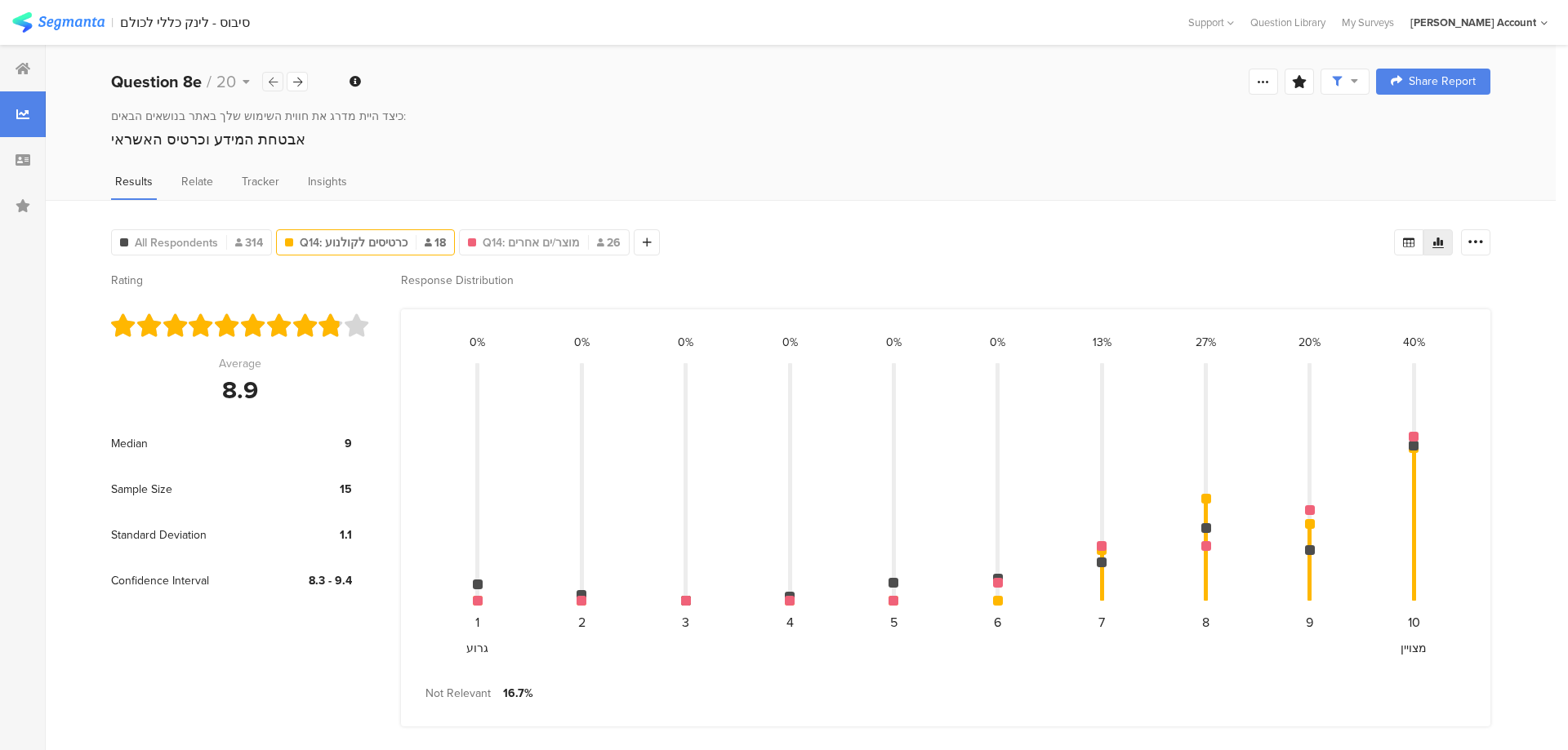
click at [272, 78] on icon at bounding box center [273, 82] width 9 height 11
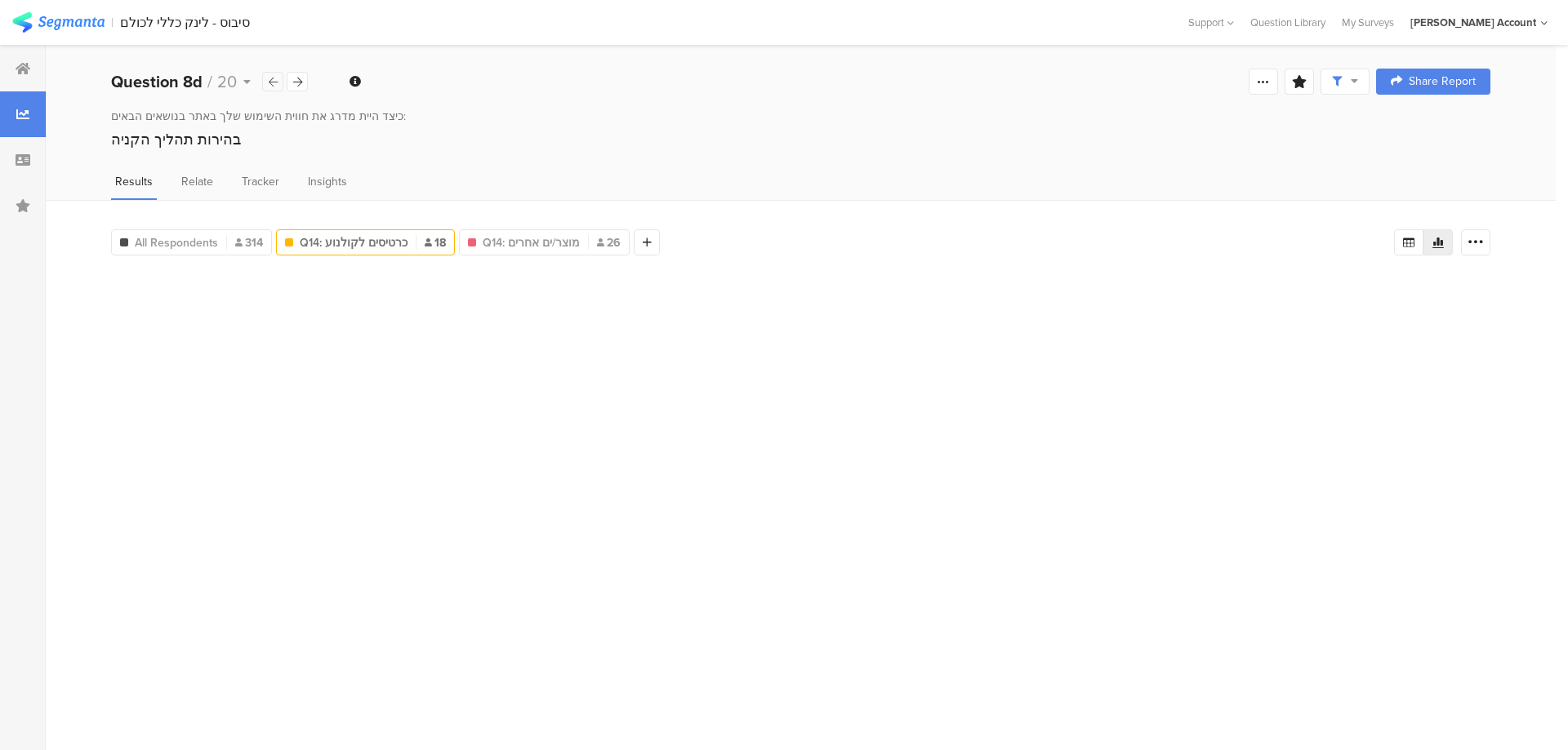
click at [272, 78] on icon at bounding box center [273, 82] width 9 height 11
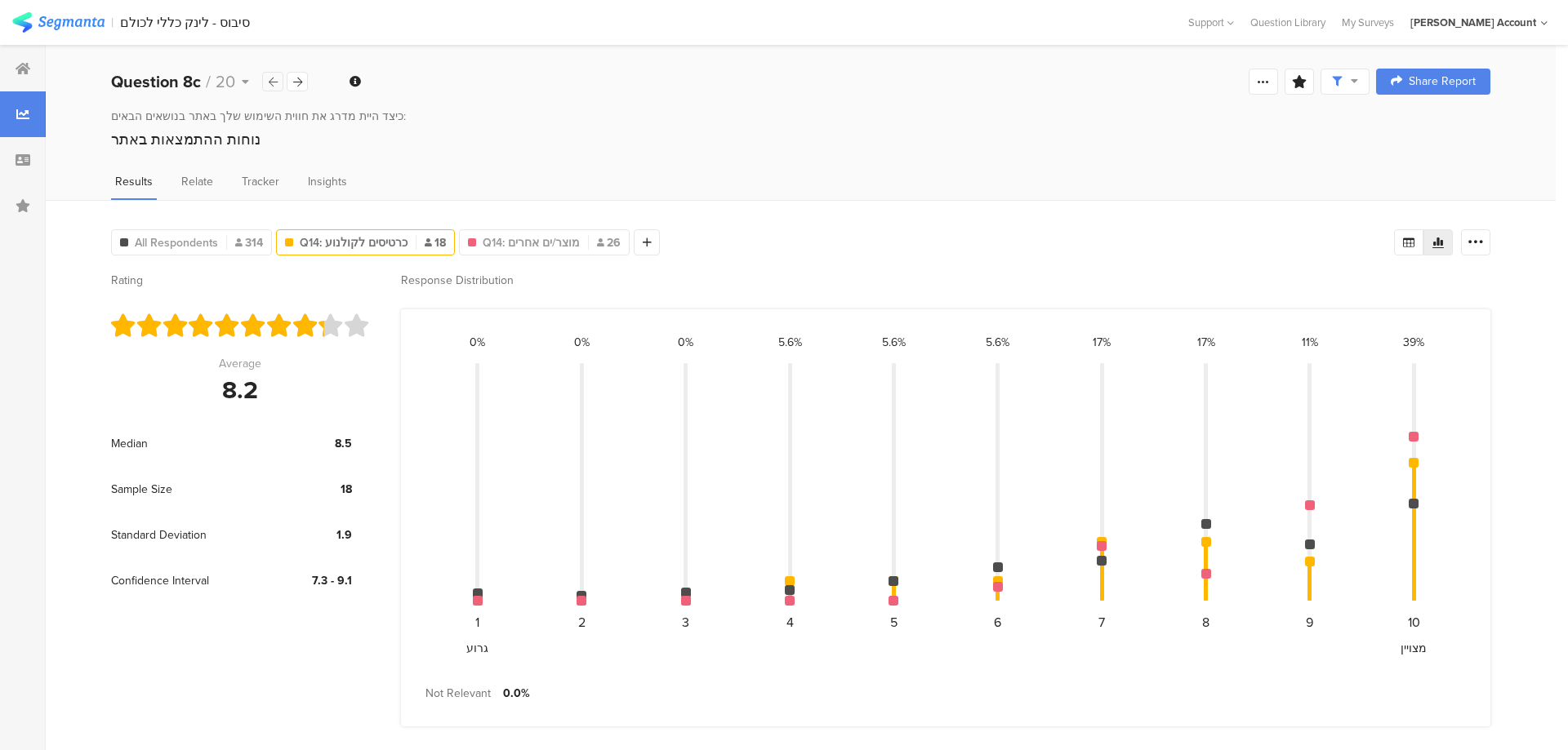
click at [272, 79] on icon at bounding box center [273, 82] width 9 height 11
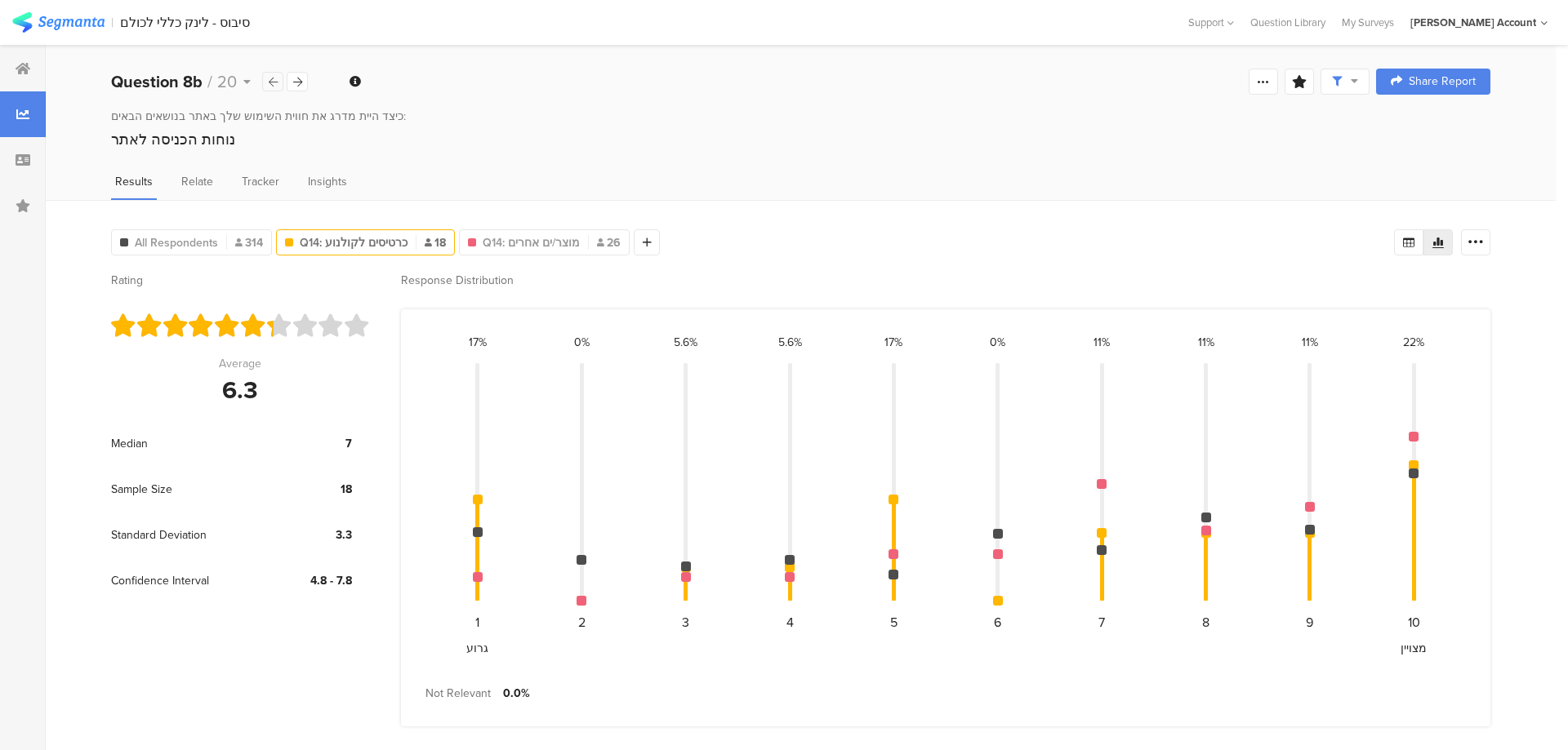
click at [272, 79] on icon at bounding box center [273, 82] width 9 height 11
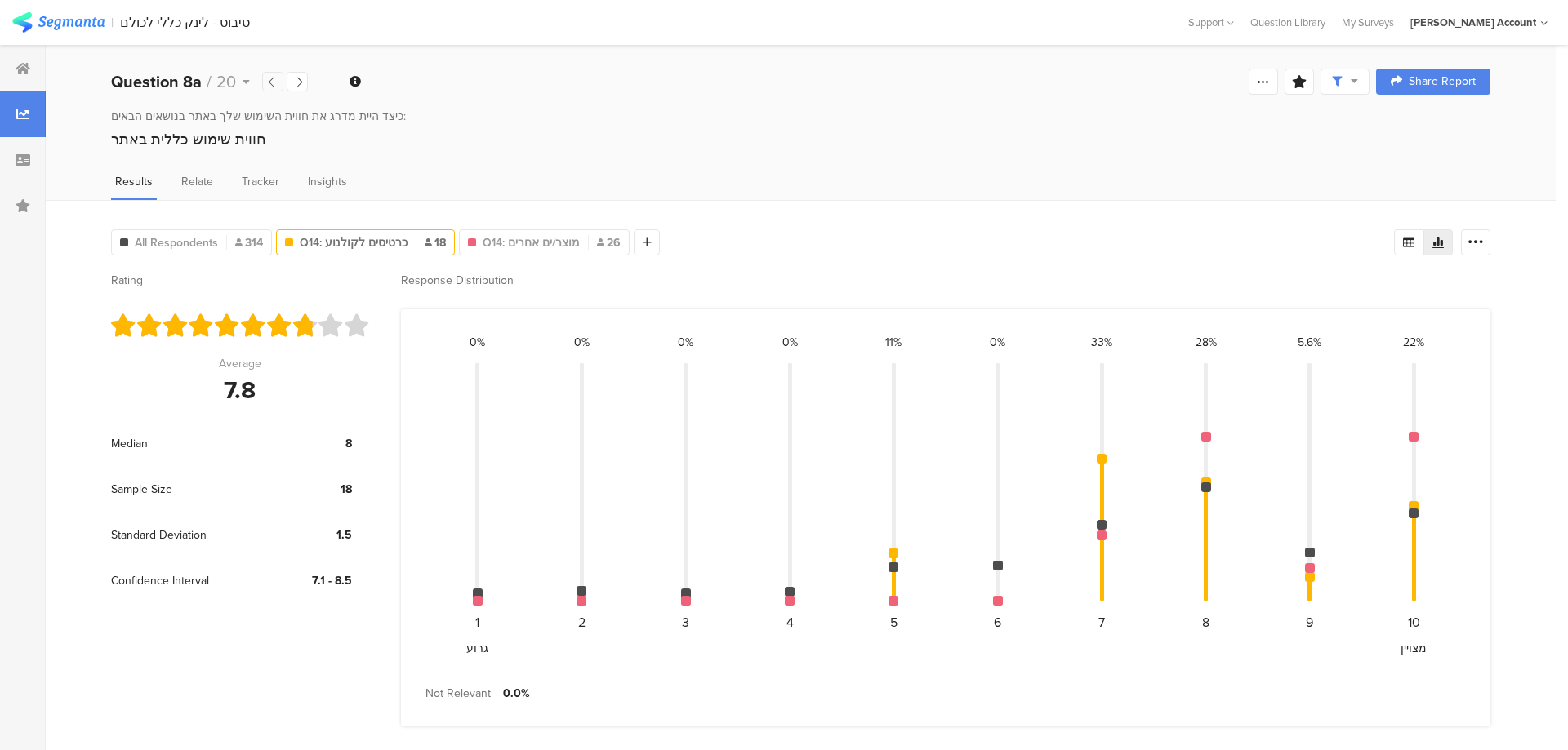
click at [272, 79] on icon at bounding box center [273, 82] width 9 height 11
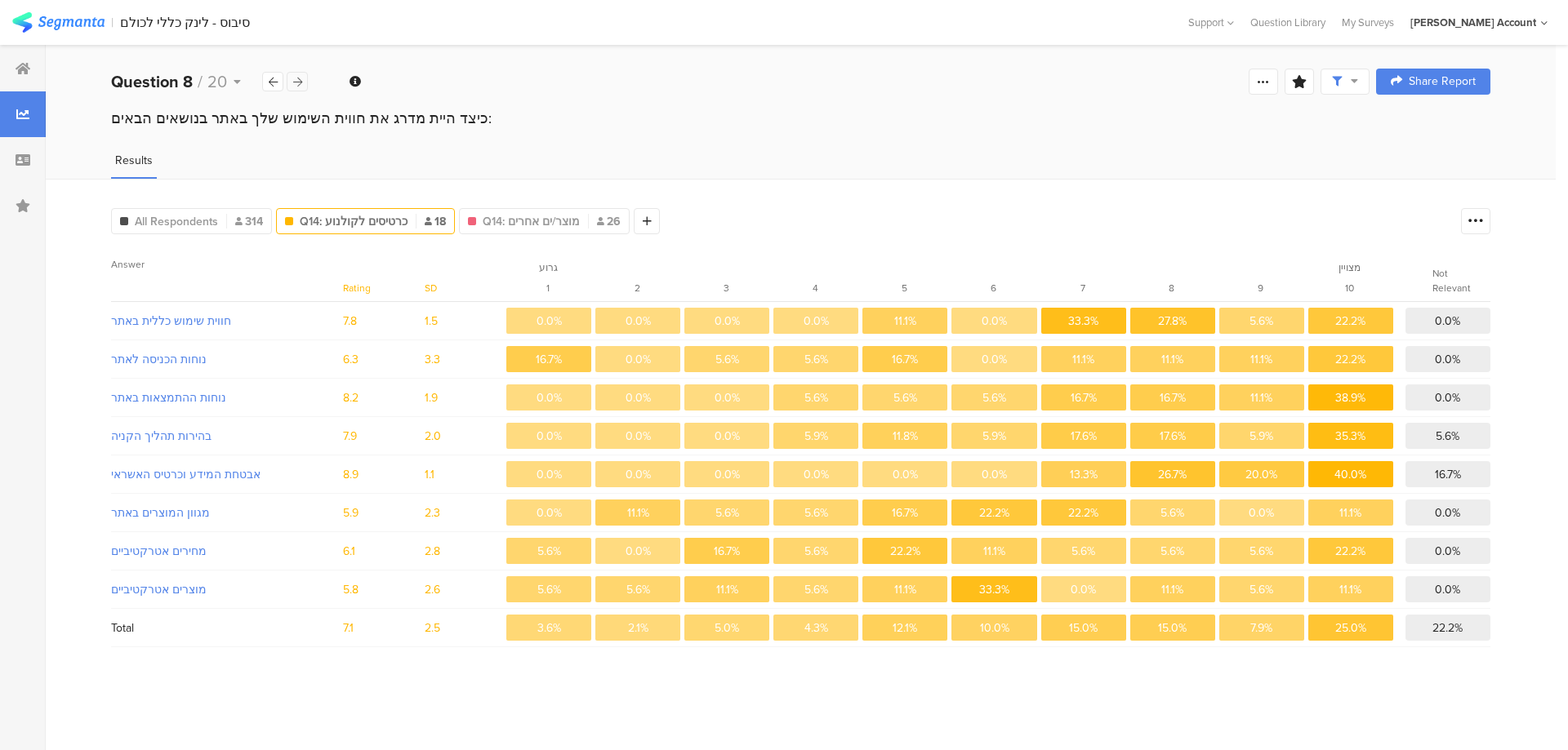
click at [304, 84] on div at bounding box center [297, 81] width 21 height 19
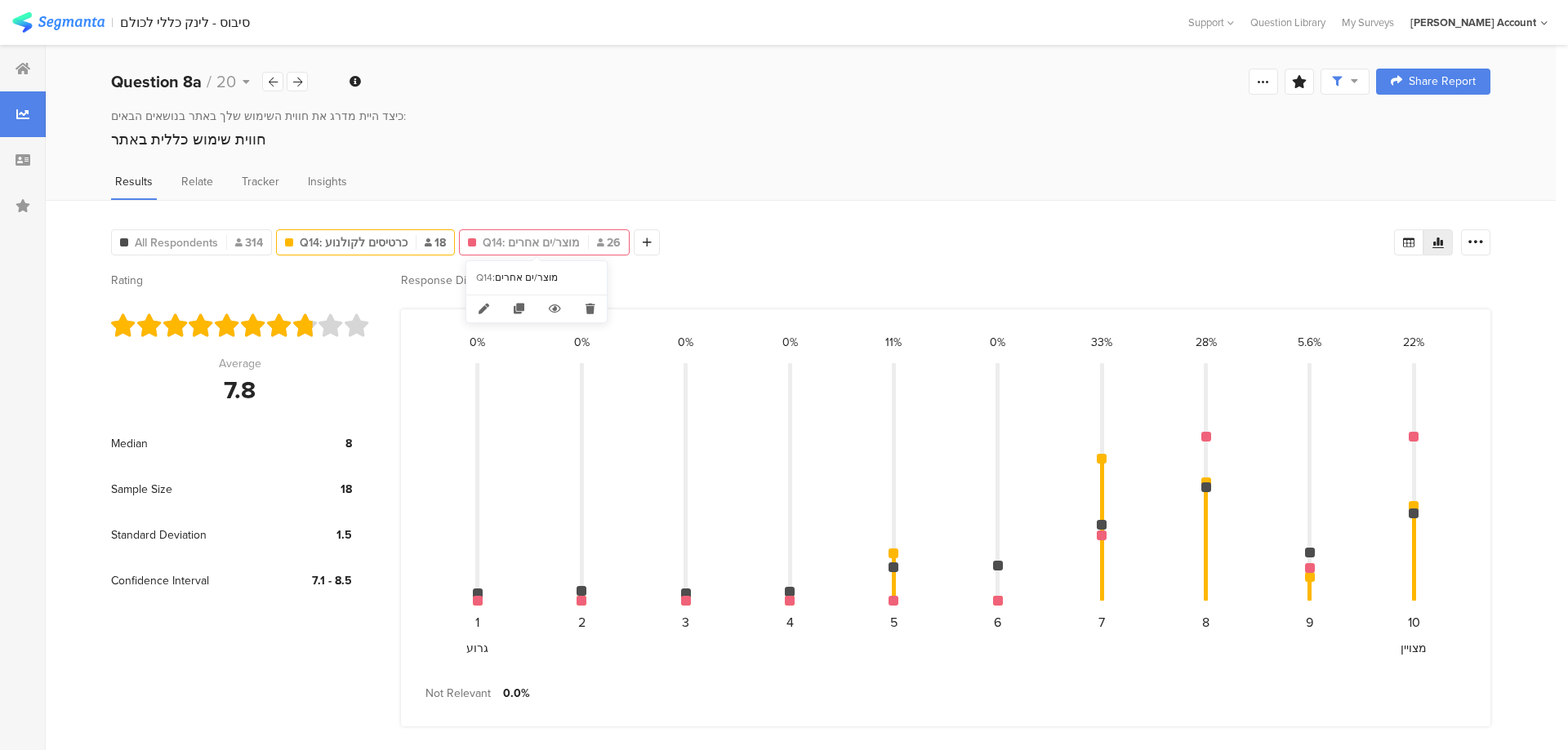
click at [501, 247] on span "Q14: מוצר/ים אחרים" at bounding box center [530, 243] width 97 height 17
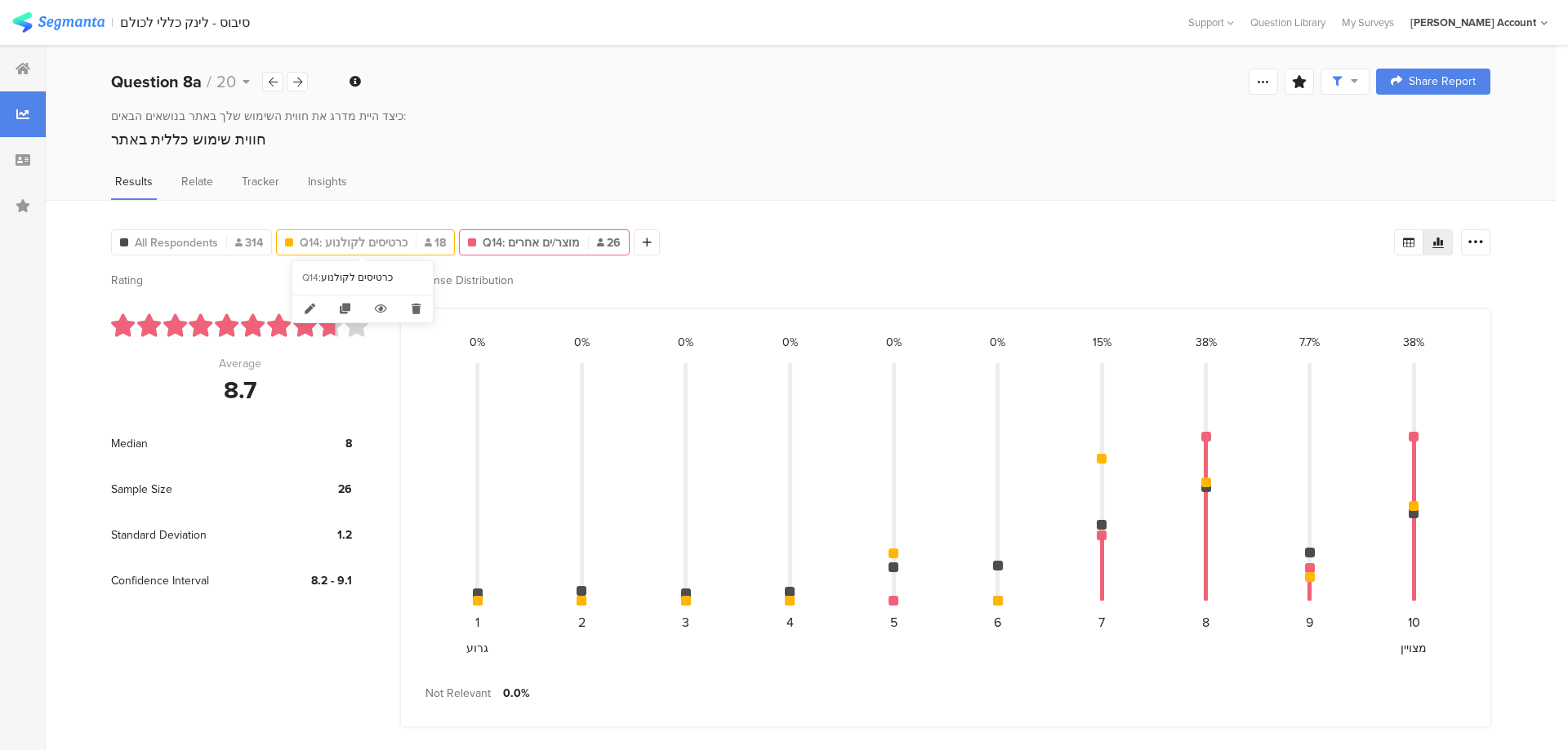
click at [346, 246] on span "Q14: כרטיסים לקולנוע" at bounding box center [353, 243] width 108 height 17
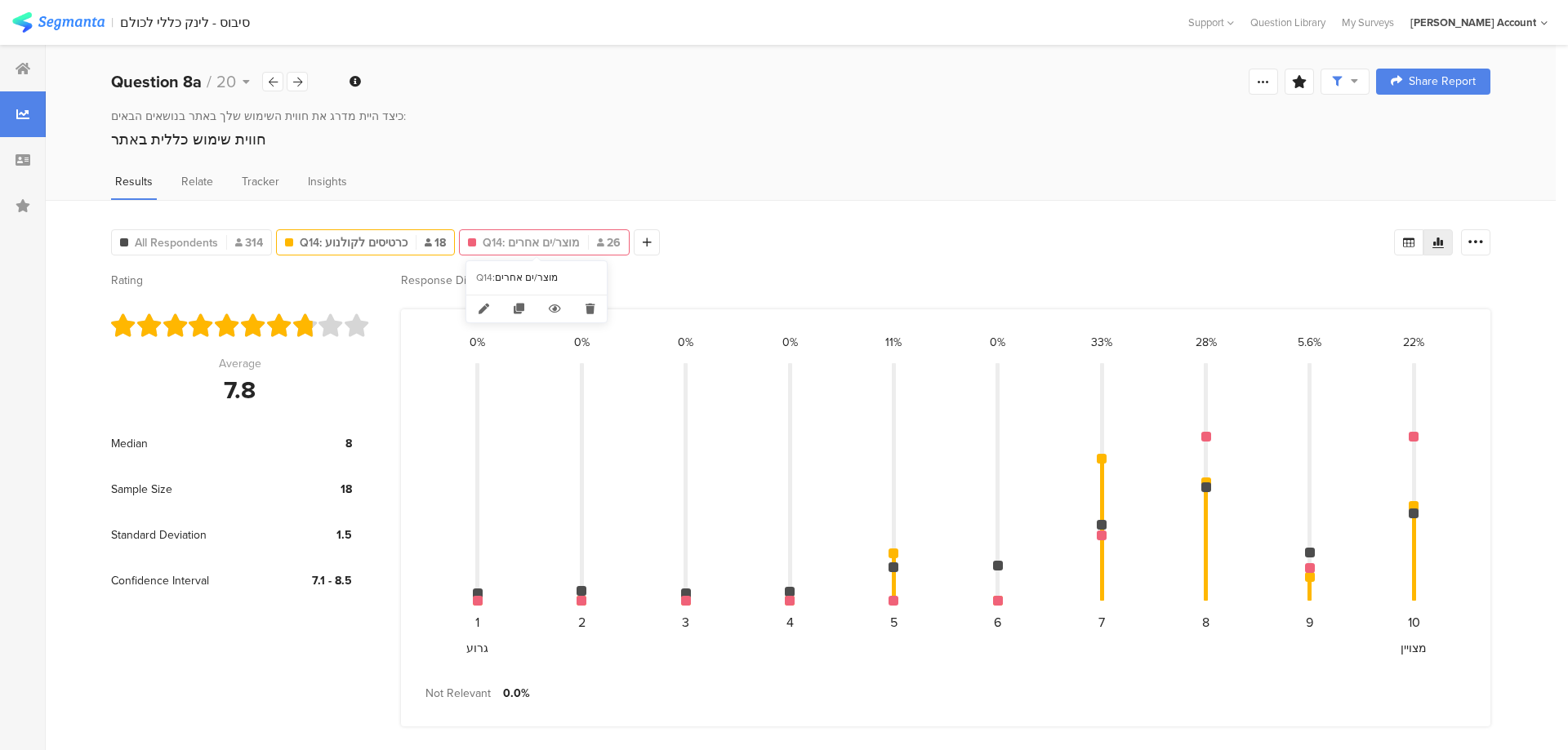
click at [525, 234] on span "Q14: מוצר/ים אחרים" at bounding box center [530, 243] width 97 height 17
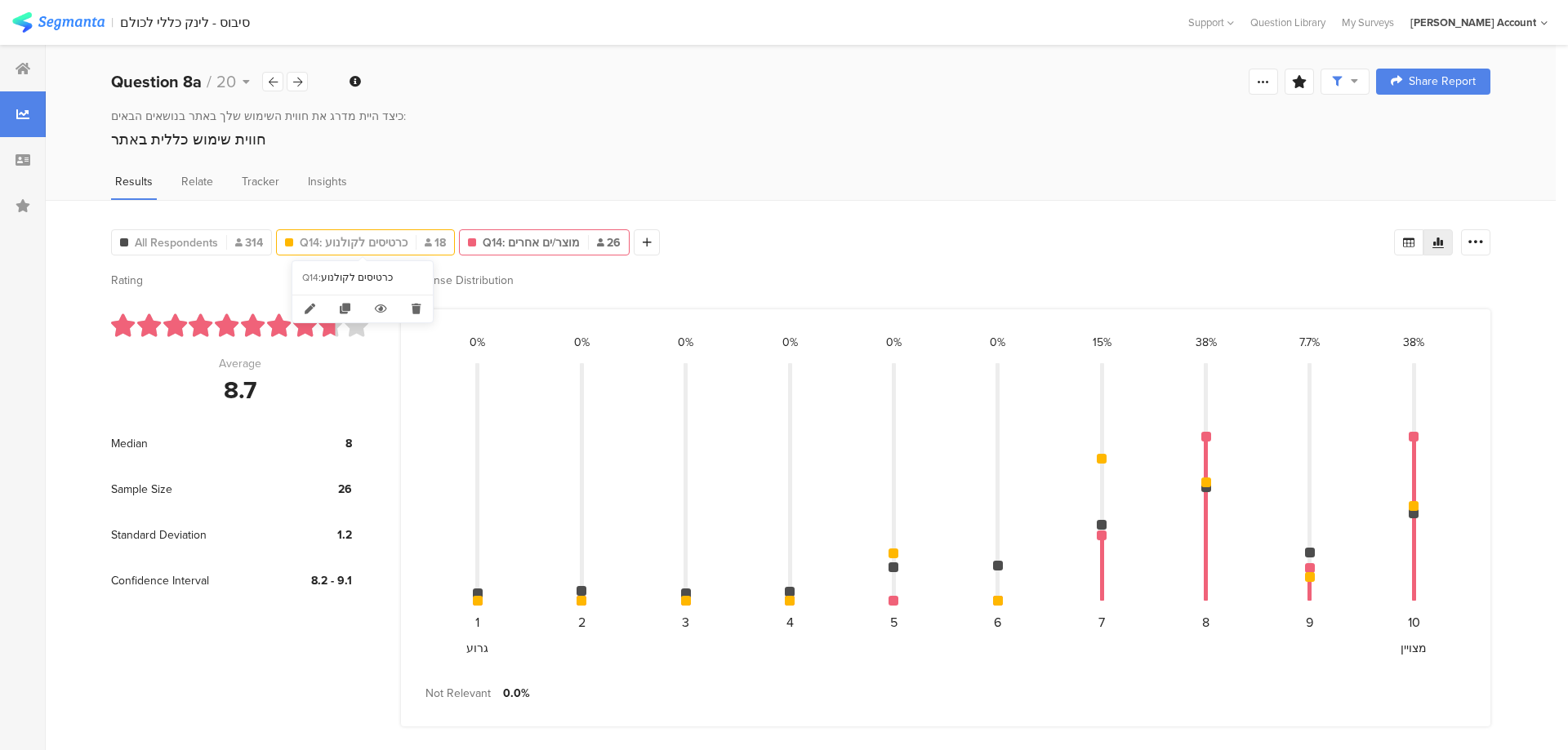
click at [375, 237] on span "Q14: כרטיסים לקולנוע" at bounding box center [353, 243] width 108 height 17
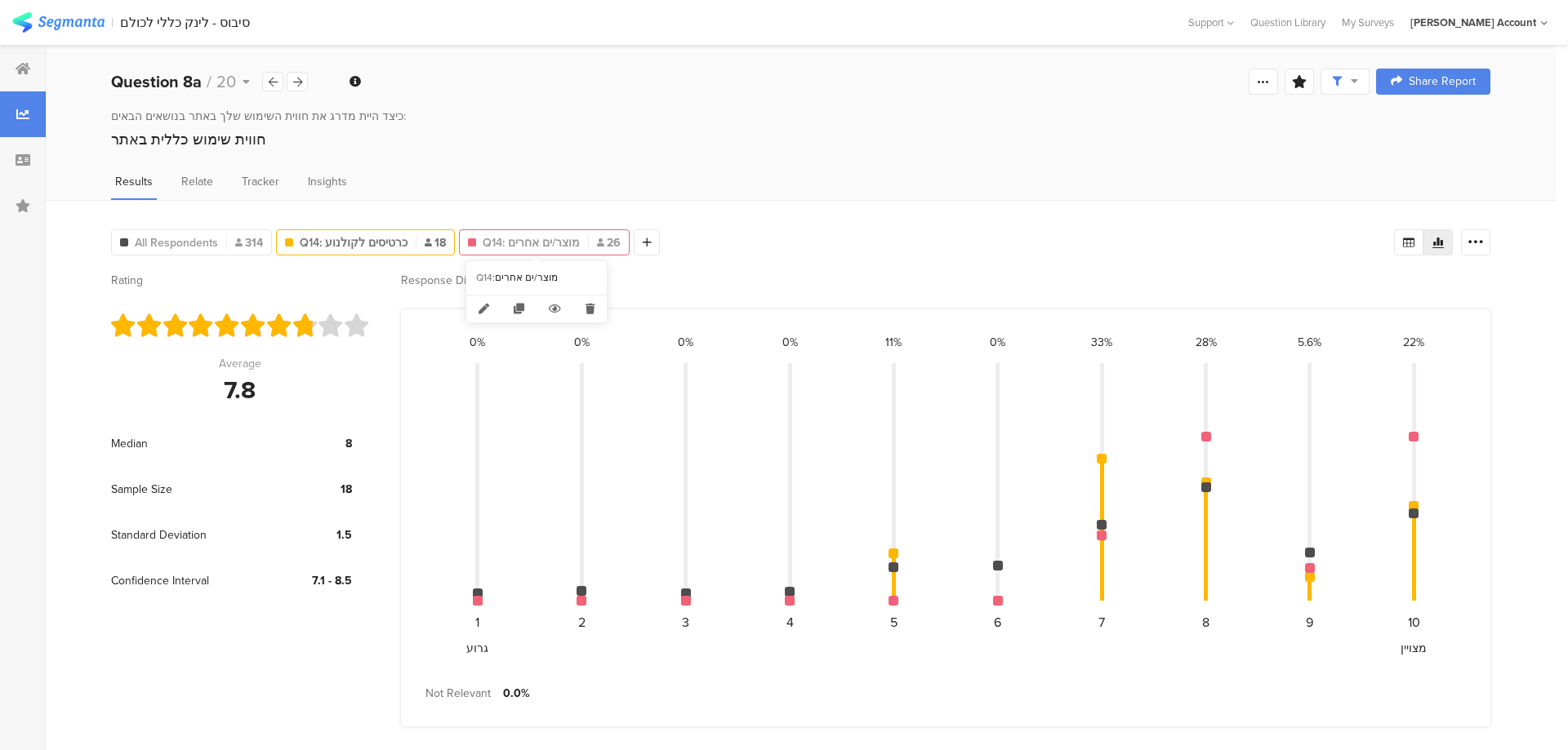
click at [518, 242] on span "Q14: מוצר/ים אחרים" at bounding box center [530, 243] width 97 height 17
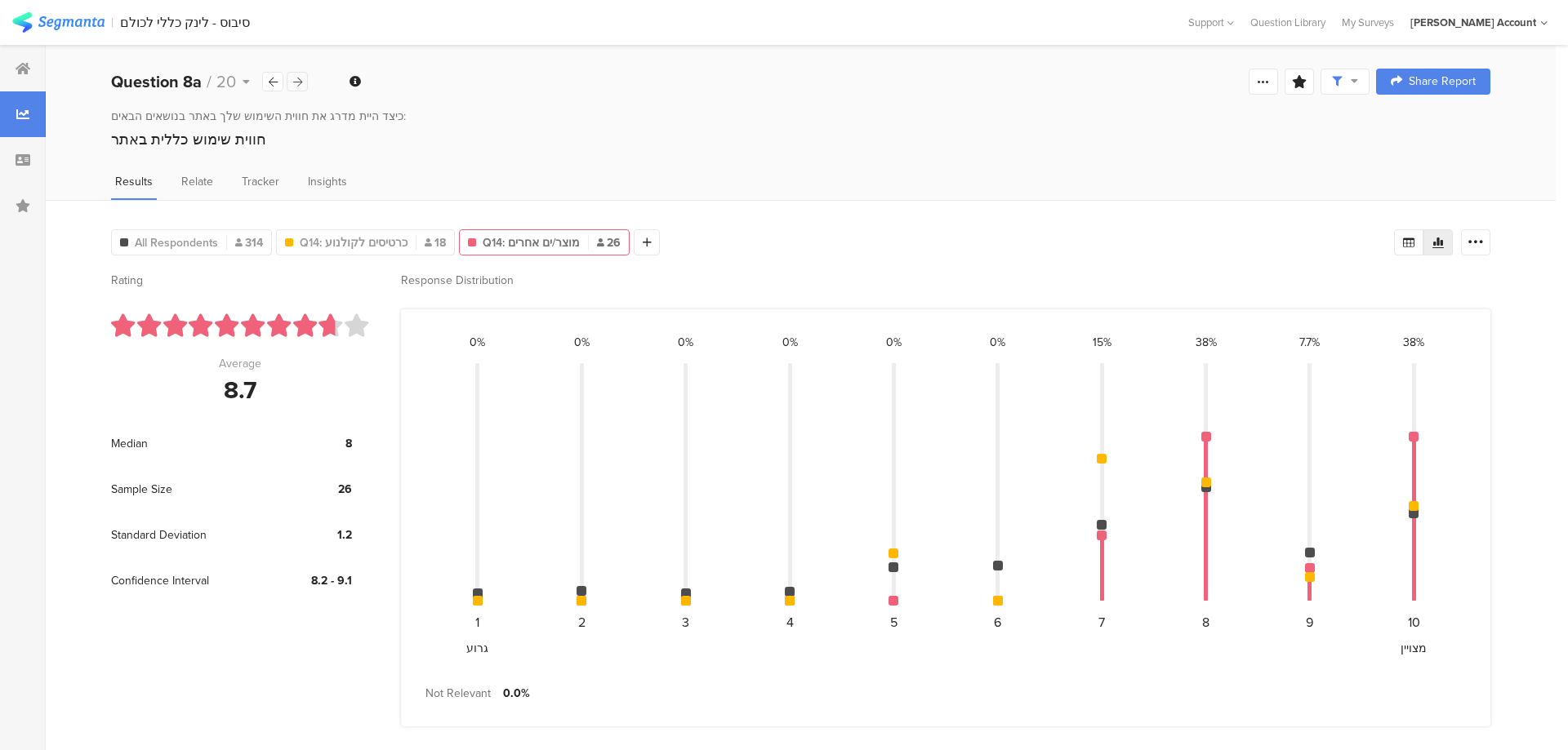
click at [289, 79] on div at bounding box center [297, 81] width 21 height 19
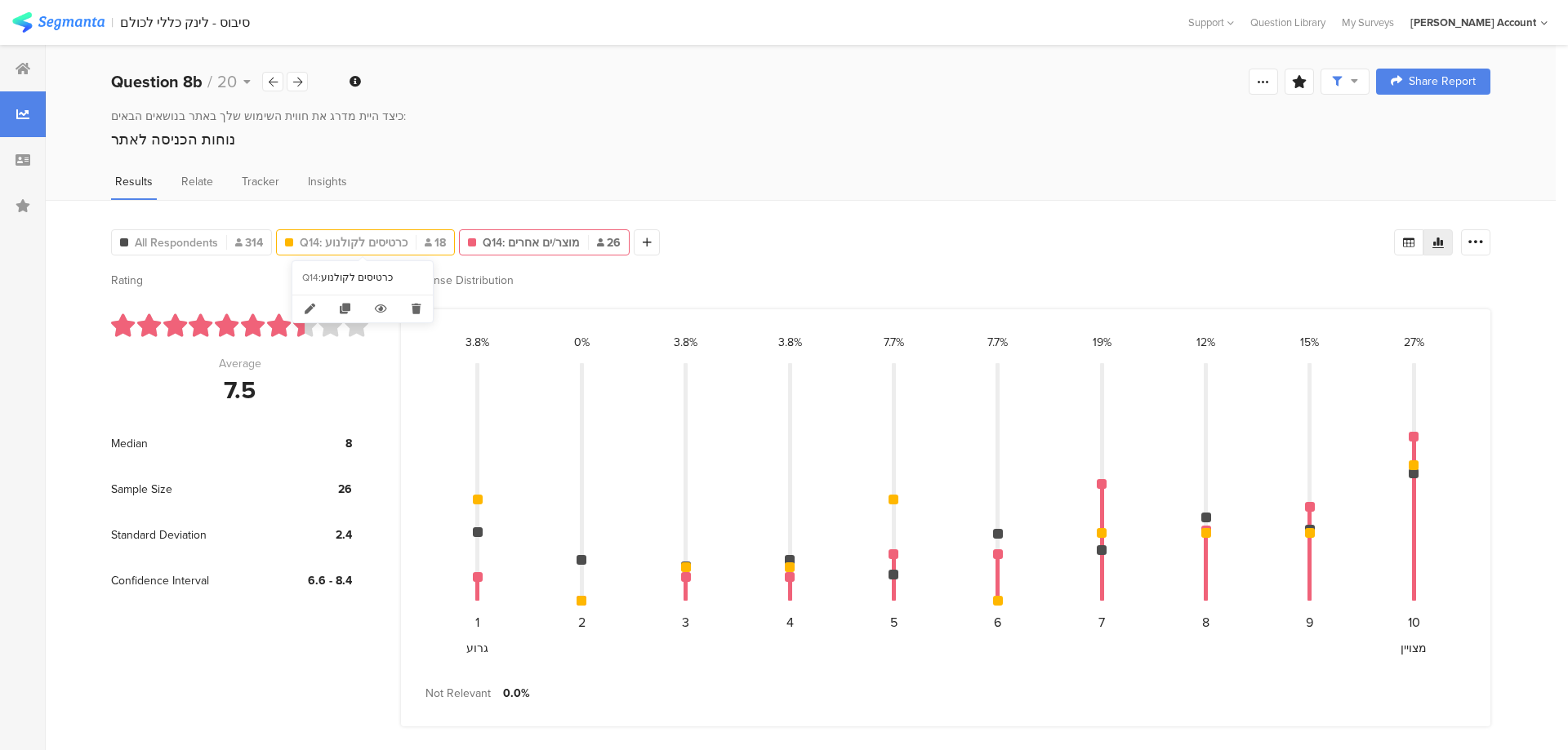
click at [339, 239] on span "Q14: כרטיסים לקולנוע" at bounding box center [353, 243] width 108 height 17
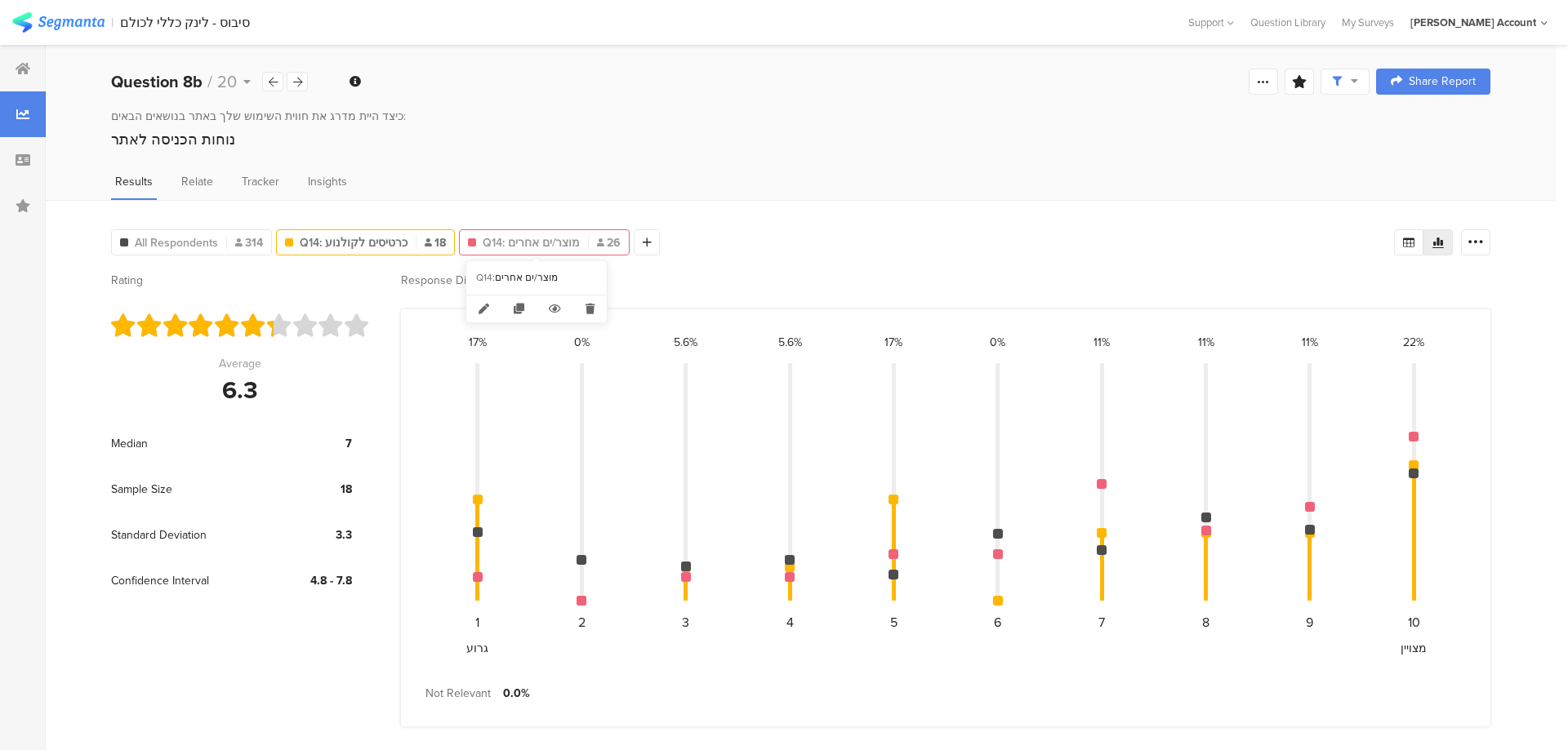
click at [506, 245] on span "Q14: מוצר/ים אחרים" at bounding box center [530, 243] width 97 height 17
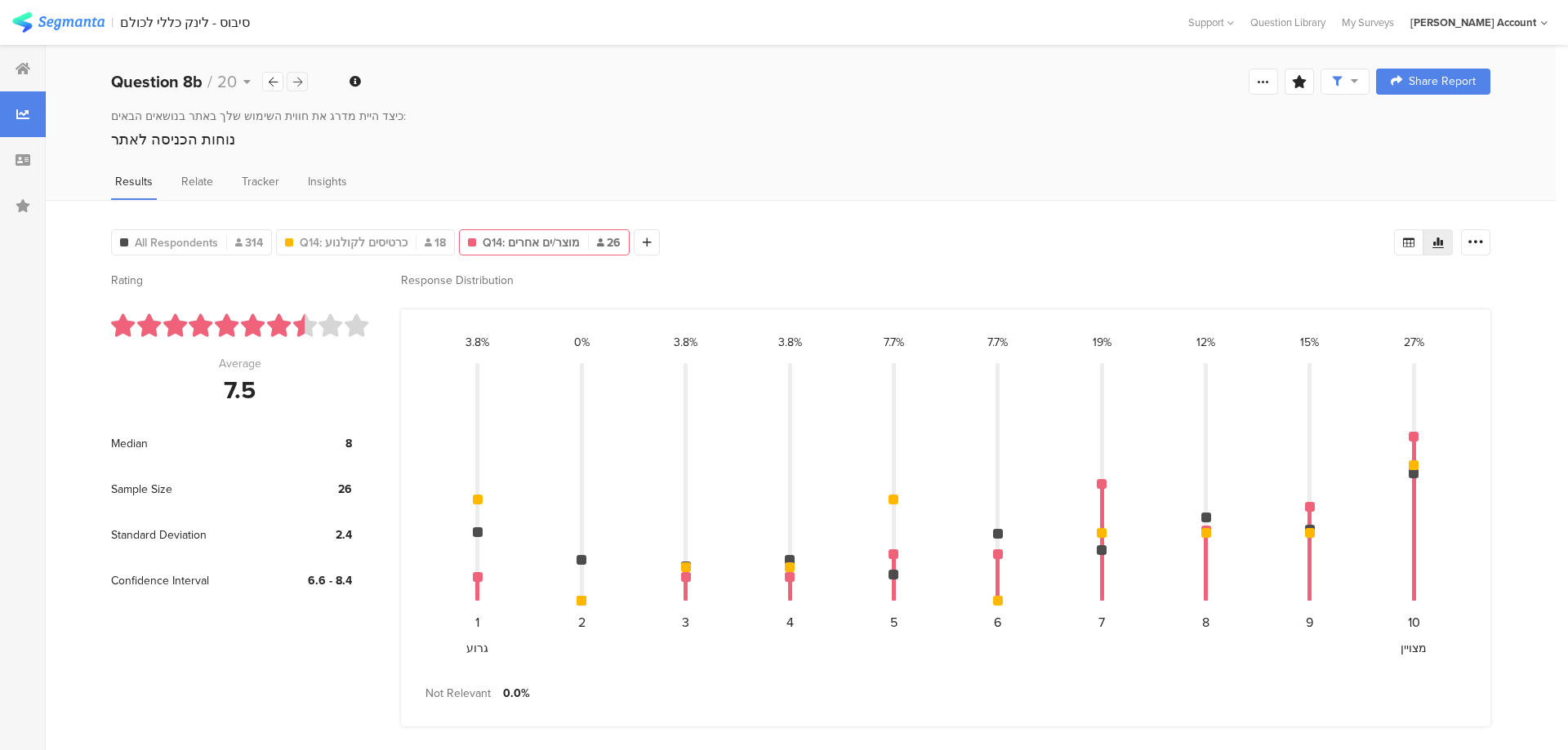
click at [292, 78] on div at bounding box center [297, 81] width 21 height 19
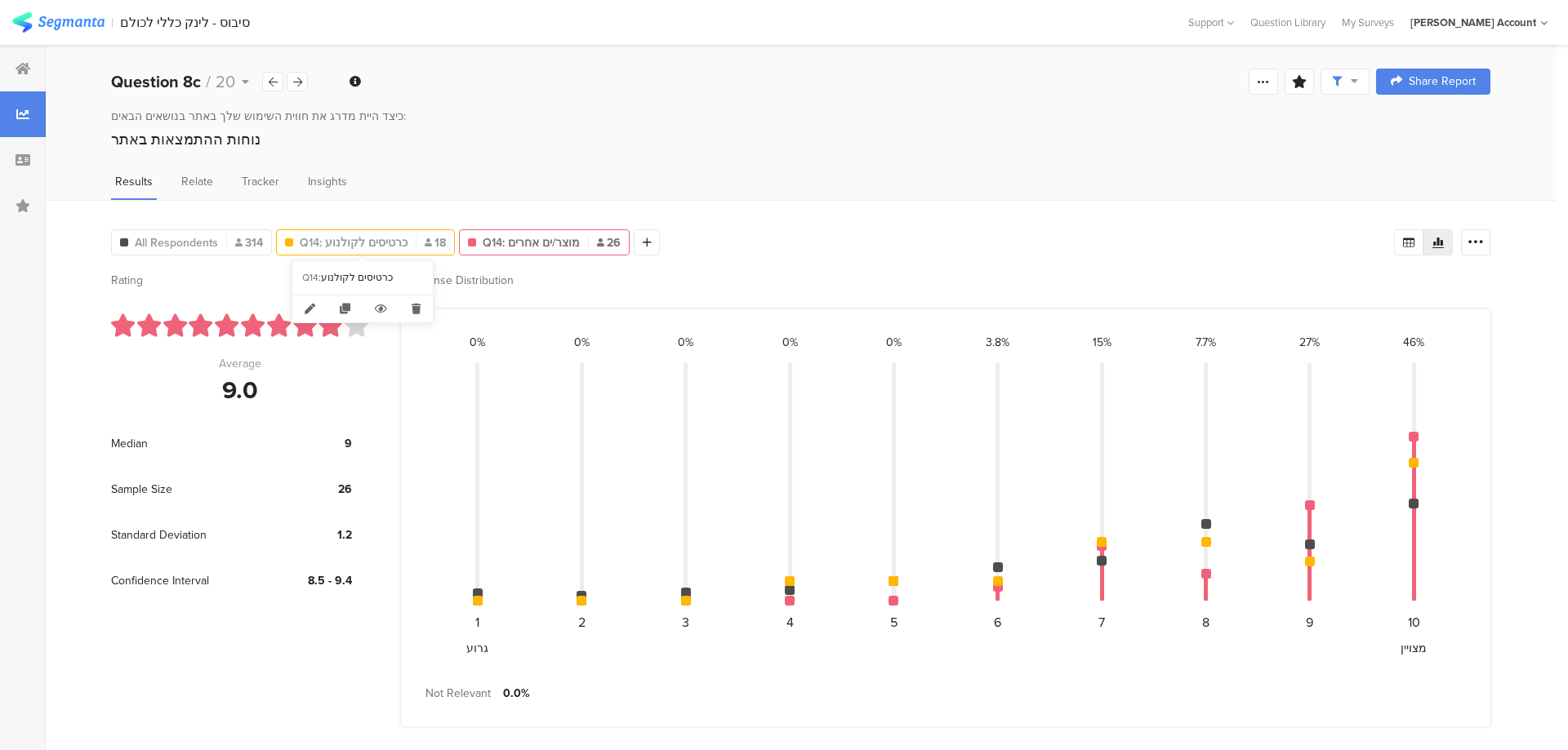
click at [367, 239] on span "Q14: כרטיסים לקולנוע" at bounding box center [353, 243] width 108 height 17
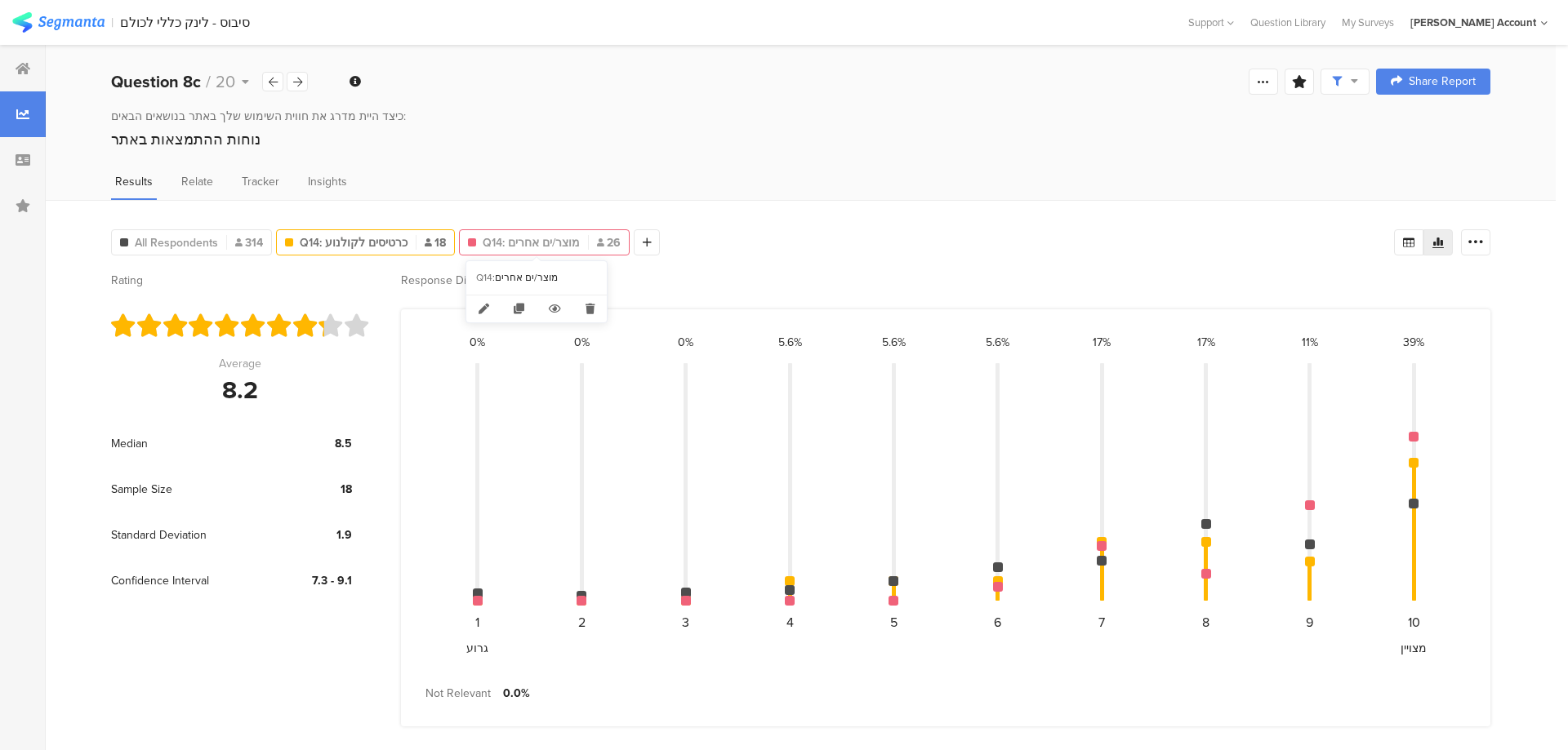
click at [517, 238] on span "Q14: מוצר/ים אחרים" at bounding box center [530, 243] width 97 height 17
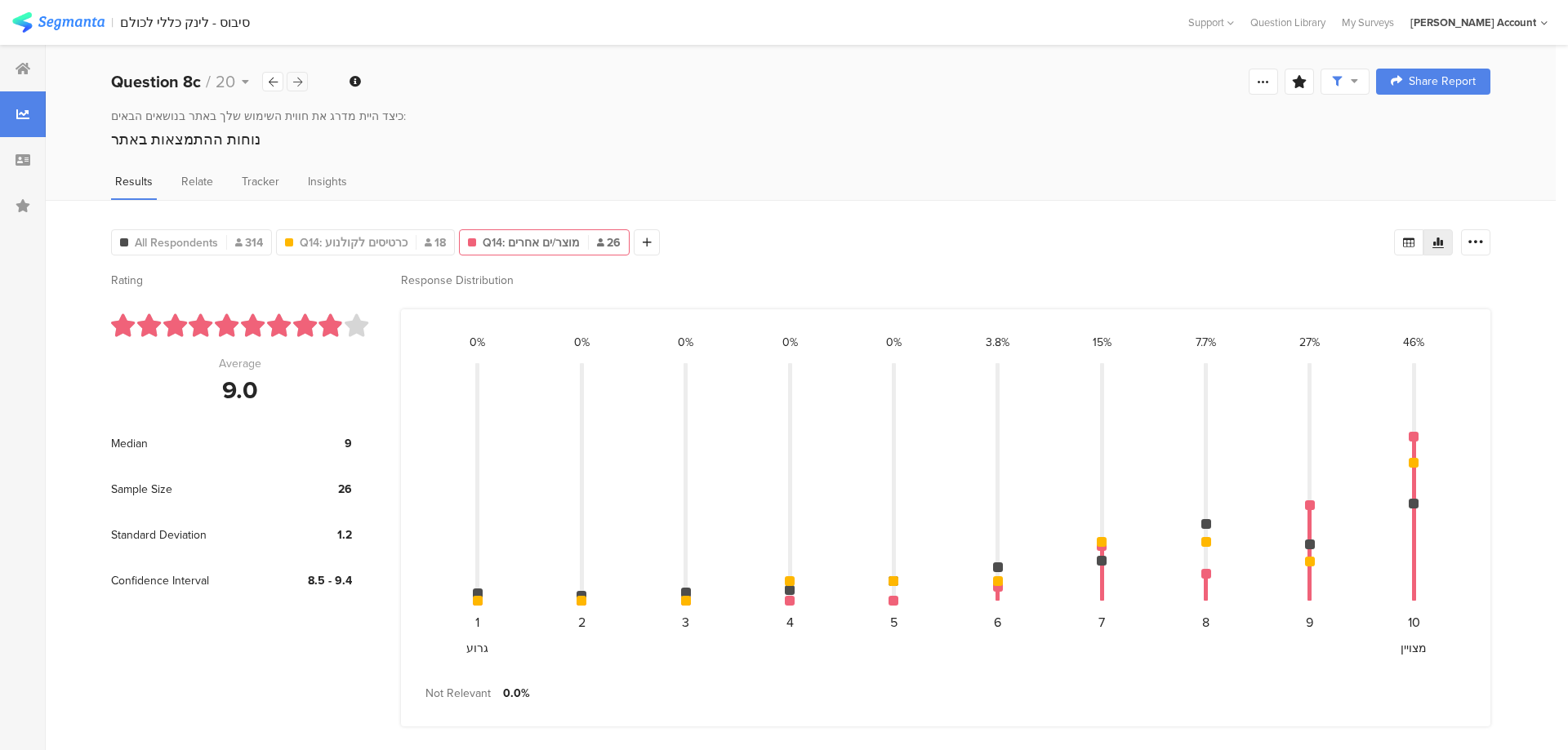
click at [298, 88] on div at bounding box center [297, 81] width 21 height 19
click at [391, 235] on span "Q14: כרטיסים לקולנוע" at bounding box center [353, 243] width 108 height 17
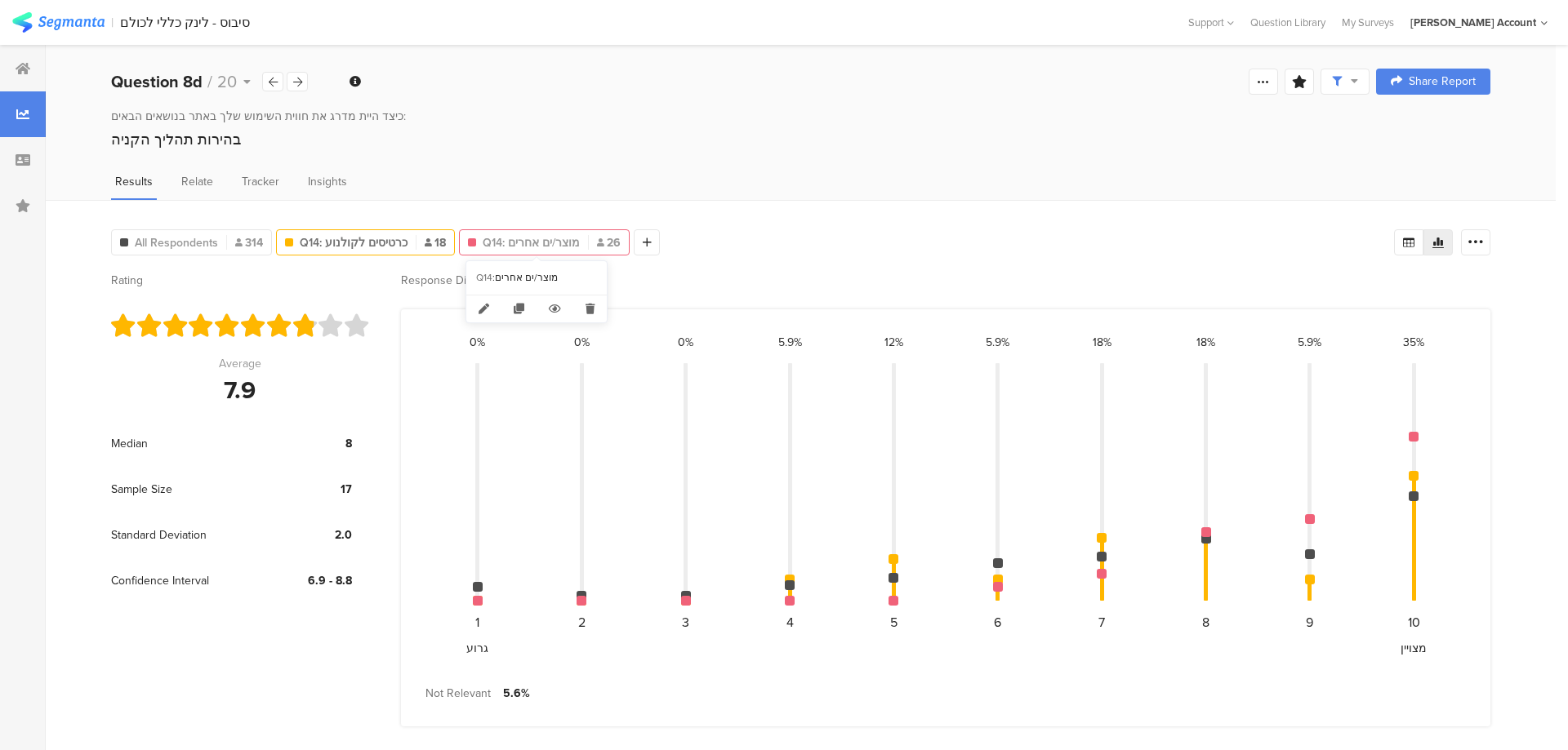
click at [508, 240] on span "Q14: מוצר/ים אחרים" at bounding box center [530, 243] width 97 height 17
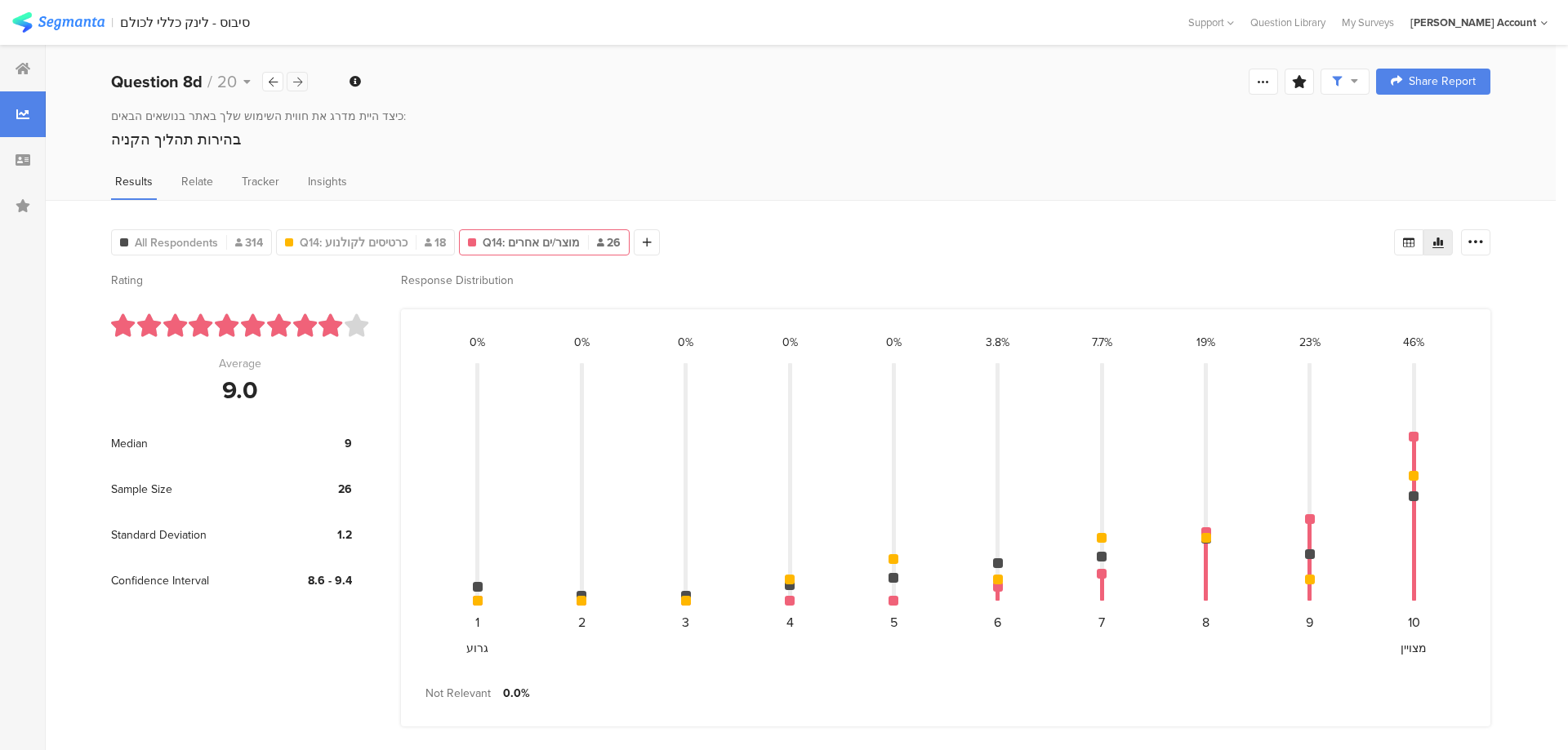
click at [287, 77] on div at bounding box center [297, 81] width 21 height 19
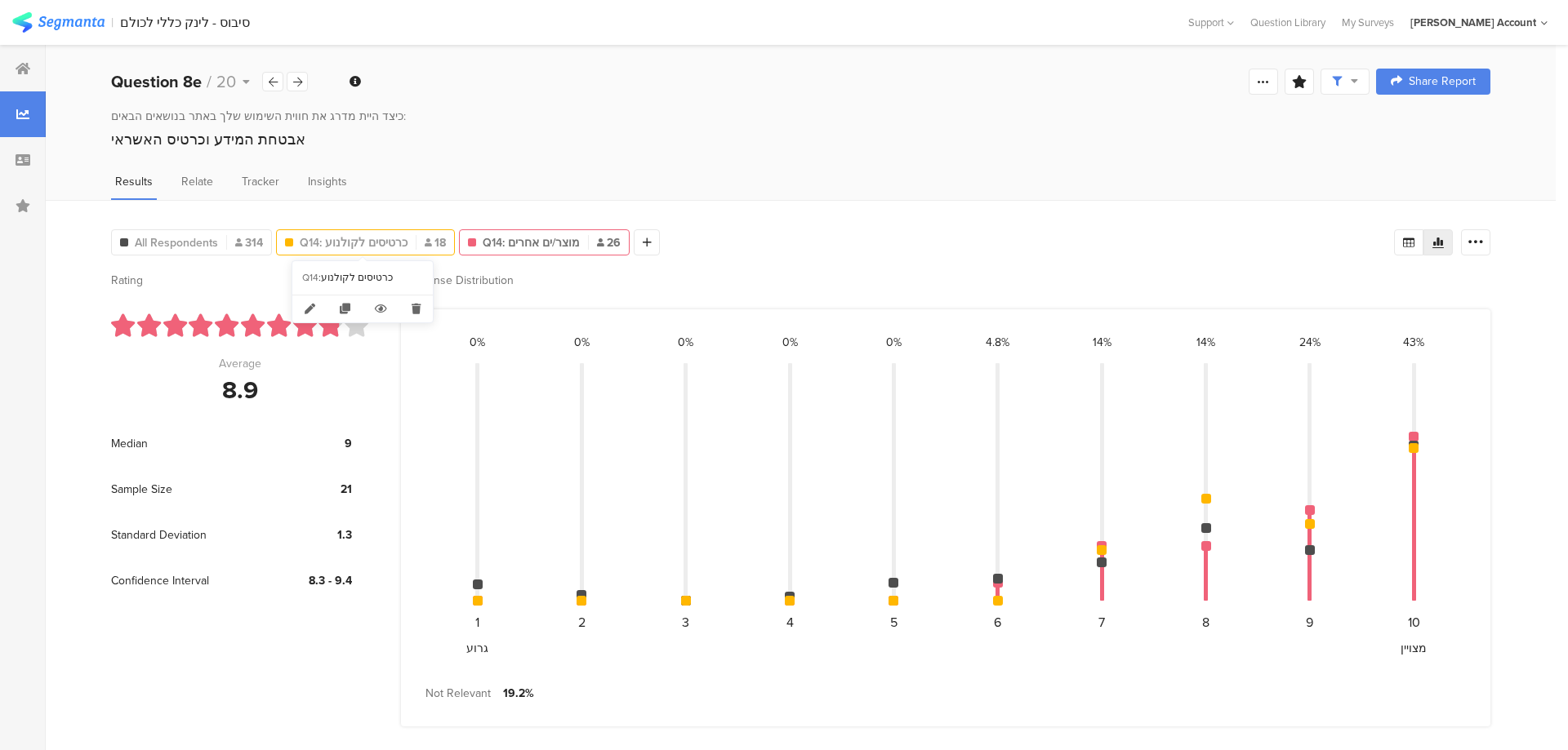
click at [353, 235] on span "Q14: כרטיסים לקולנוע" at bounding box center [353, 243] width 108 height 17
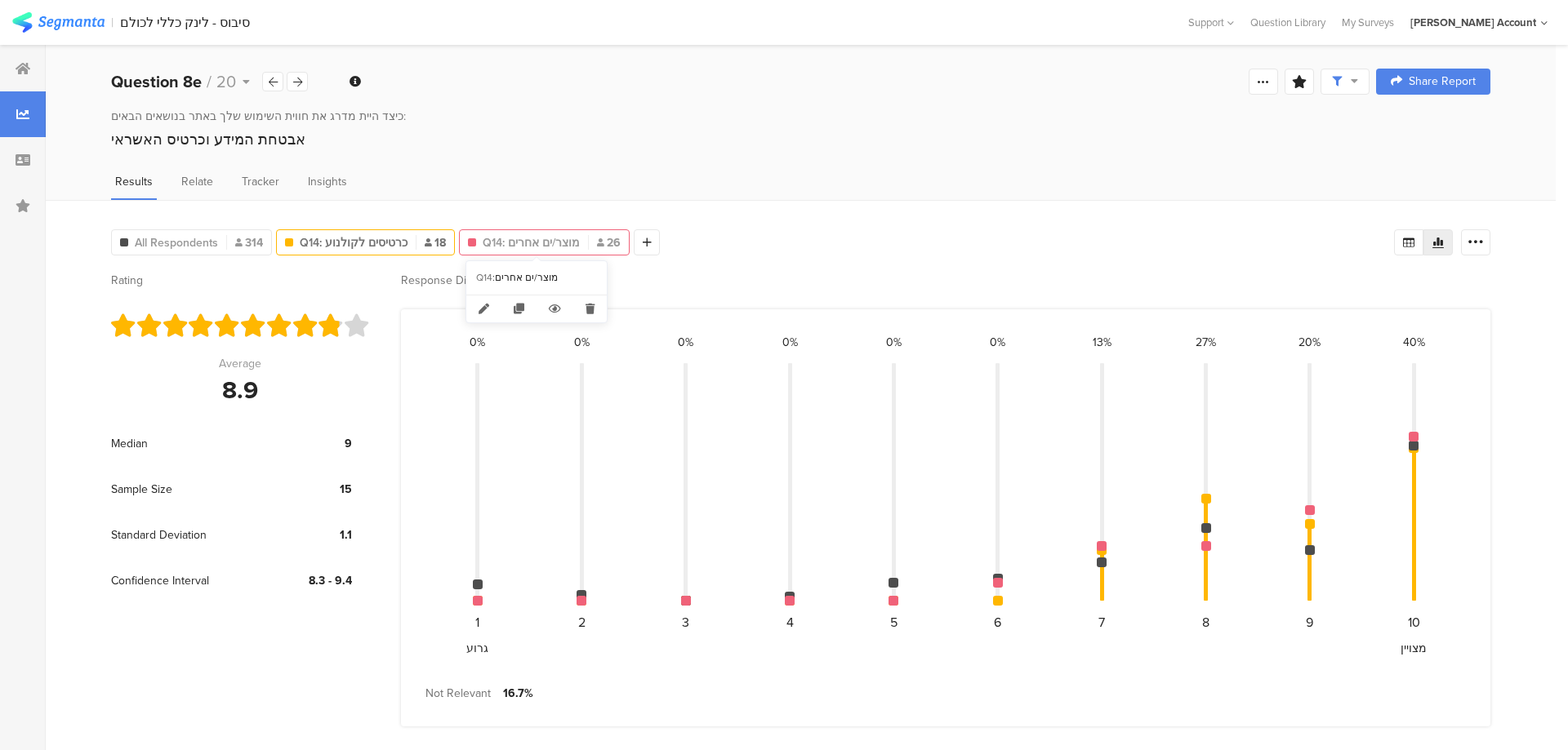
click at [507, 242] on span "Q14: מוצר/ים אחרים" at bounding box center [530, 243] width 97 height 17
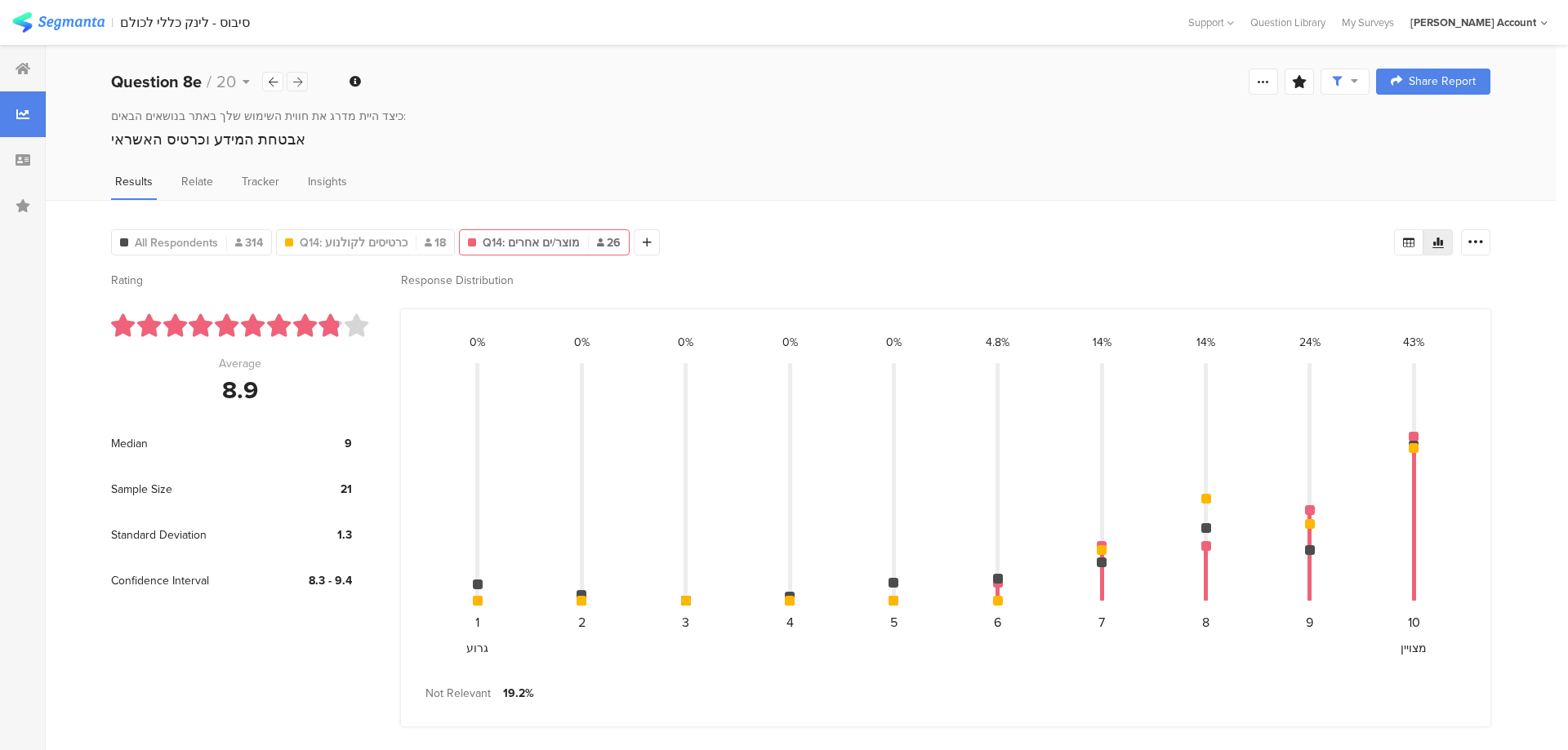
click at [303, 76] on div at bounding box center [297, 81] width 21 height 19
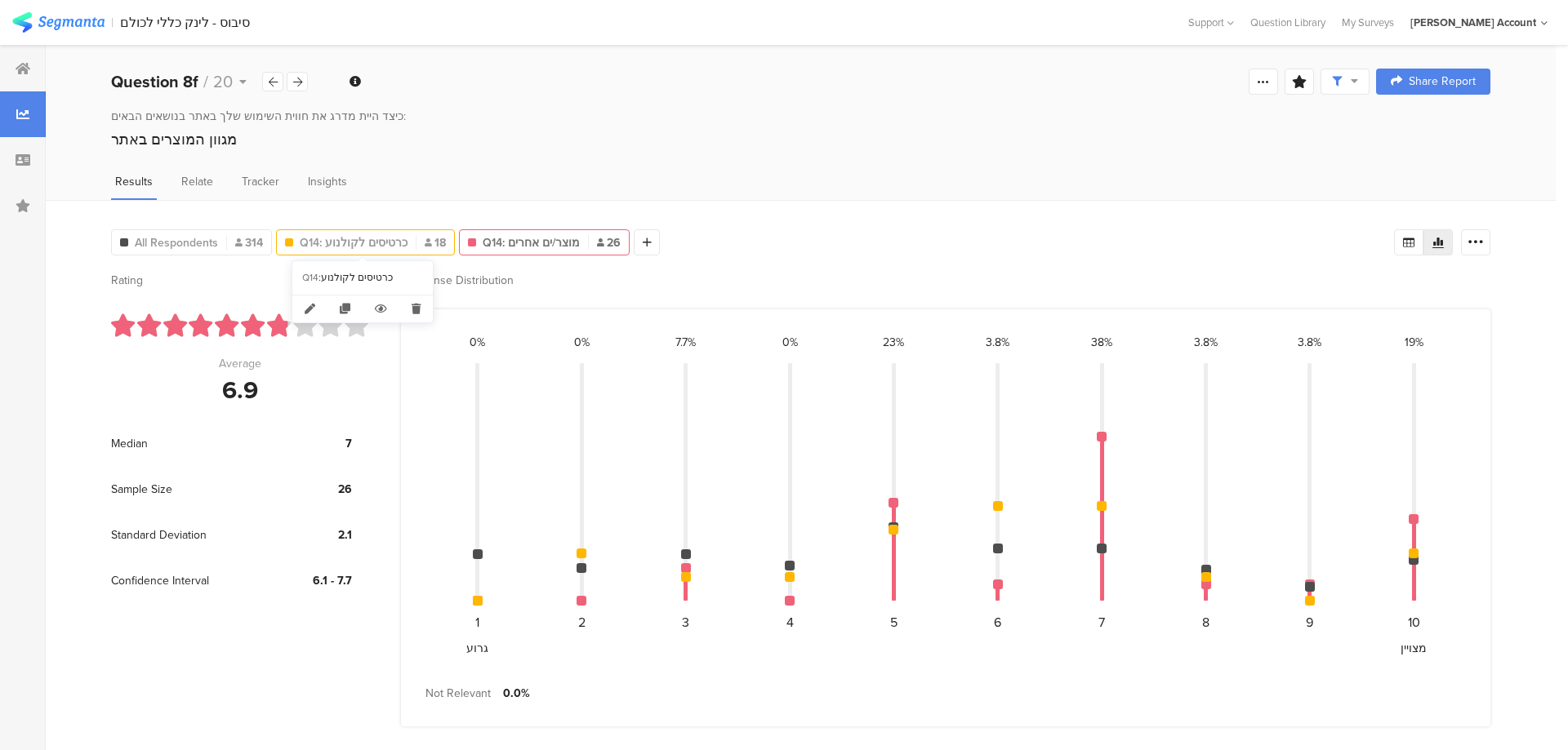
click at [376, 238] on span "Q14: כרטיסים לקולנוע" at bounding box center [353, 243] width 108 height 17
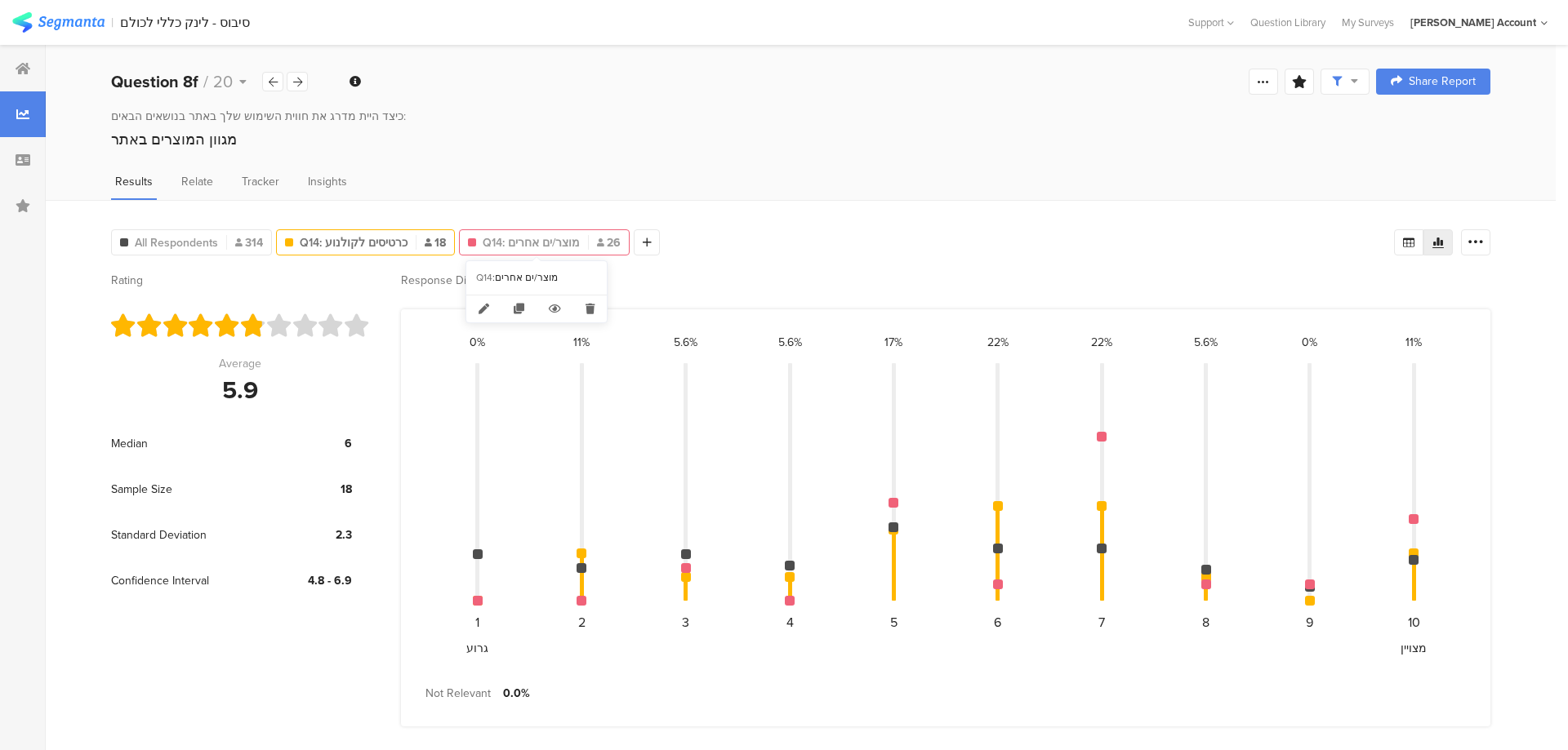
click at [502, 238] on span "Q14: מוצר/ים אחרים" at bounding box center [530, 243] width 97 height 17
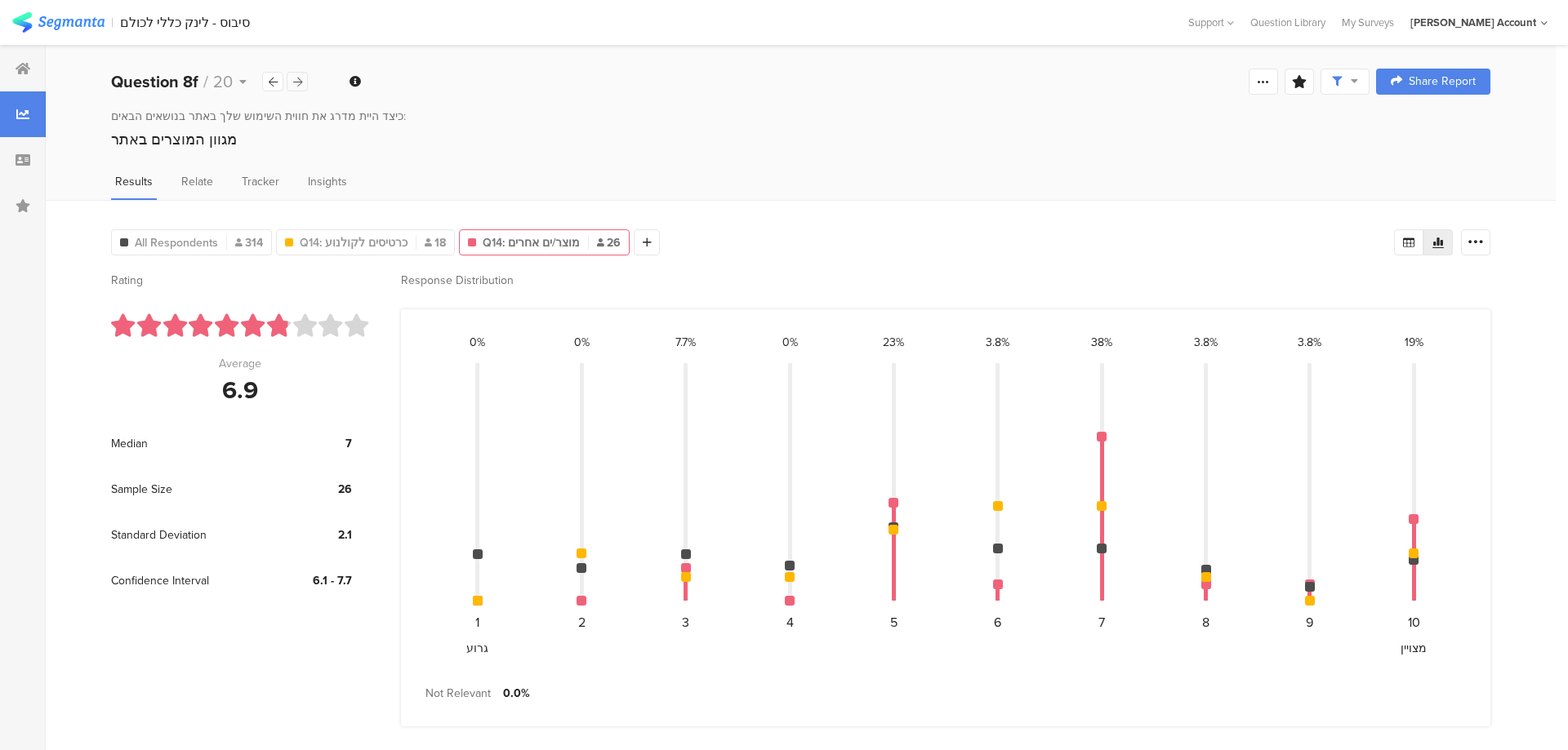
click at [301, 86] on icon at bounding box center [298, 82] width 9 height 11
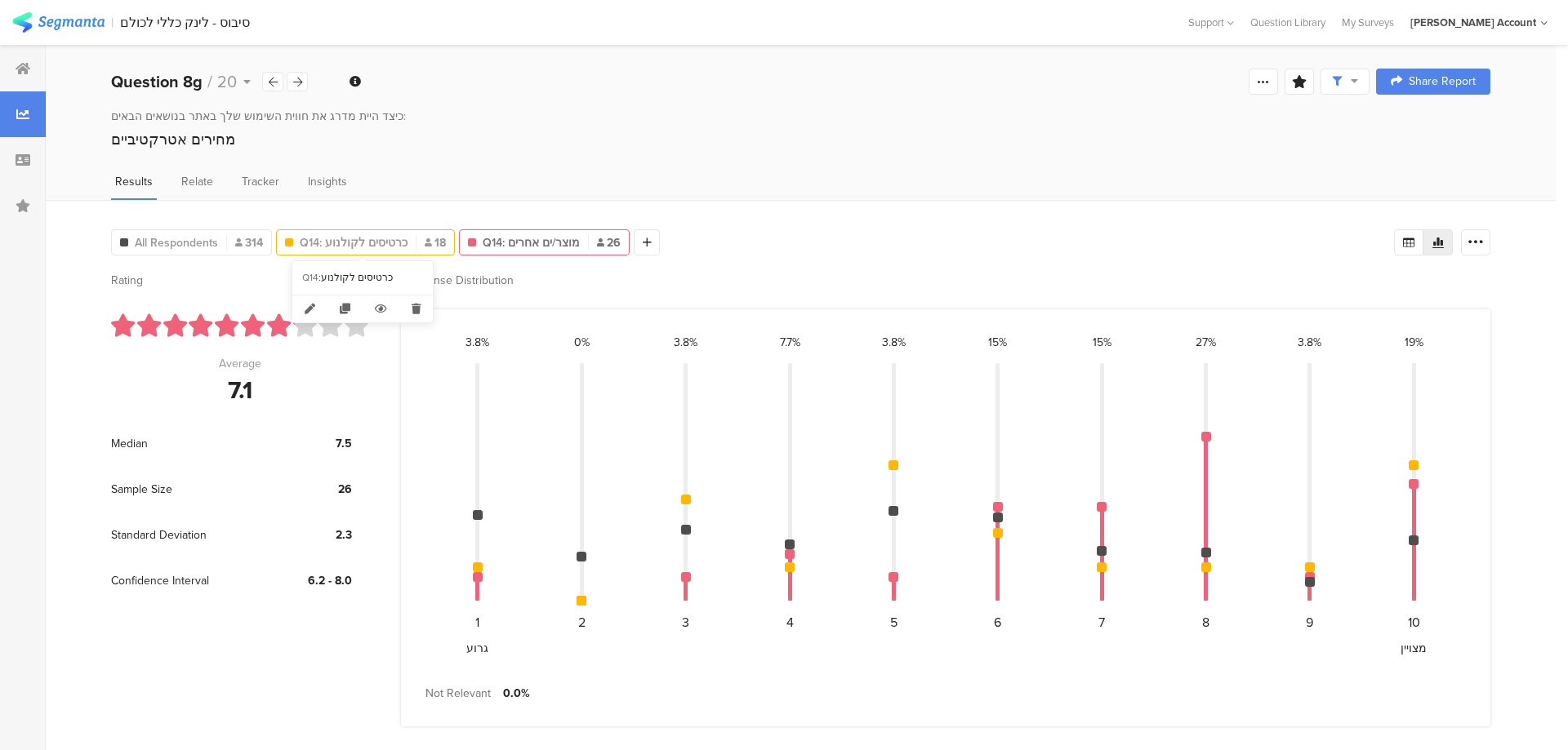
click at [381, 240] on span "Q14: כרטיסים לקולנוע" at bounding box center [353, 243] width 108 height 17
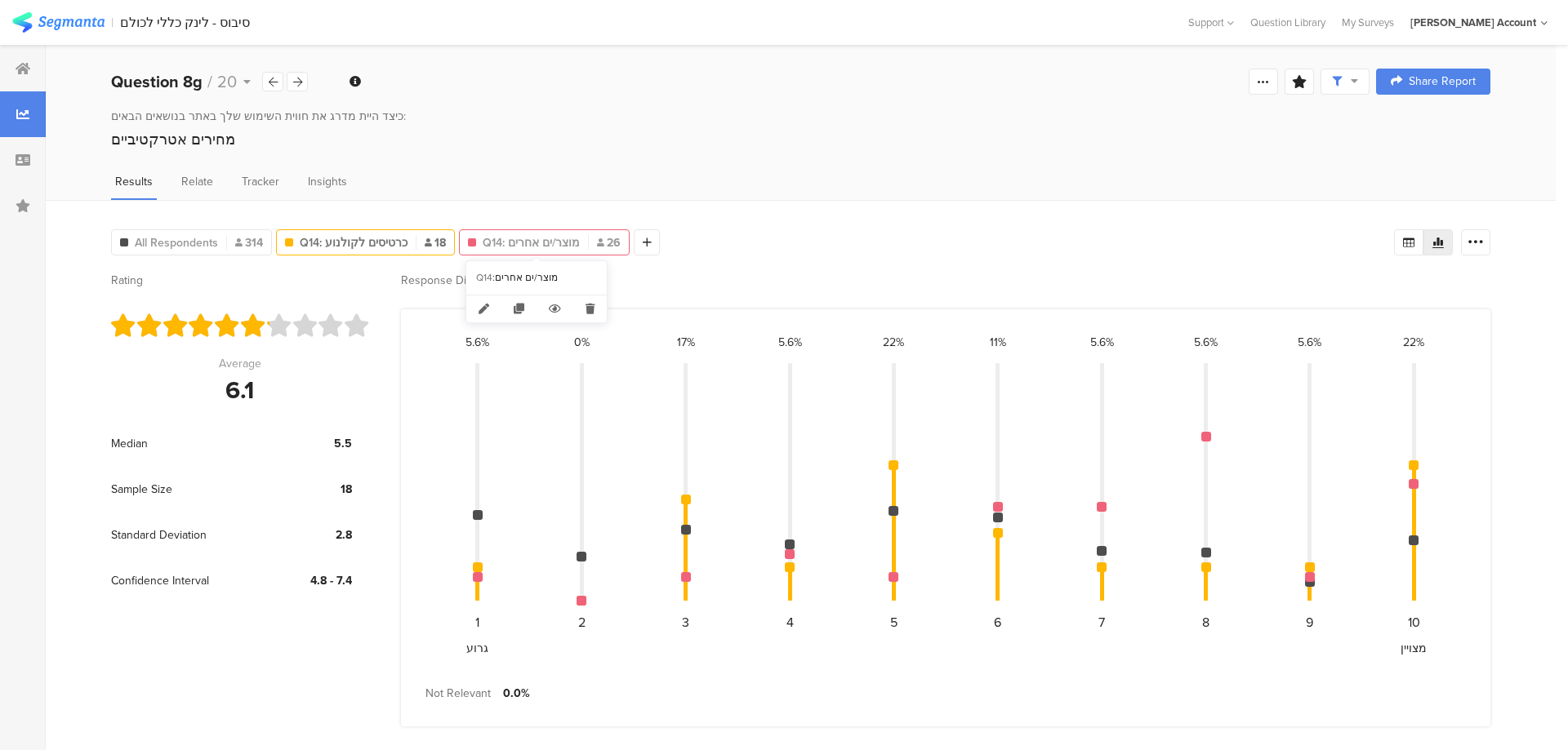
click at [549, 247] on span "Q14: מוצר/ים אחרים" at bounding box center [530, 243] width 97 height 17
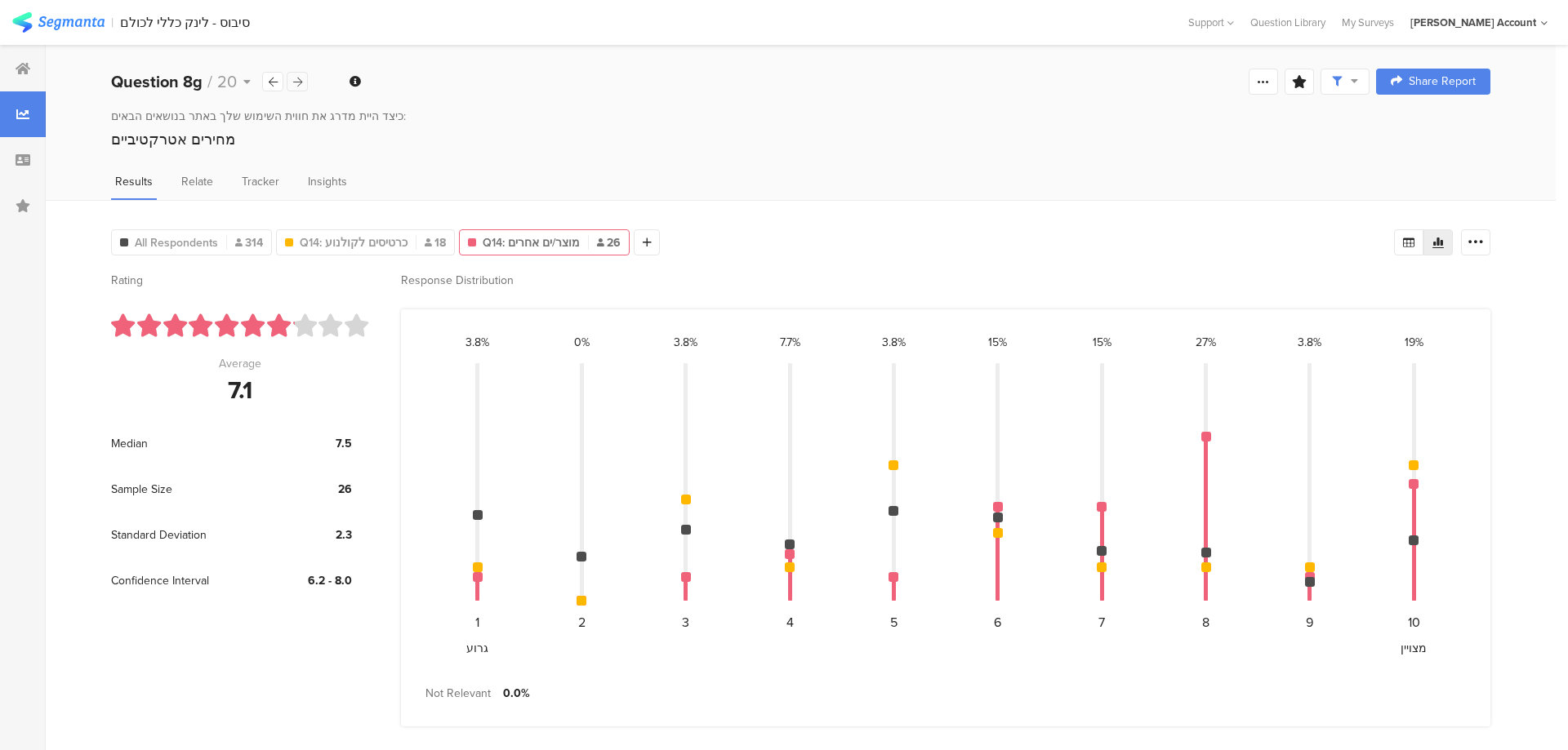
click at [298, 79] on icon at bounding box center [298, 82] width 9 height 11
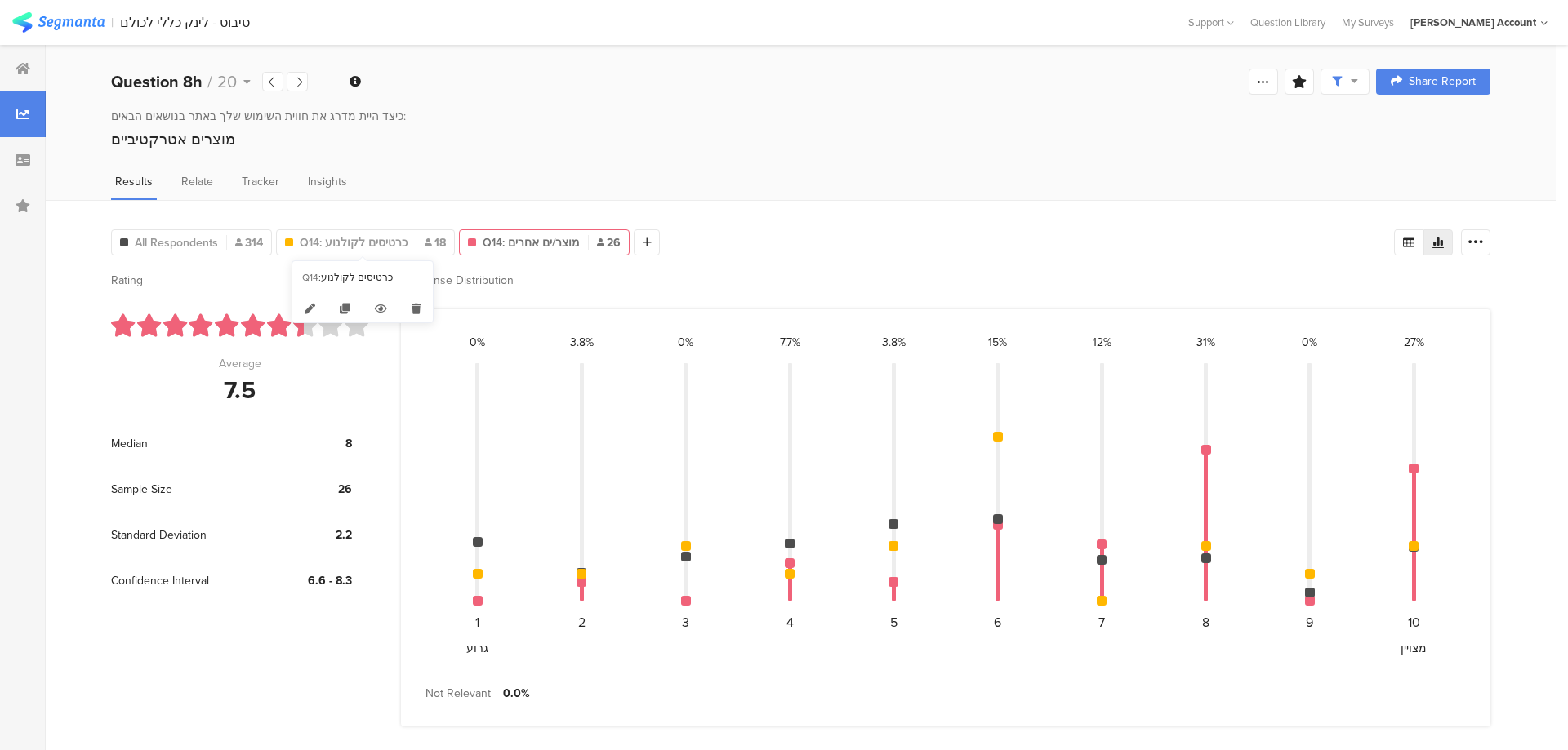
click at [347, 265] on div "Q14 : כרטיסים לקולנוע" at bounding box center [362, 278] width 141 height 34
click at [355, 235] on span "Q14: כרטיסים לקולנוע" at bounding box center [353, 243] width 108 height 17
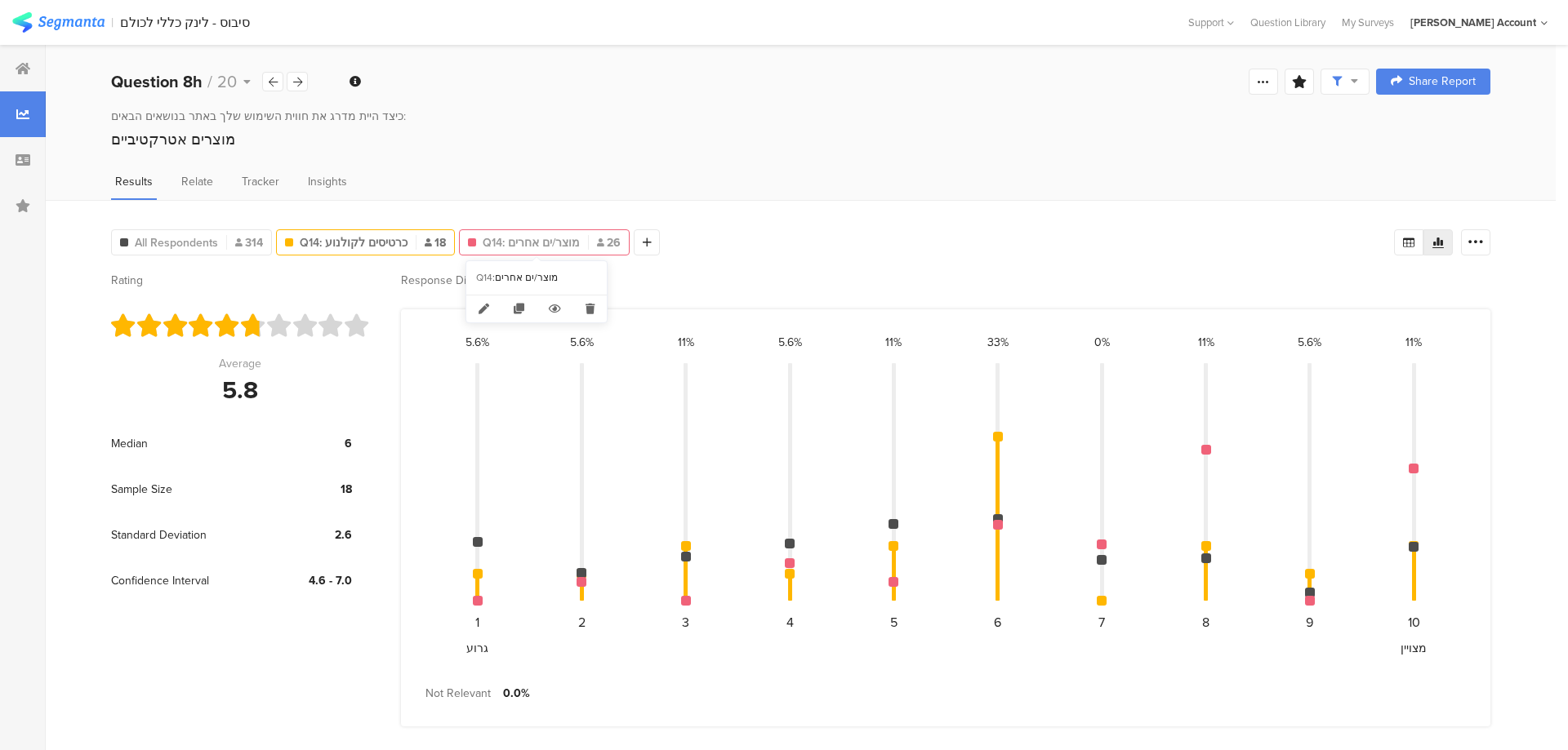
click at [513, 244] on span "Q14: מוצר/ים אחרים" at bounding box center [530, 243] width 97 height 17
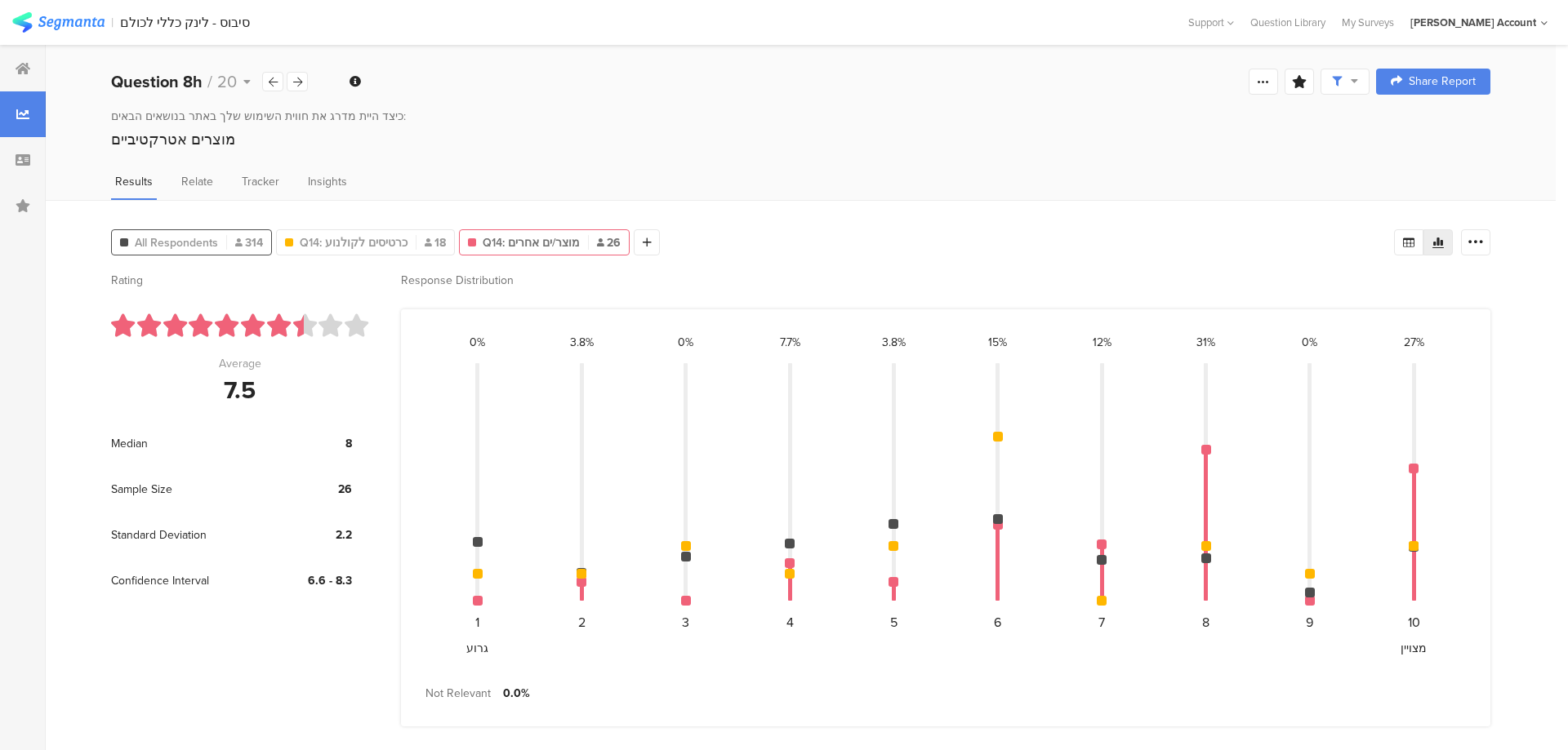
click at [207, 229] on div "All Respondents 314" at bounding box center [191, 242] width 161 height 26
click at [204, 237] on span "All Respondents" at bounding box center [176, 243] width 83 height 17
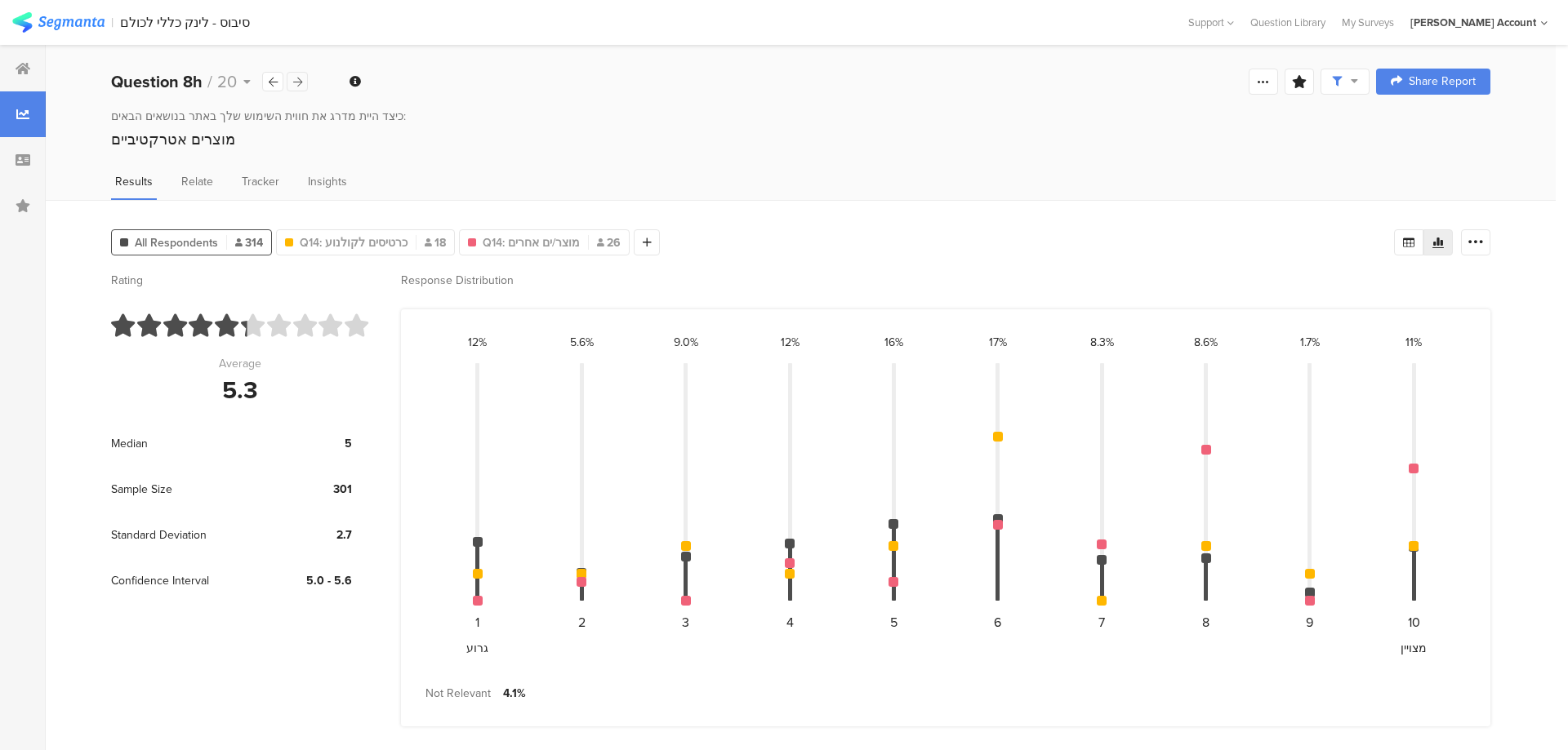
click at [298, 81] on icon at bounding box center [298, 82] width 9 height 11
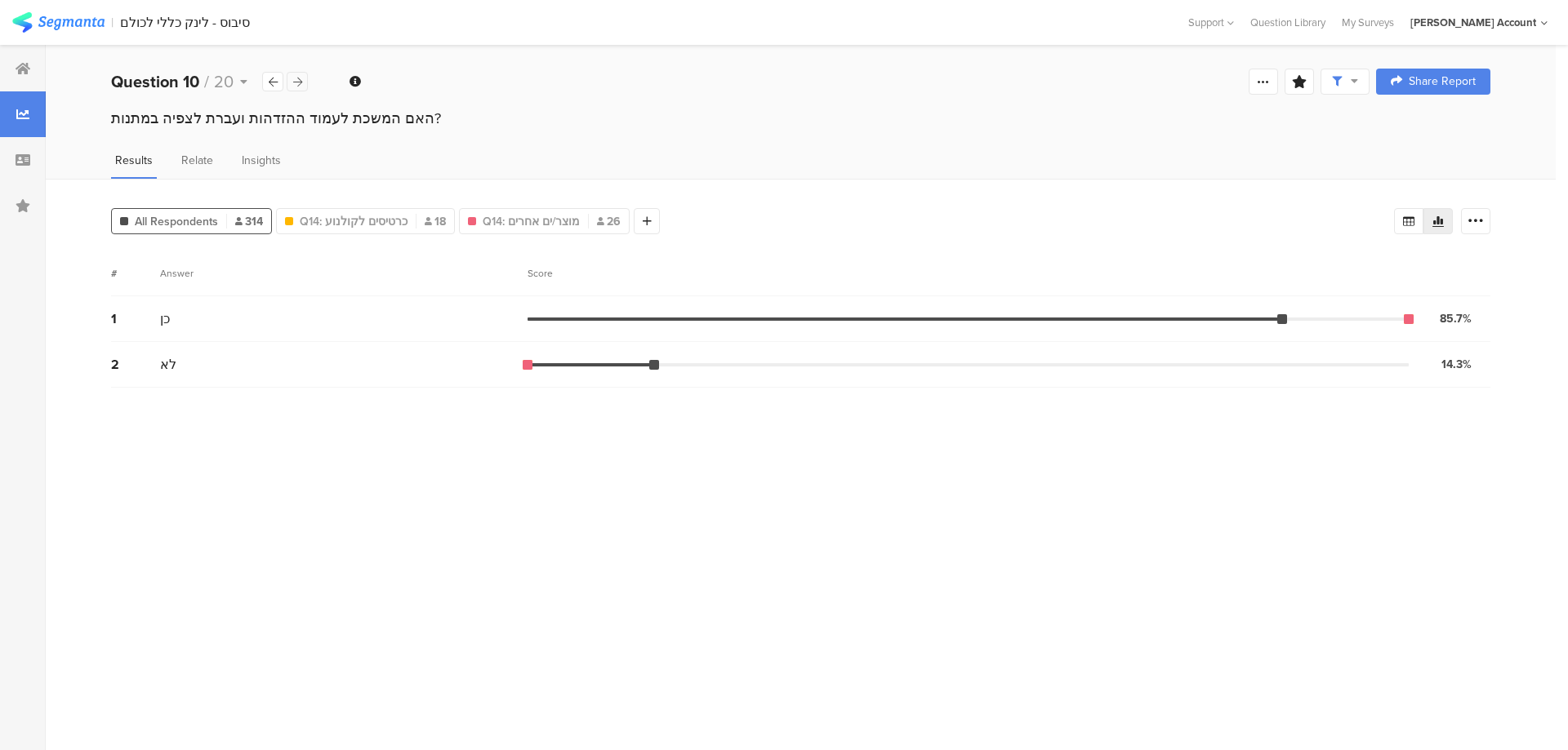
click at [298, 81] on icon at bounding box center [298, 82] width 9 height 11
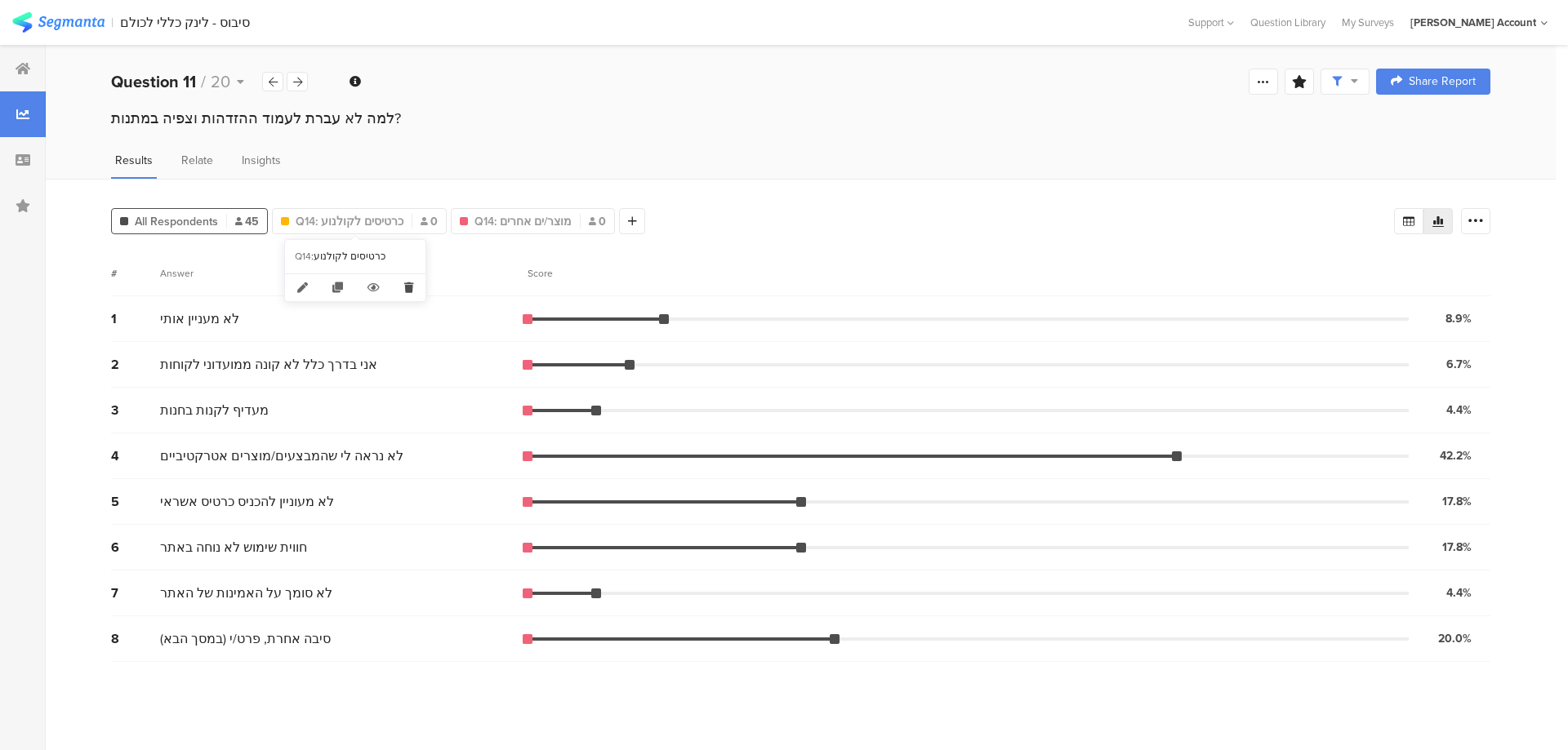
click at [410, 287] on icon at bounding box center [409, 287] width 34 height 27
click at [400, 279] on icon at bounding box center [405, 287] width 34 height 27
click at [298, 85] on icon at bounding box center [298, 82] width 9 height 11
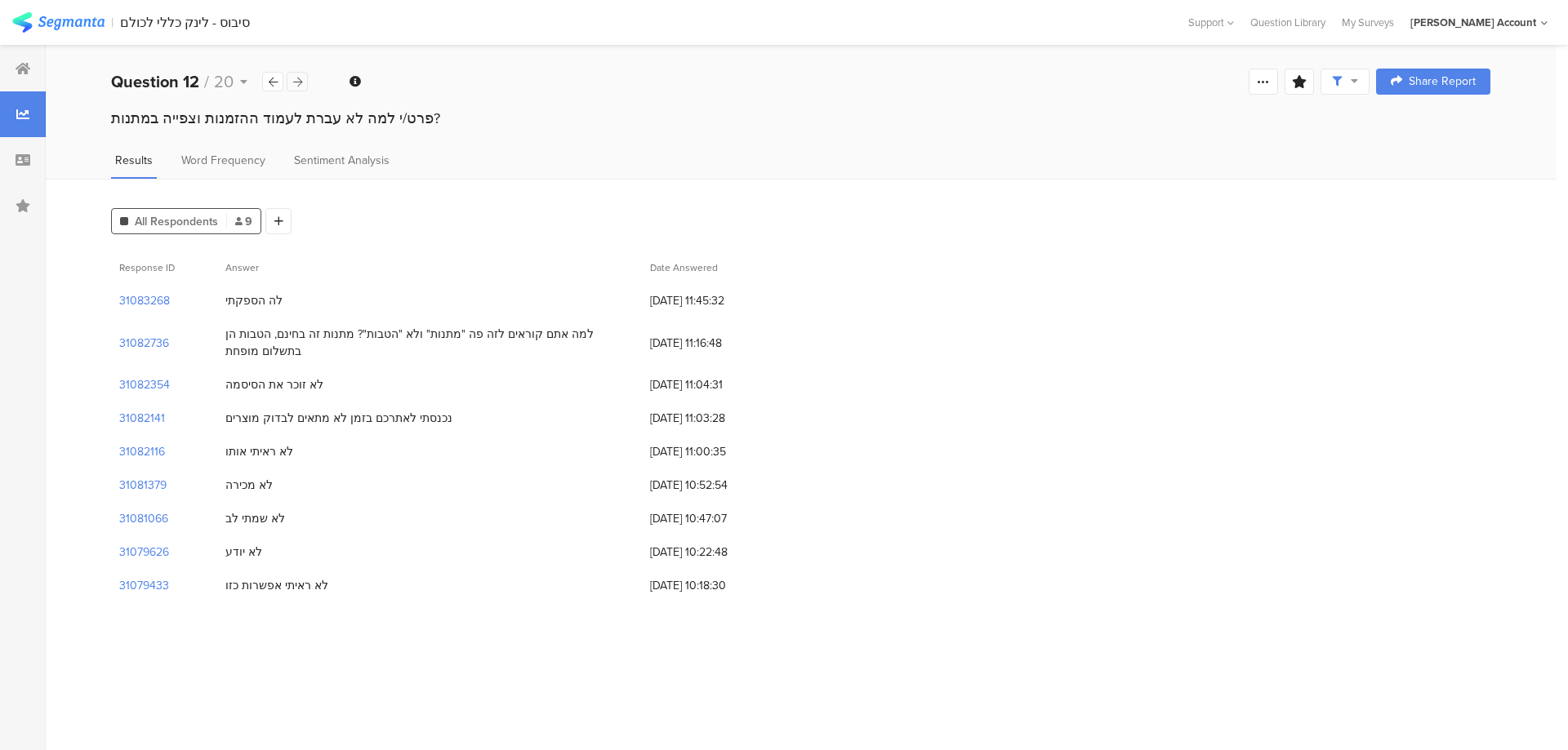
click at [298, 85] on icon at bounding box center [298, 82] width 9 height 11
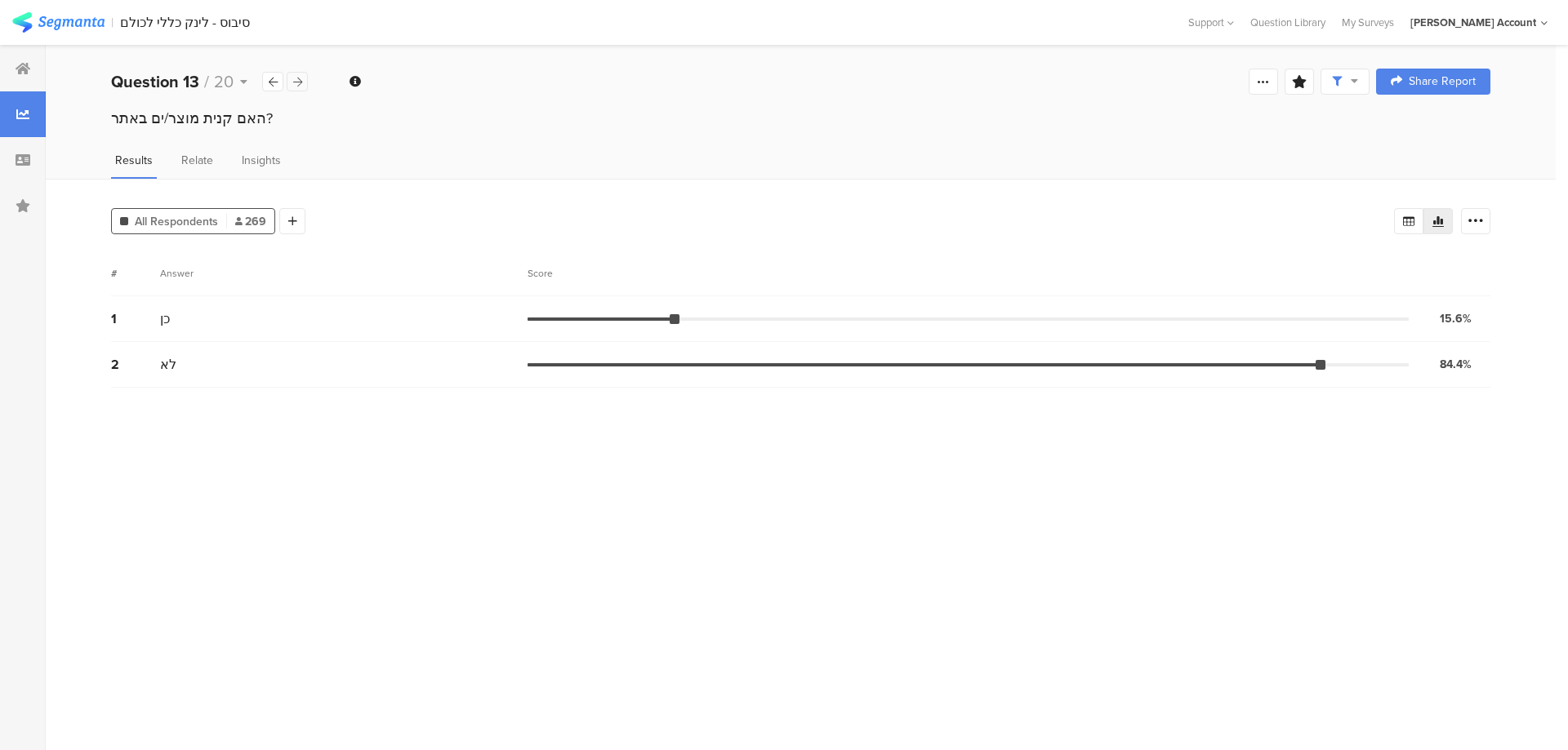
click at [298, 85] on icon at bounding box center [298, 82] width 9 height 11
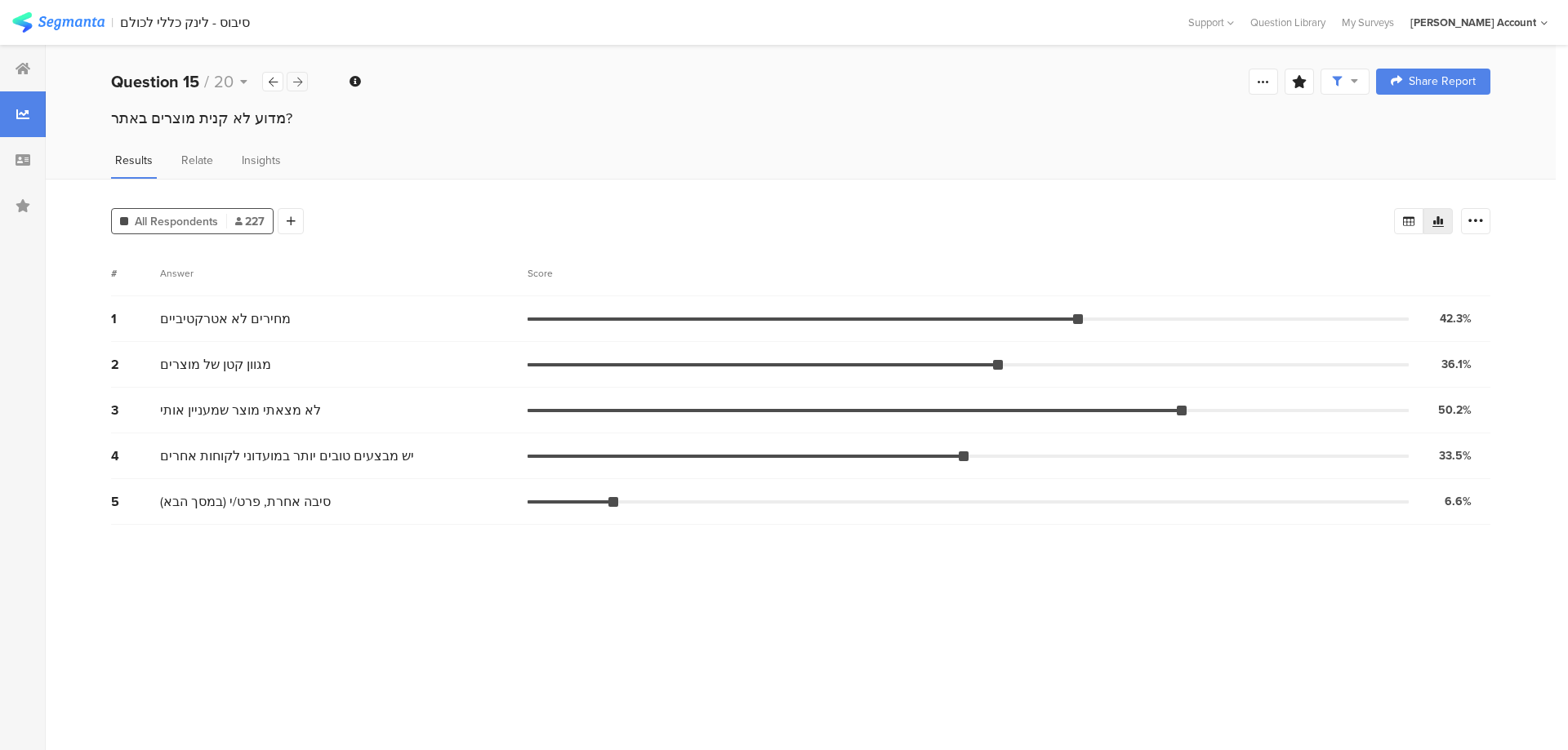
click at [298, 85] on icon at bounding box center [298, 82] width 9 height 11
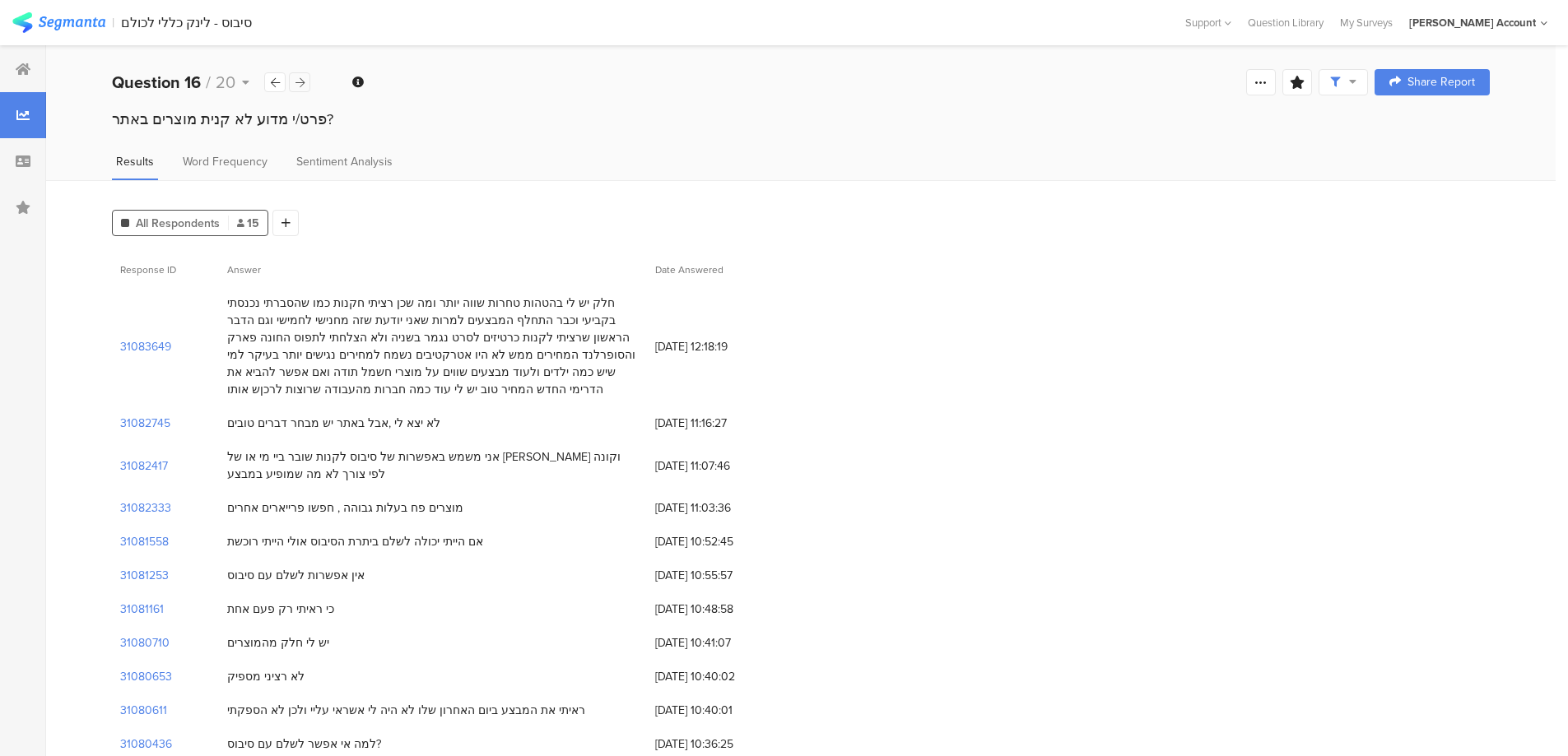
click at [301, 86] on icon at bounding box center [300, 82] width 9 height 11
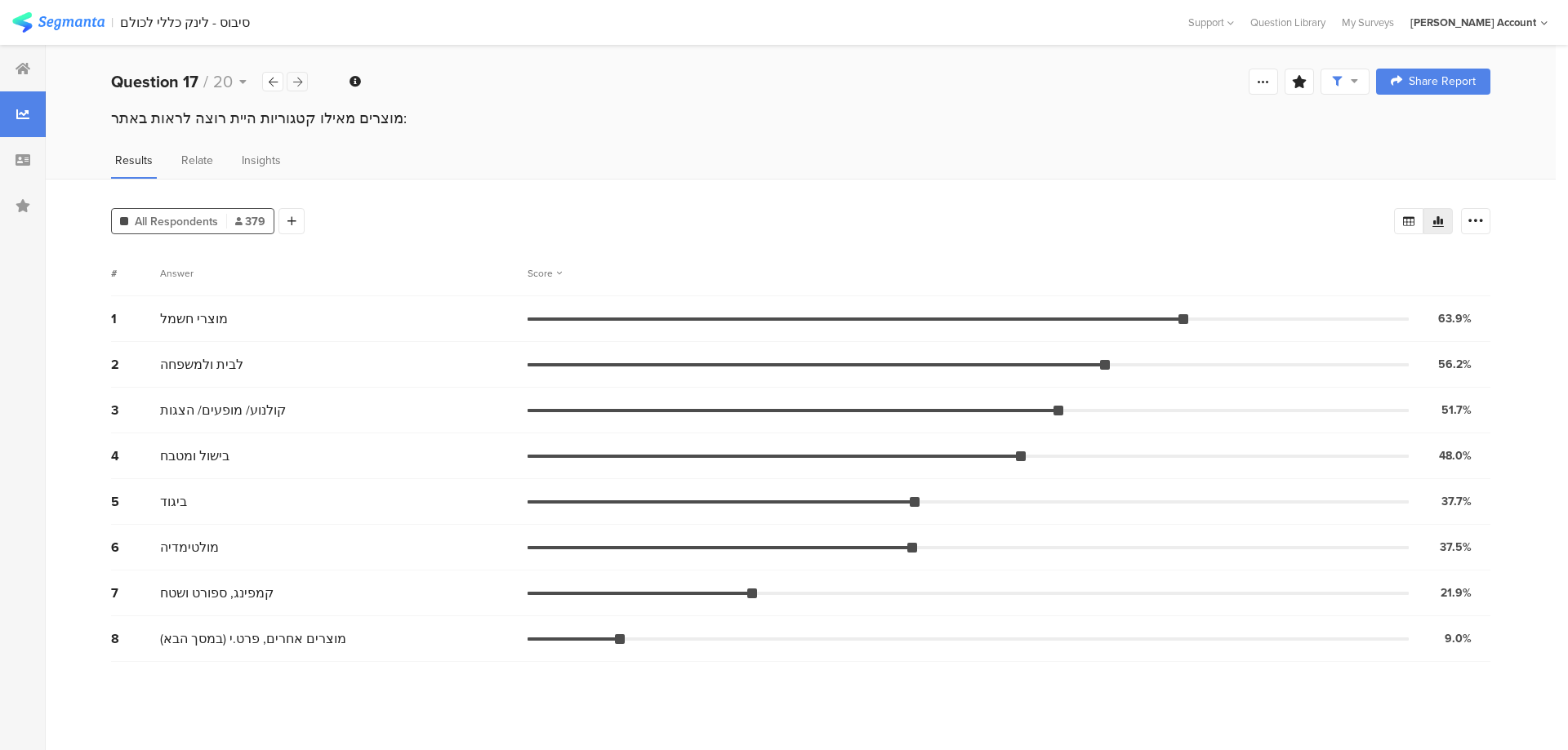
click at [303, 88] on div at bounding box center [297, 81] width 21 height 19
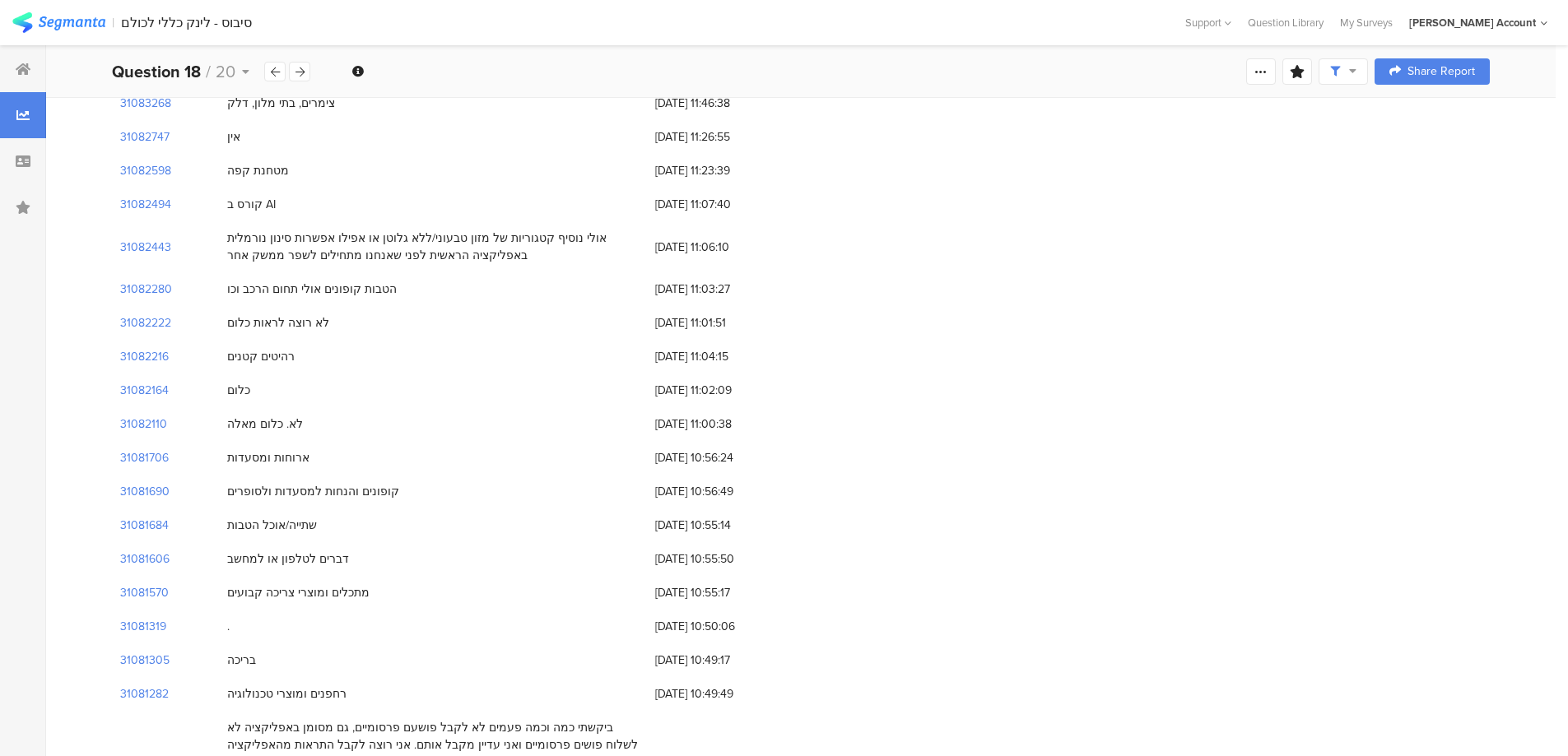
scroll to position [277, 0]
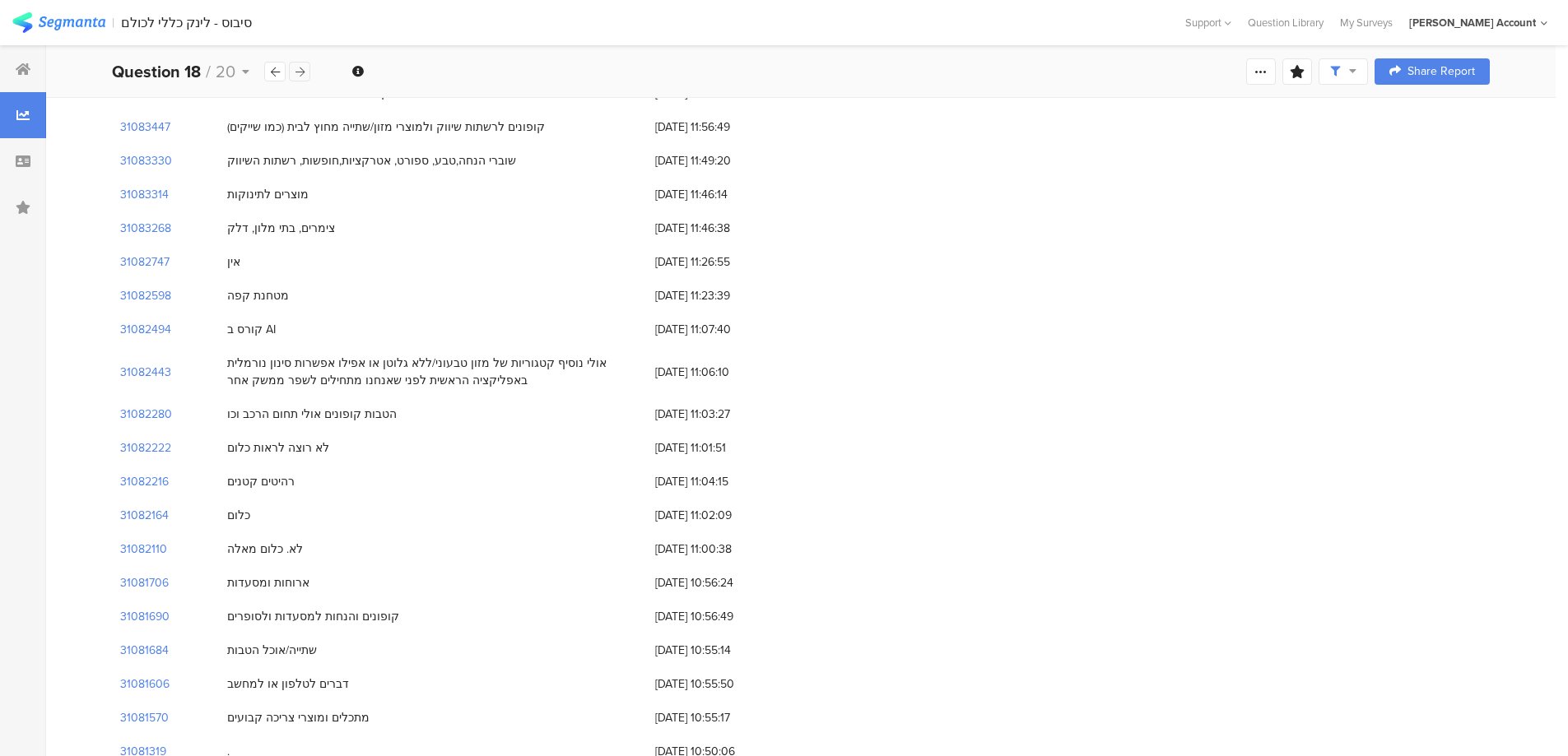
click at [293, 69] on div at bounding box center [299, 71] width 21 height 20
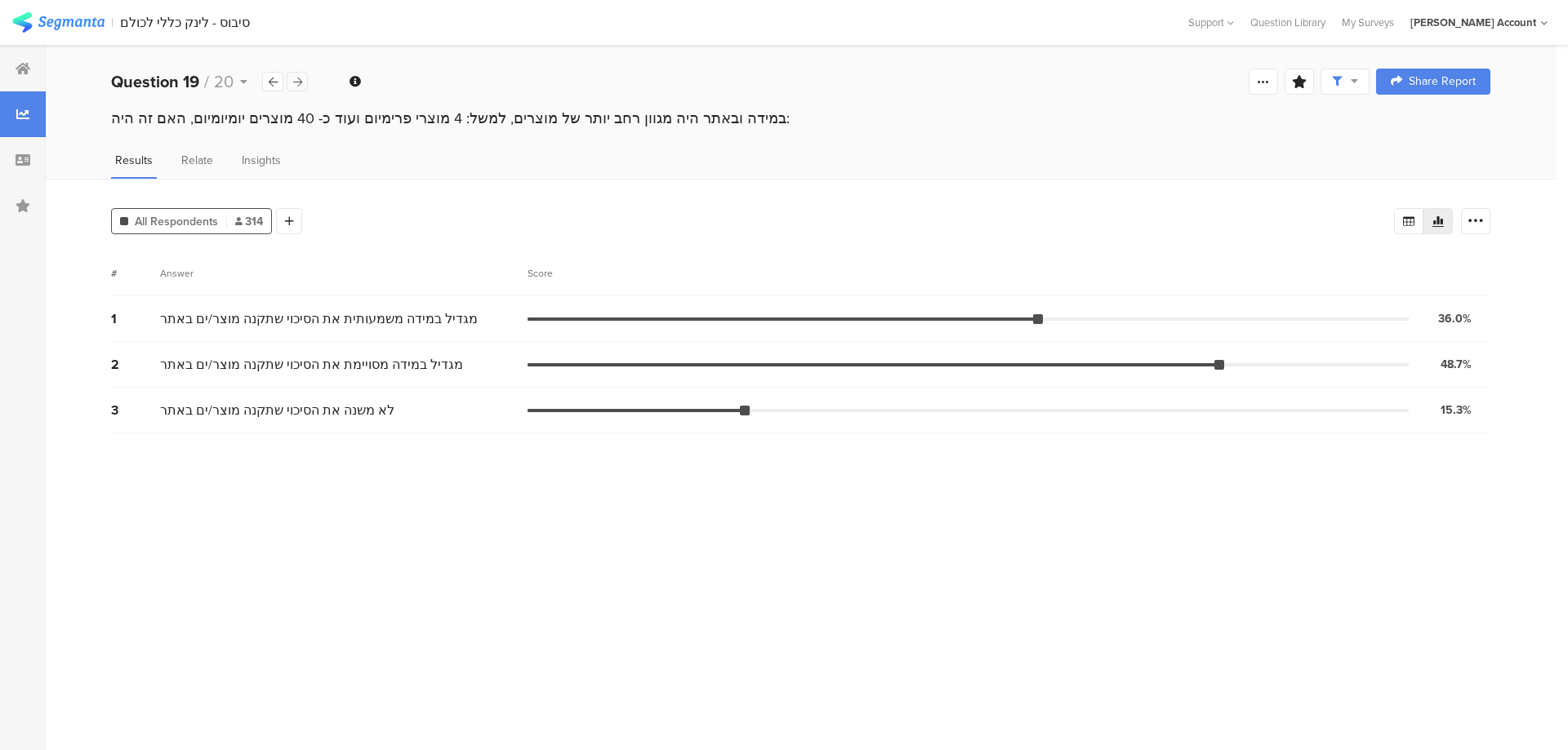
click at [295, 78] on icon at bounding box center [298, 82] width 9 height 11
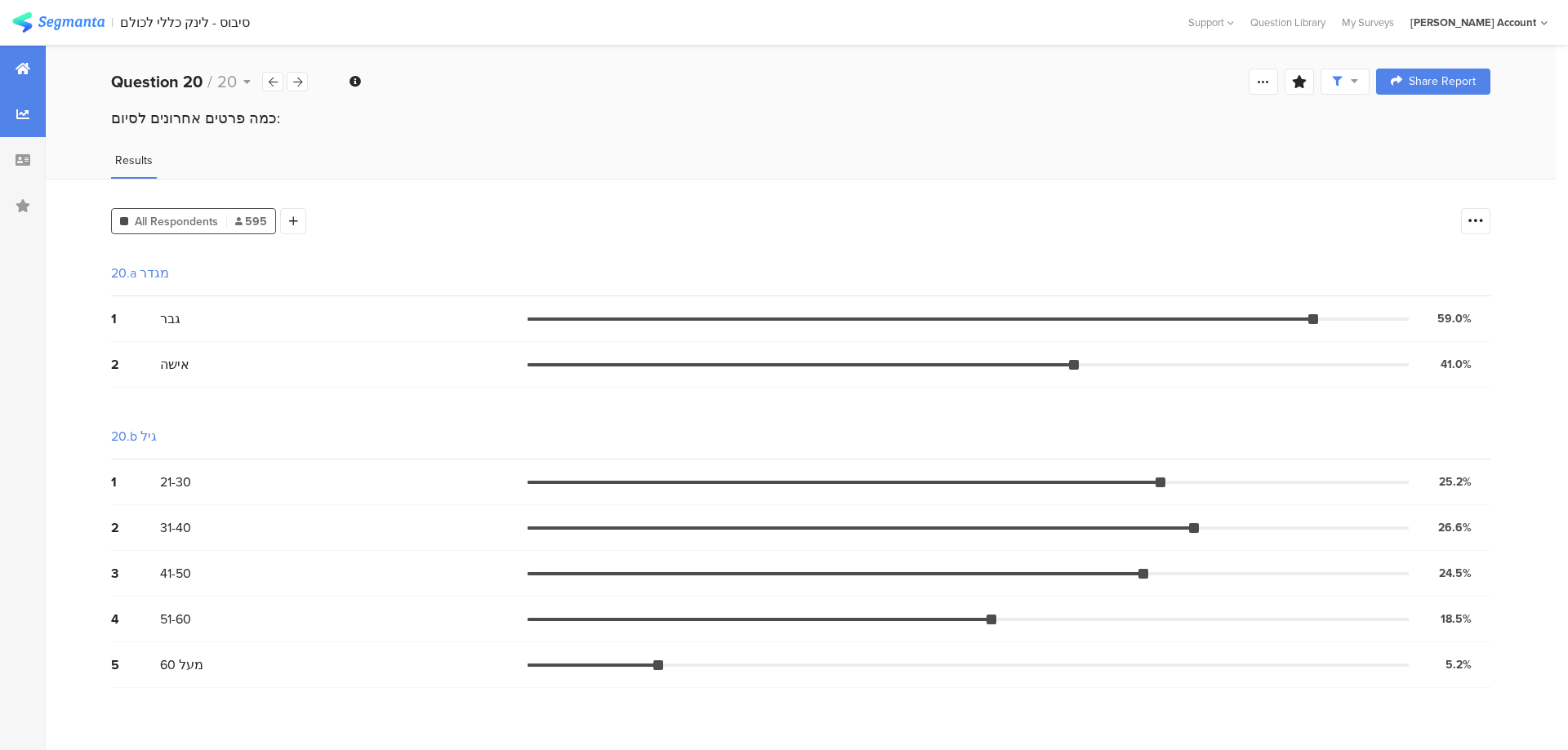
click at [22, 72] on icon at bounding box center [22, 68] width 14 height 13
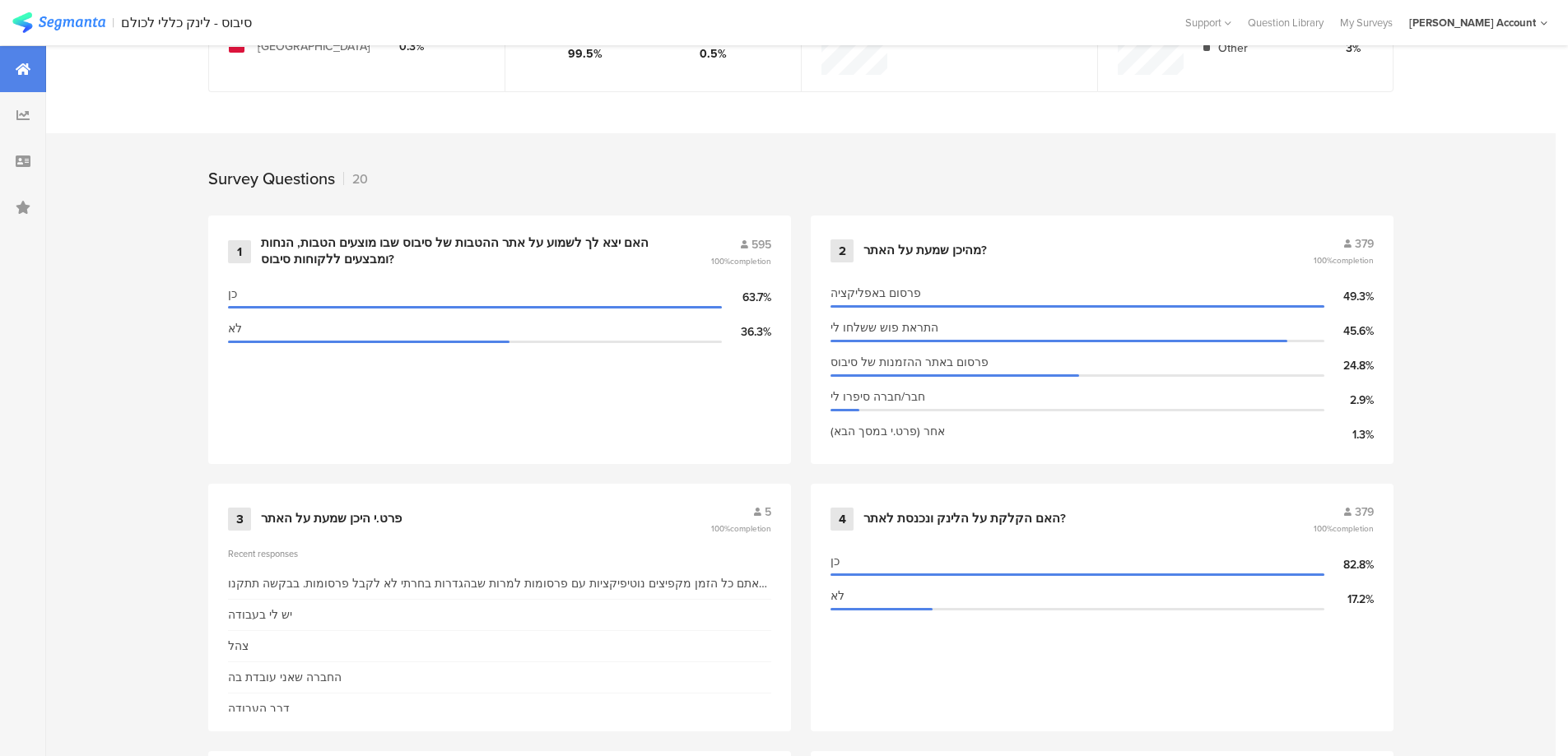
scroll to position [438, 0]
